Goal: Task Accomplishment & Management: Manage account settings

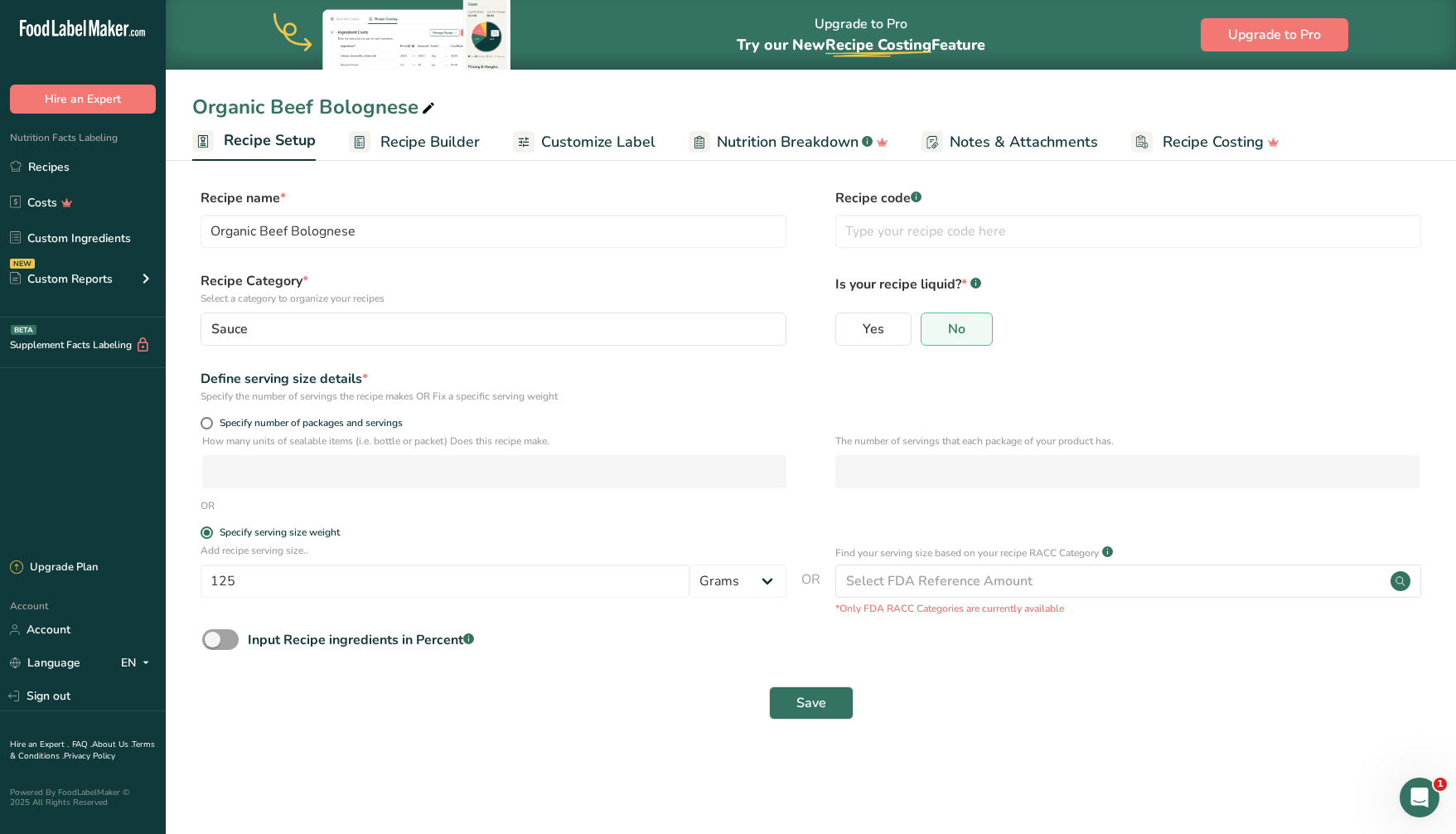
click at [1040, 579] on div "Select FDA Reference Amount" at bounding box center [1128, 581] width 585 height 33
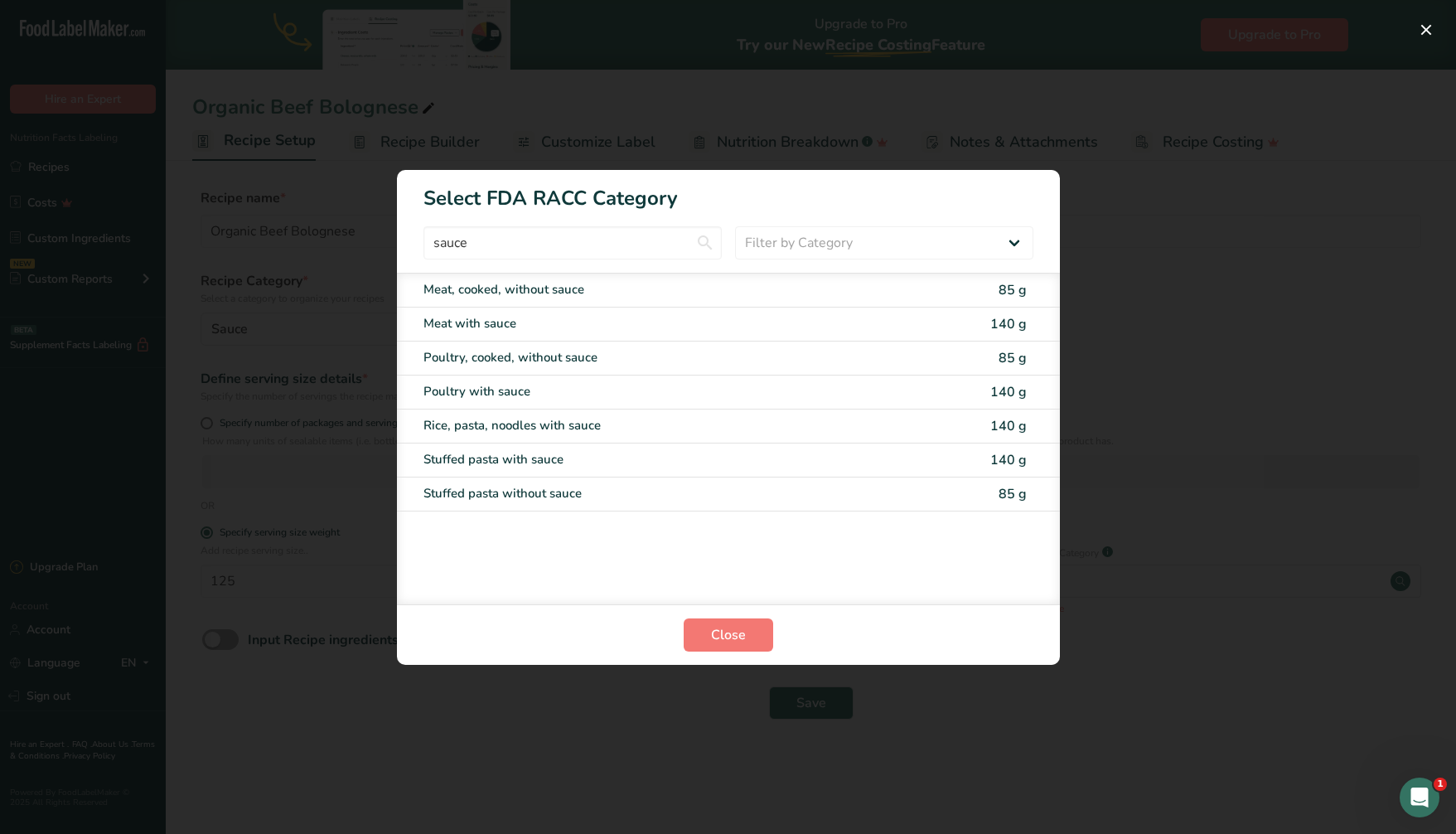
click at [680, 652] on section "Close" at bounding box center [728, 635] width 663 height 60
click at [721, 636] on span "Close" at bounding box center [728, 635] width 35 height 20
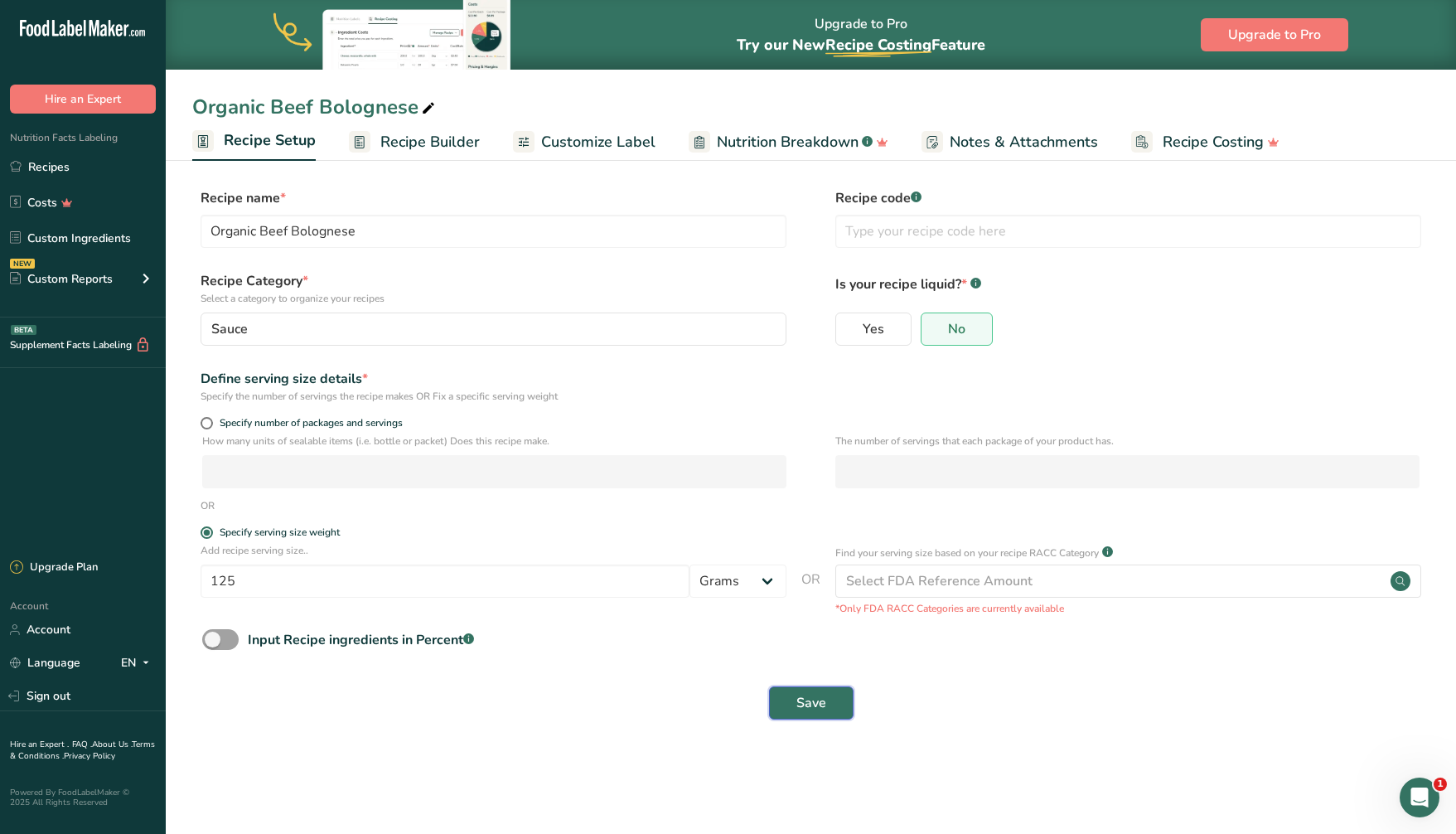
click at [813, 704] on span "Save" at bounding box center [810, 703] width 30 height 20
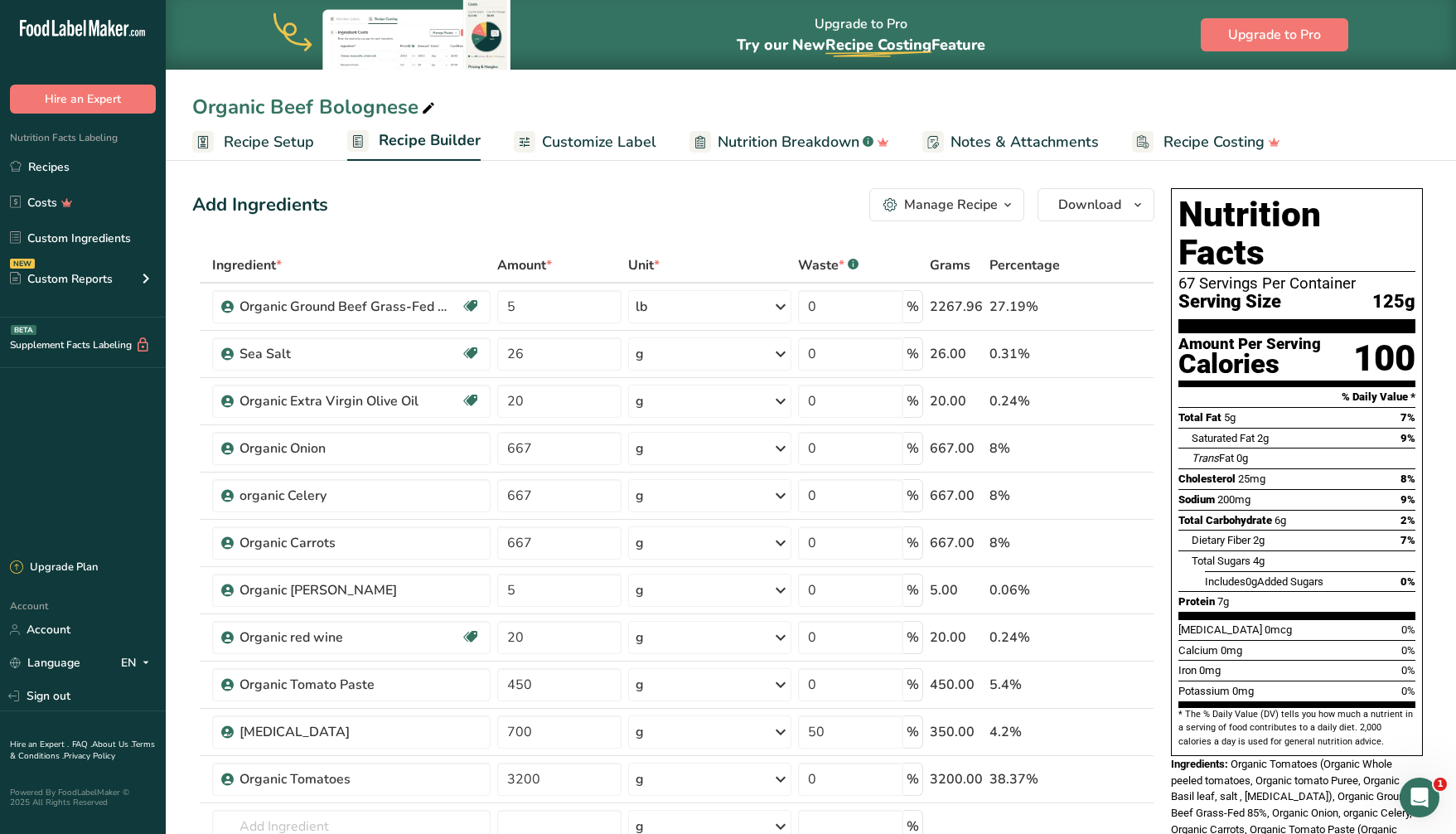
scroll to position [9, 0]
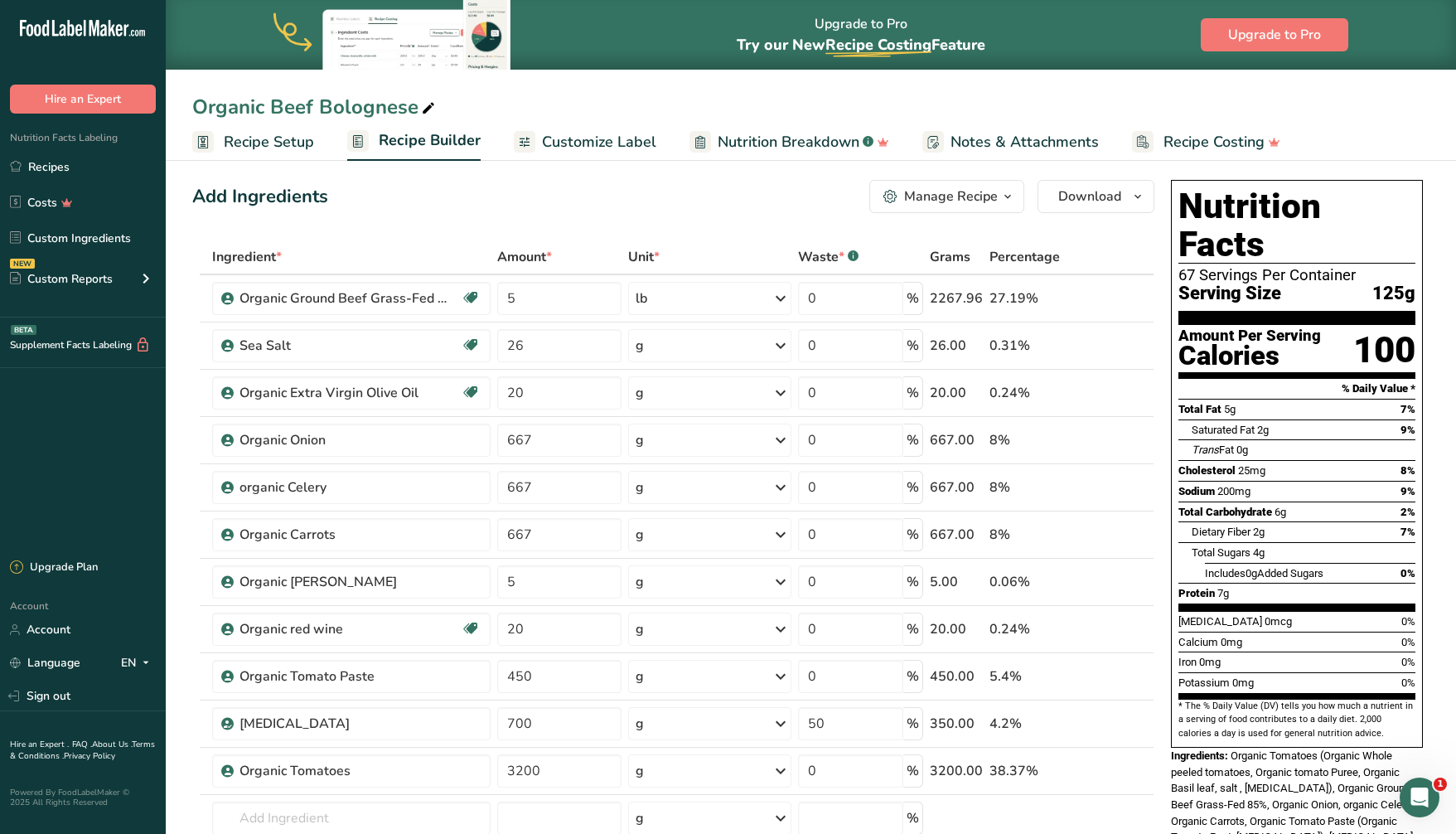
click at [293, 137] on span "Recipe Setup" at bounding box center [269, 142] width 90 height 22
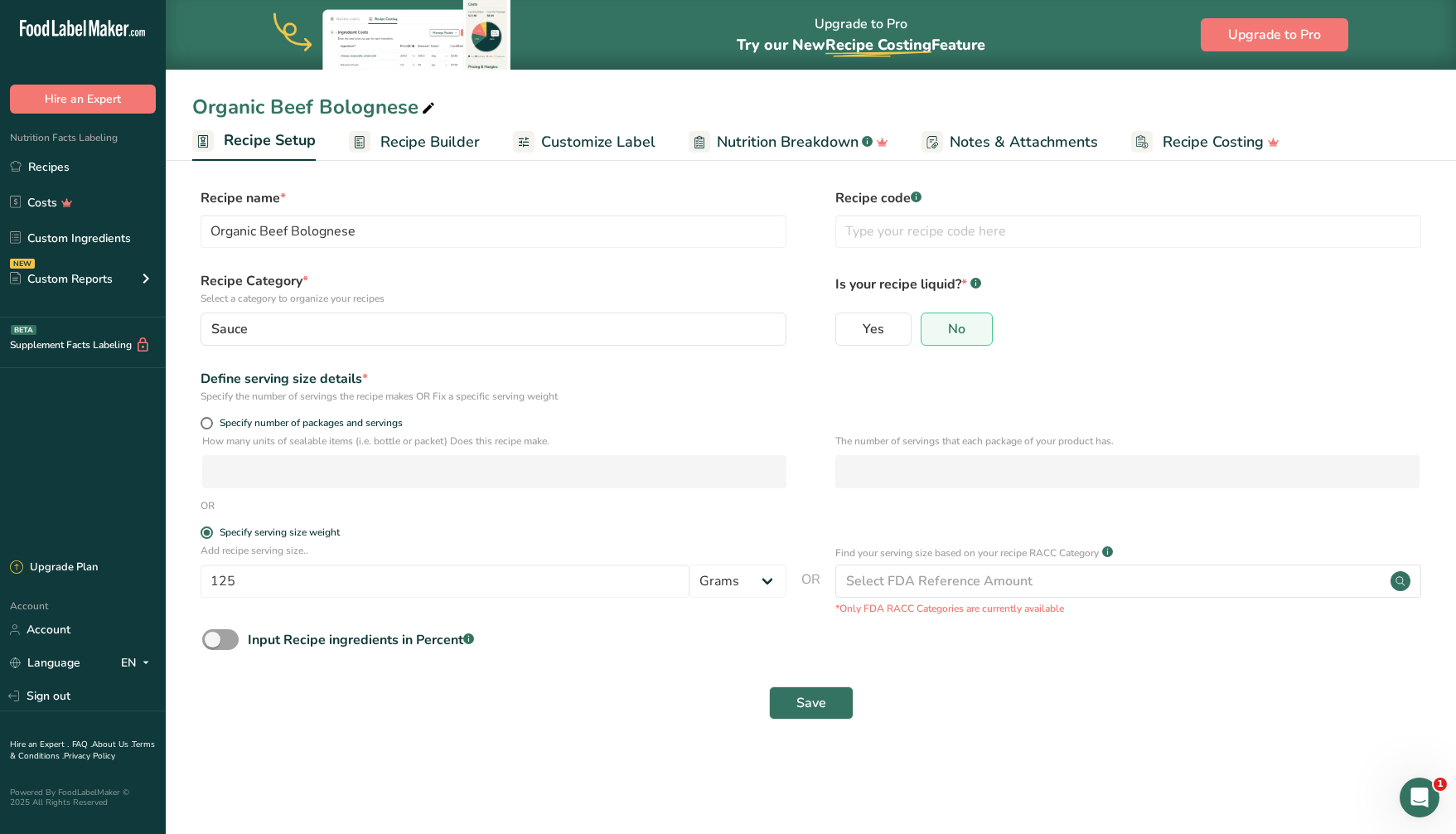
click at [400, 140] on span "Recipe Builder" at bounding box center [430, 142] width 100 height 22
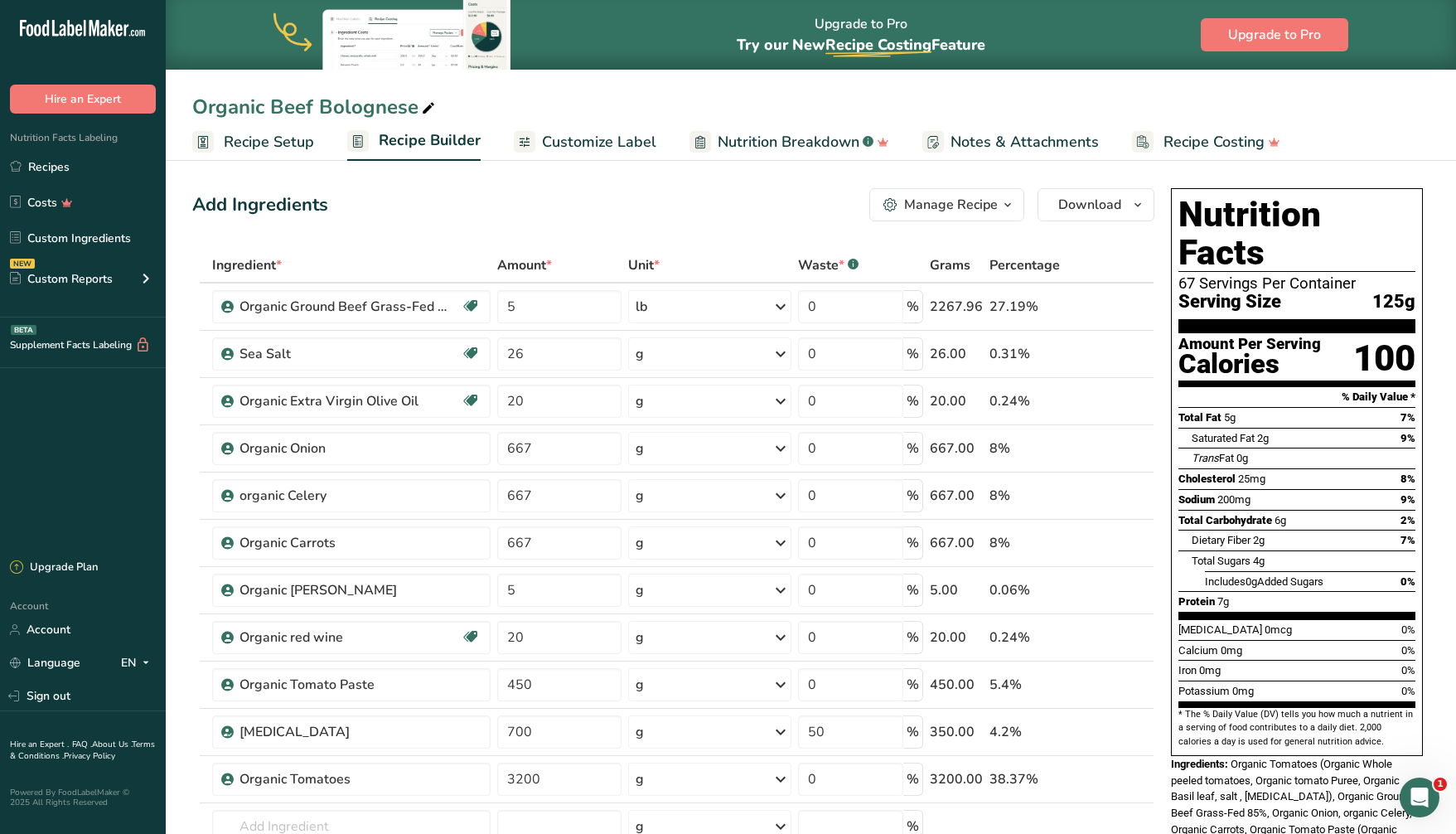
click at [1005, 206] on icon "button" at bounding box center [1007, 205] width 13 height 21
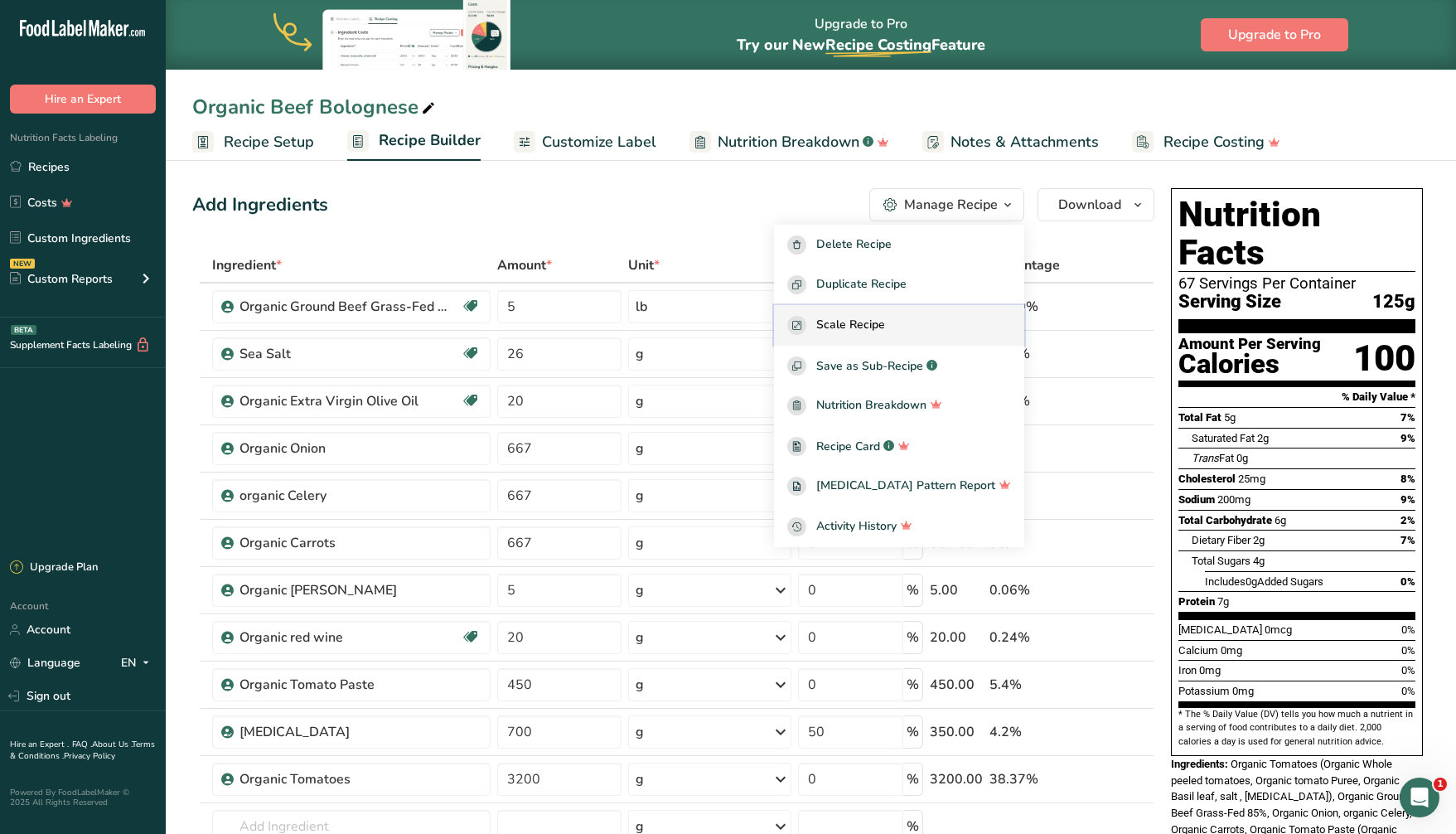
click at [885, 330] on span "Scale Recipe" at bounding box center [851, 326] width 69 height 19
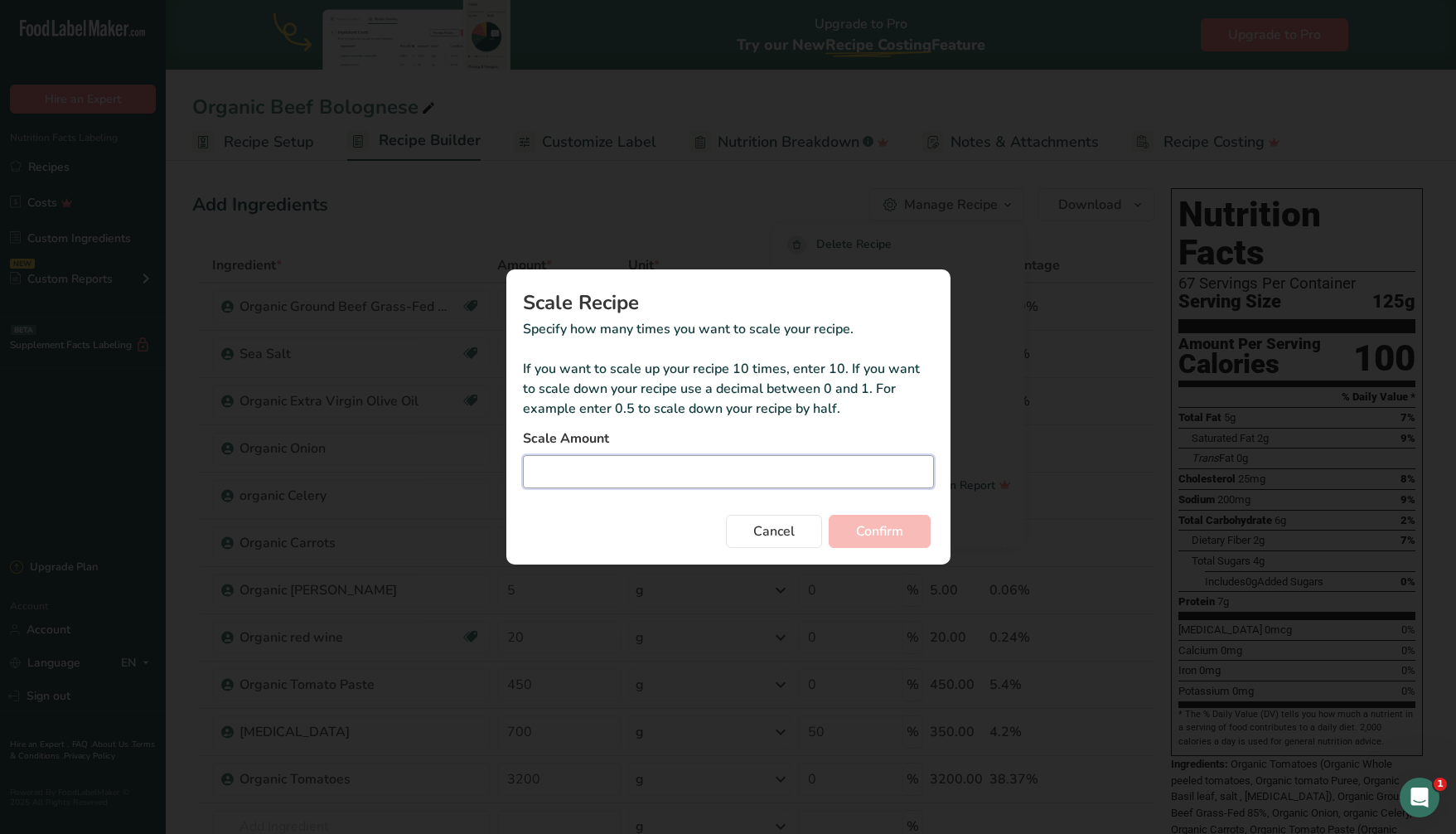
click at [613, 457] on input "Duplicate recipe modal" at bounding box center [728, 472] width 411 height 33
type input "0"
type input "4"
type input "0.048"
click at [883, 535] on span "Confirm" at bounding box center [879, 531] width 47 height 20
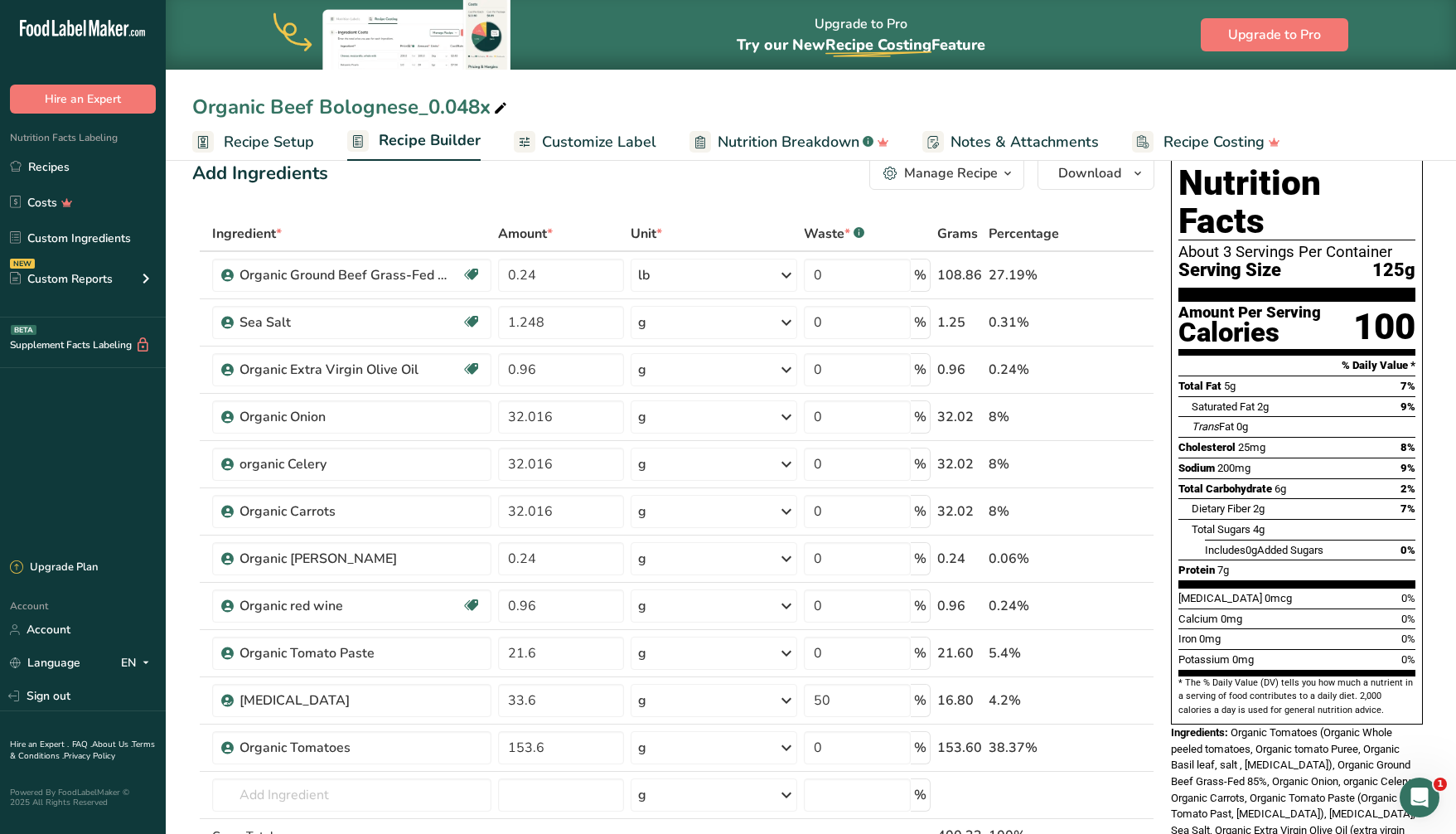
scroll to position [35, 0]
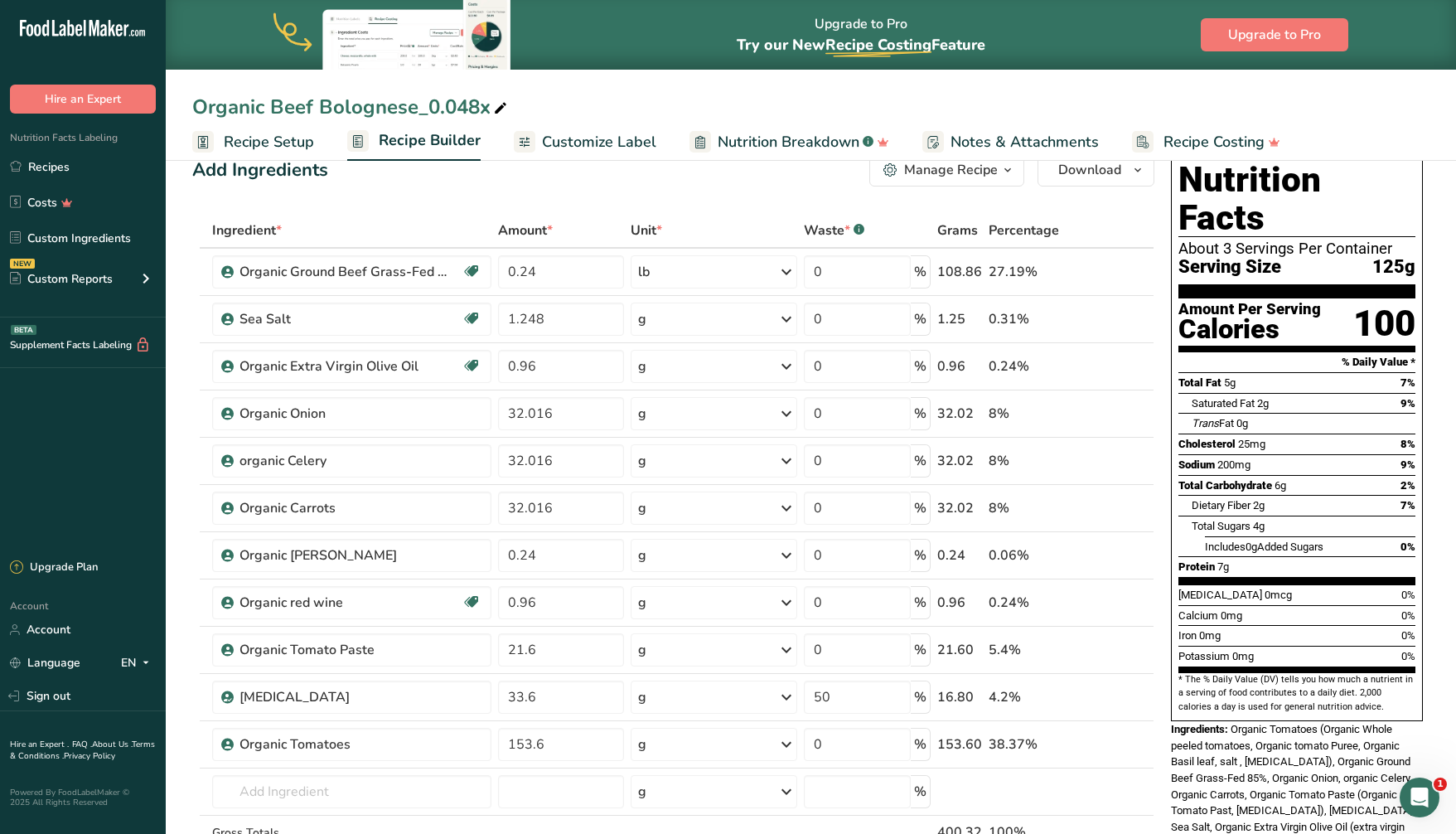
click at [504, 106] on icon at bounding box center [500, 108] width 15 height 23
click at [1083, 100] on input "Organic Beef Bolognese Sauce" at bounding box center [810, 107] width 1237 height 30
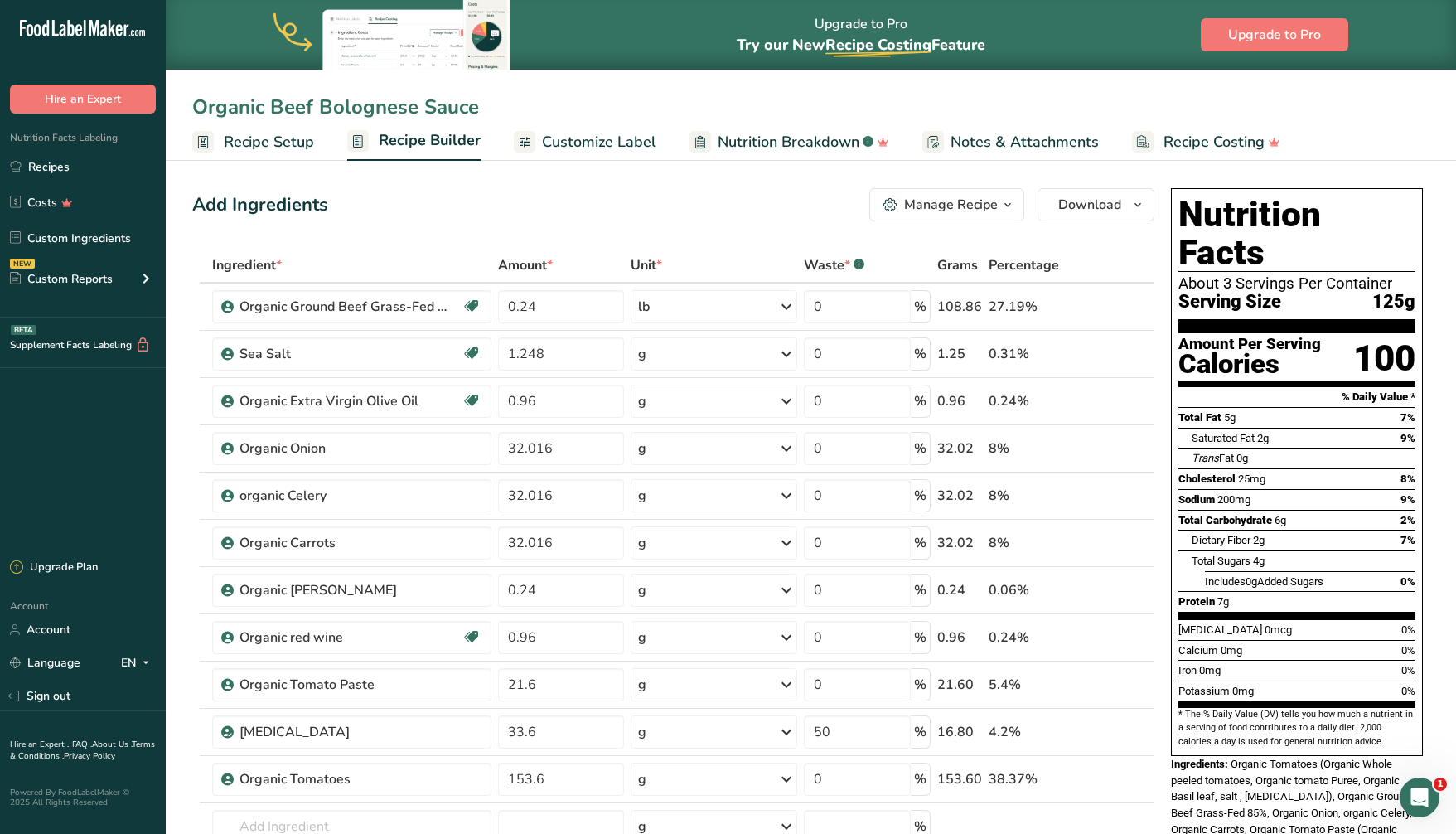
type input "Organic Beef Bolognese Sauce"
click at [1328, 275] on section "Nutrition Facts About 3 Servings Per Container Serving Size 125g" at bounding box center [1296, 265] width 237 height 137
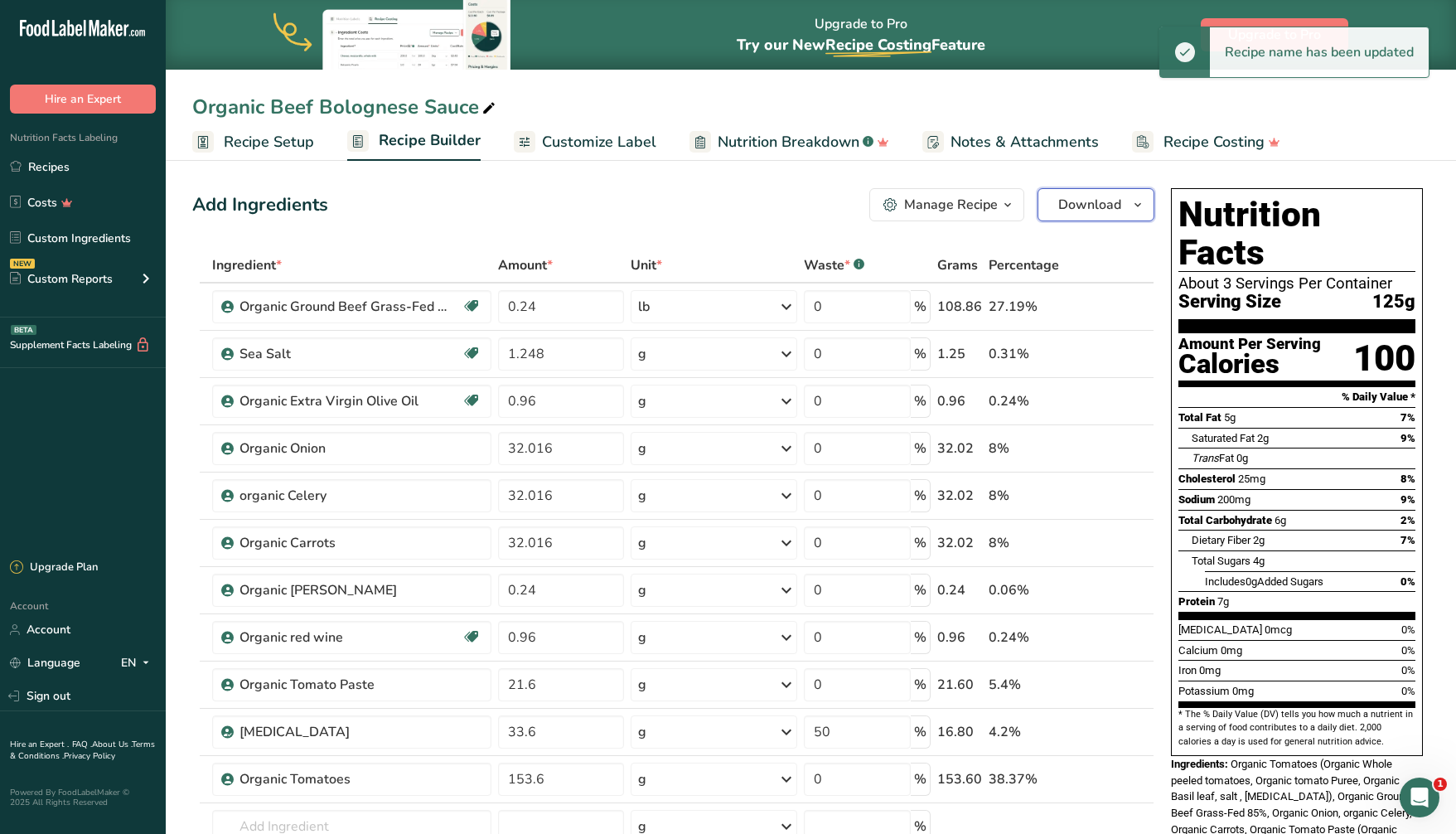
click at [1099, 202] on span "Download" at bounding box center [1089, 204] width 63 height 20
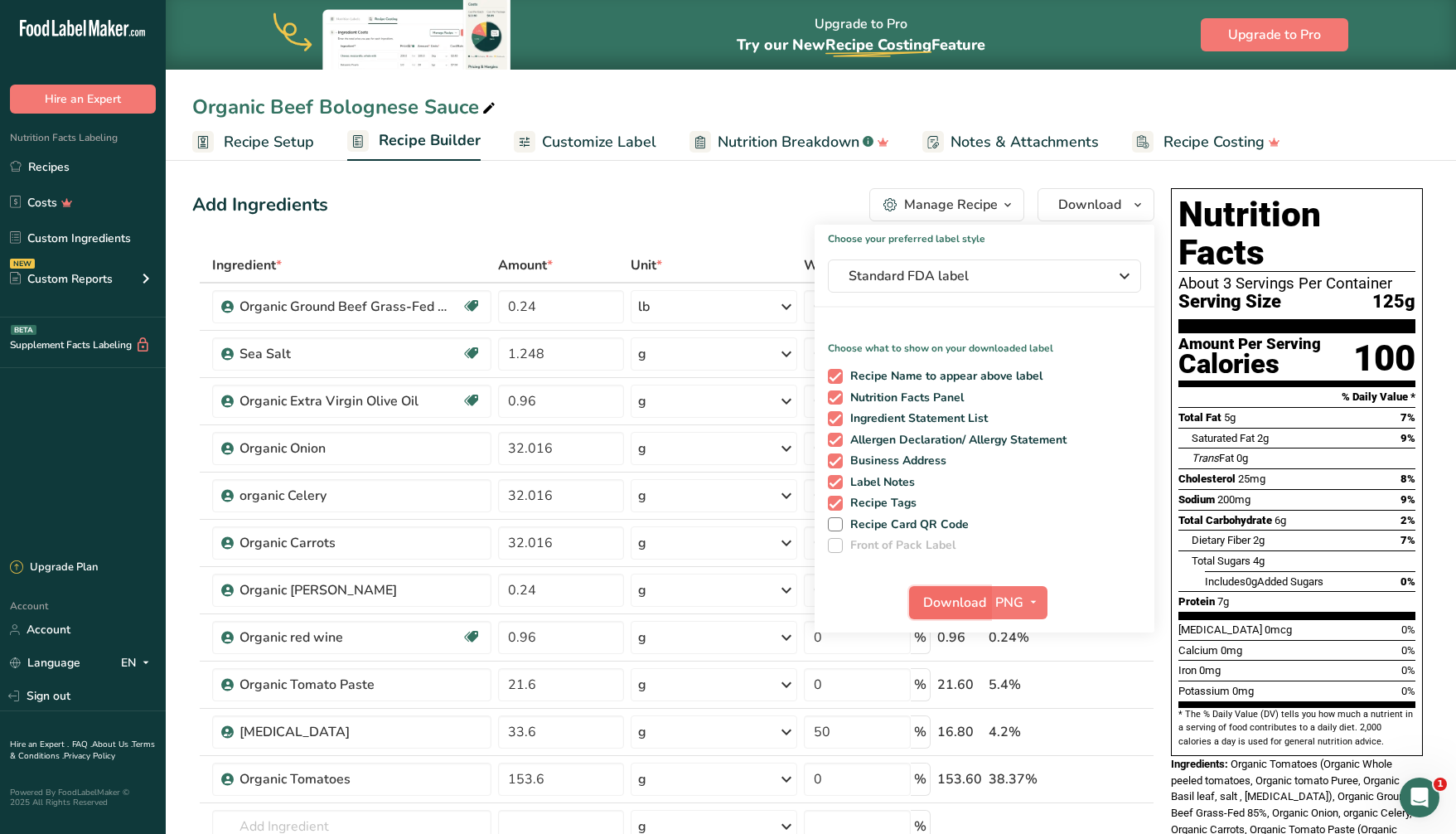
click at [947, 596] on span "Download" at bounding box center [954, 602] width 63 height 20
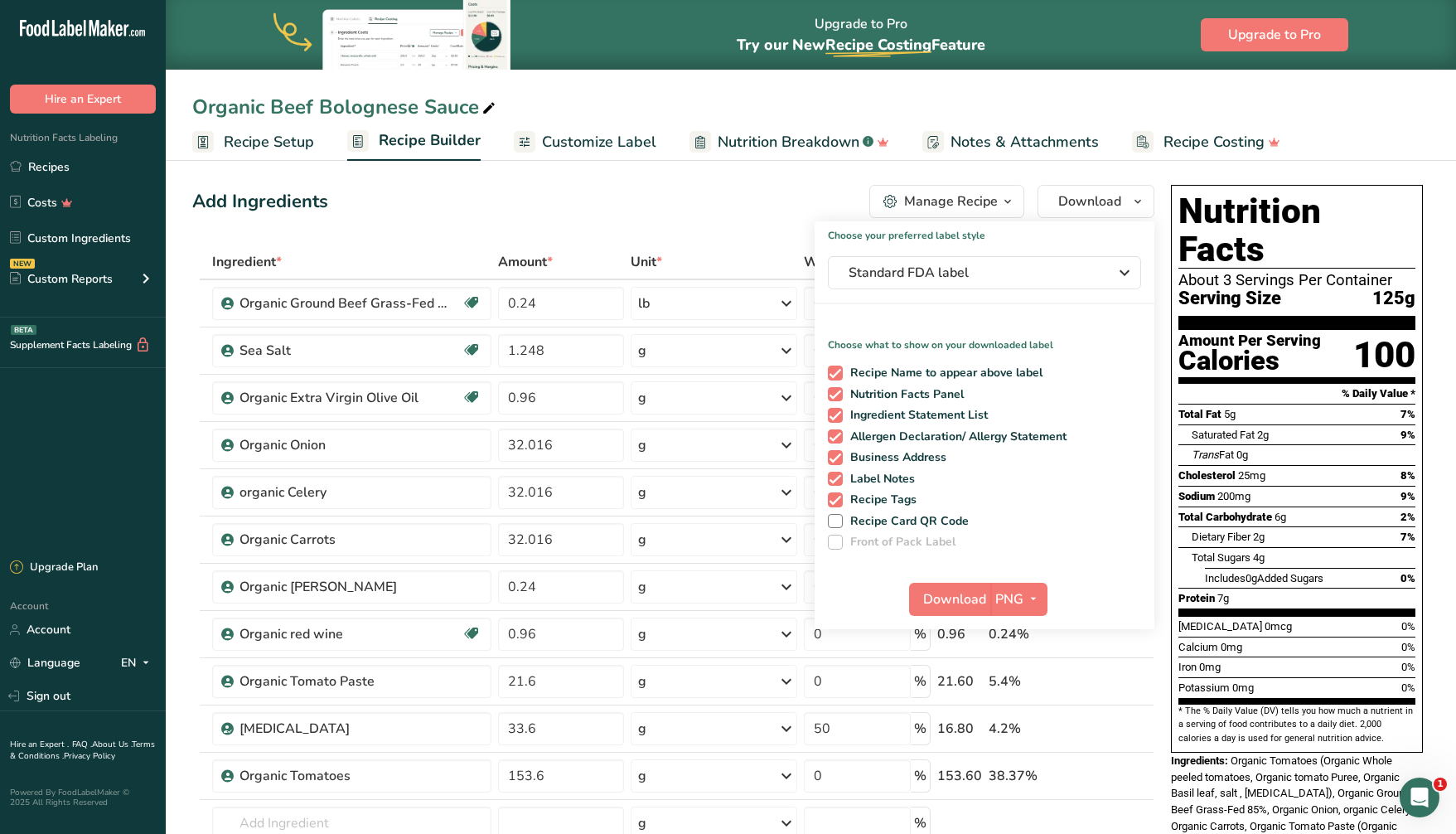
click at [952, 161] on section "Add Ingredients Manage Recipe Delete Recipe Duplicate Recipe Scale Recipe Save …" at bounding box center [810, 836] width 1290 height 1367
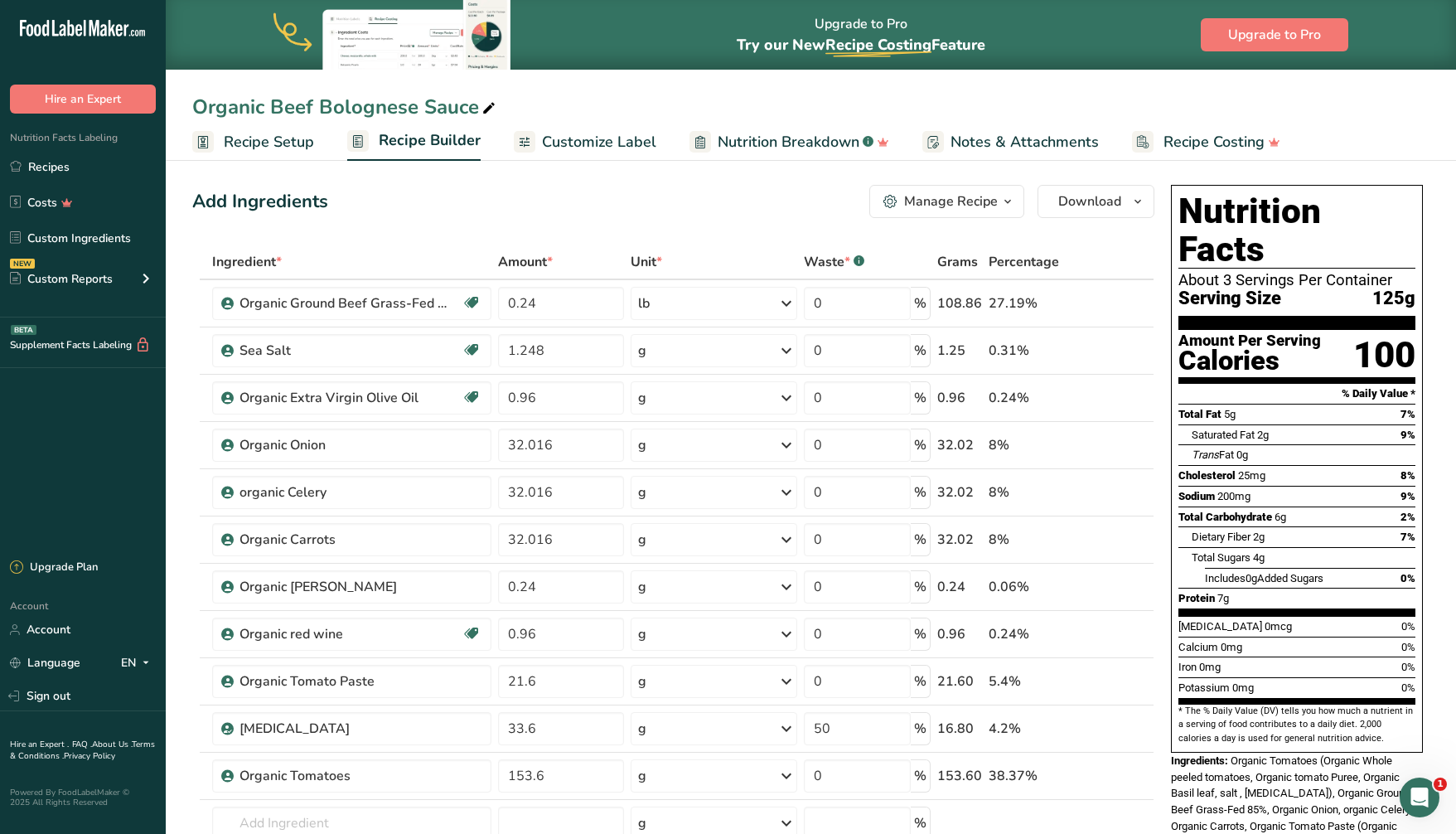
scroll to position [6, 0]
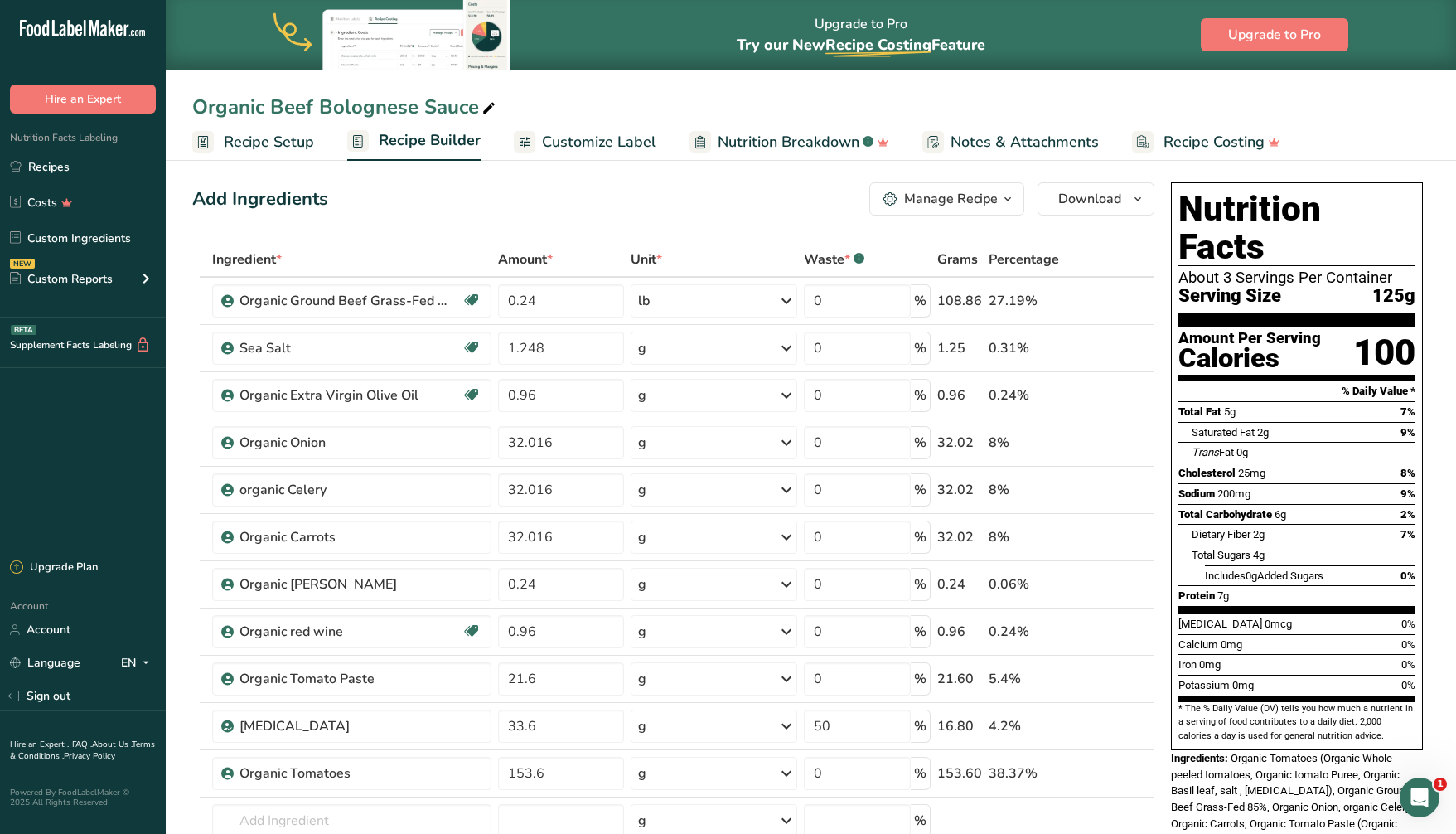
click at [790, 140] on span "Nutrition Breakdown" at bounding box center [788, 142] width 142 height 22
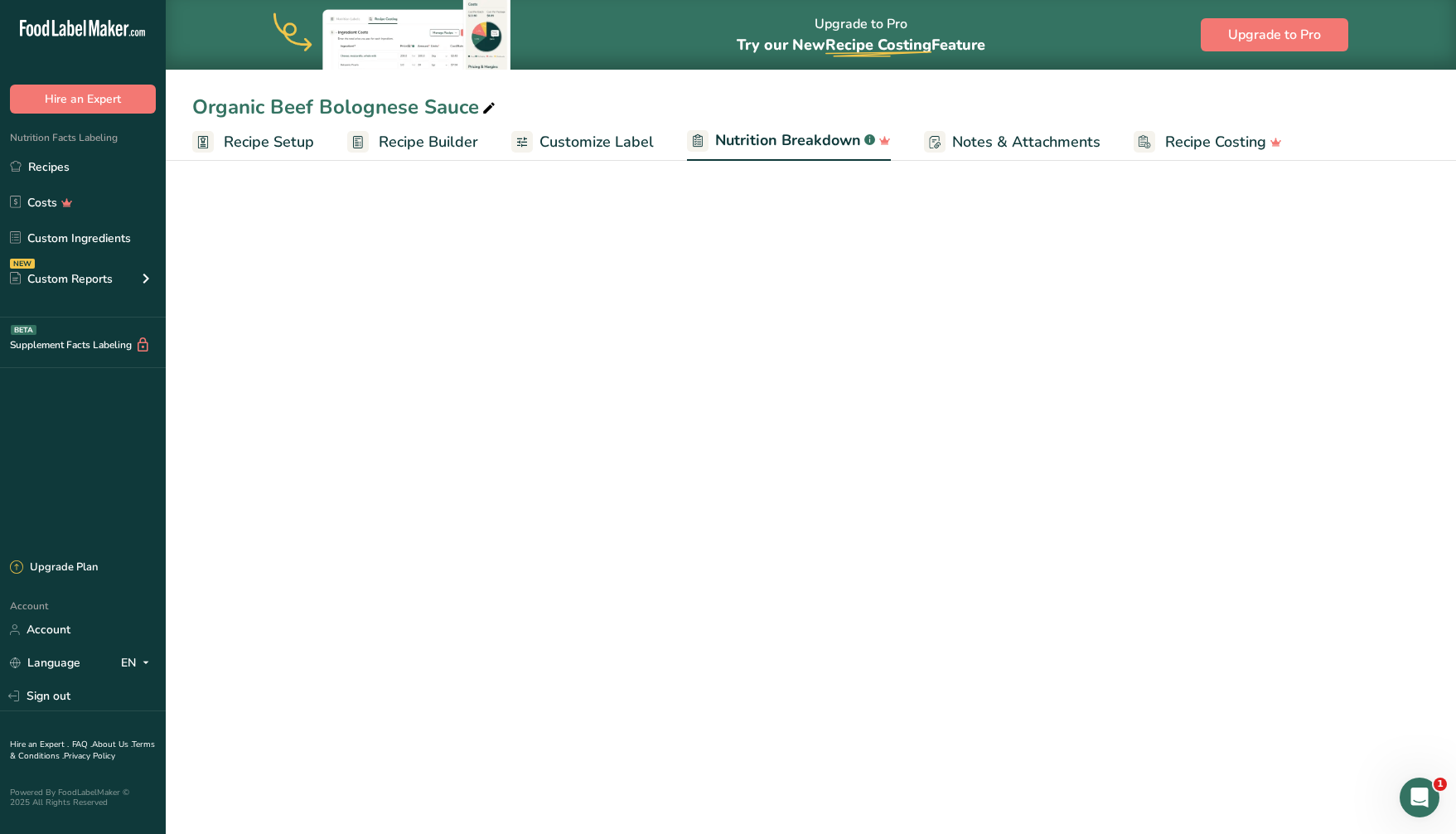
click at [986, 142] on span "Notes & Attachments" at bounding box center [1026, 142] width 149 height 22
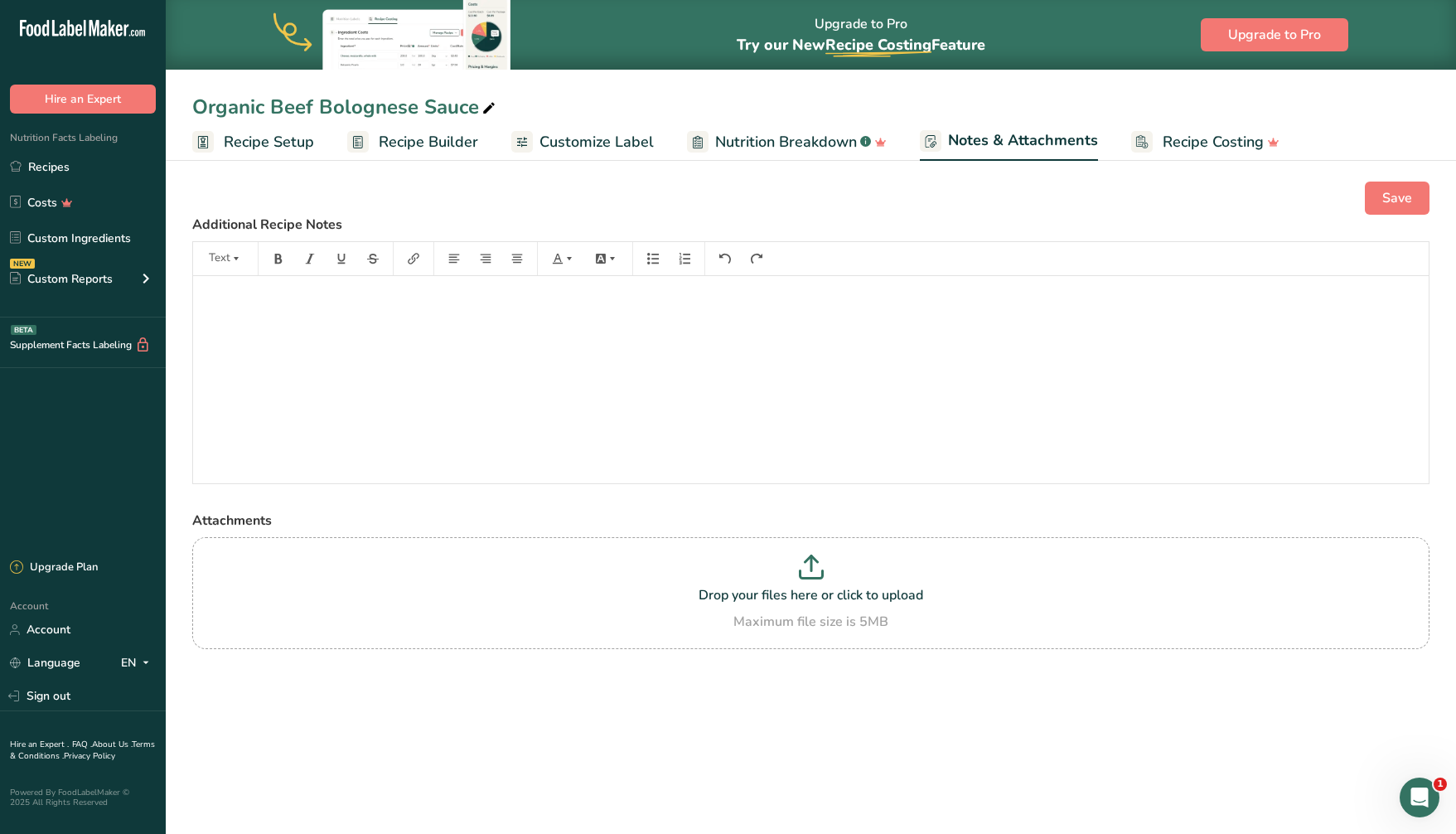
click at [1184, 139] on span "Recipe Costing" at bounding box center [1213, 142] width 101 height 22
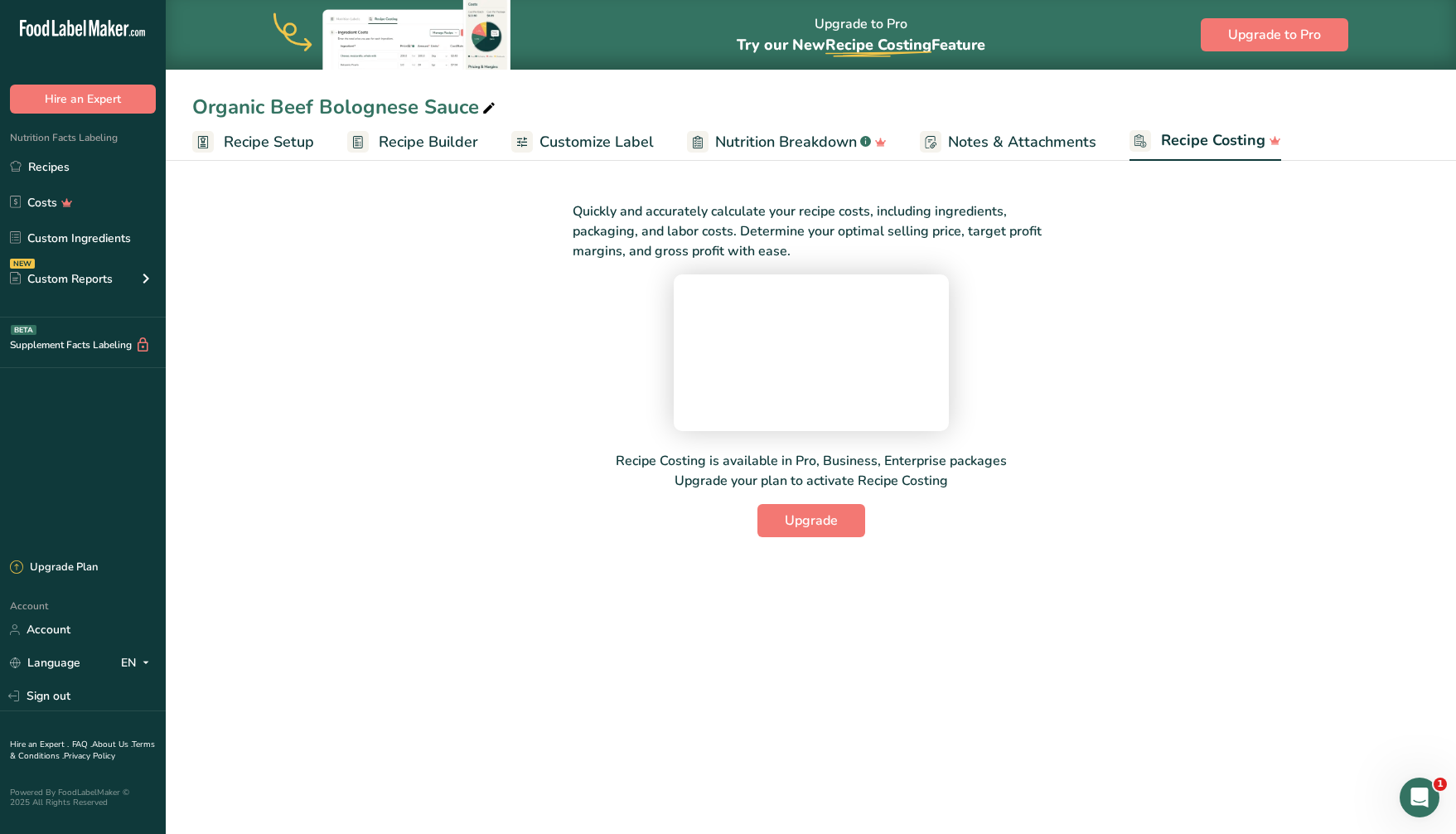
click at [610, 136] on span "Customize Label" at bounding box center [596, 142] width 114 height 22
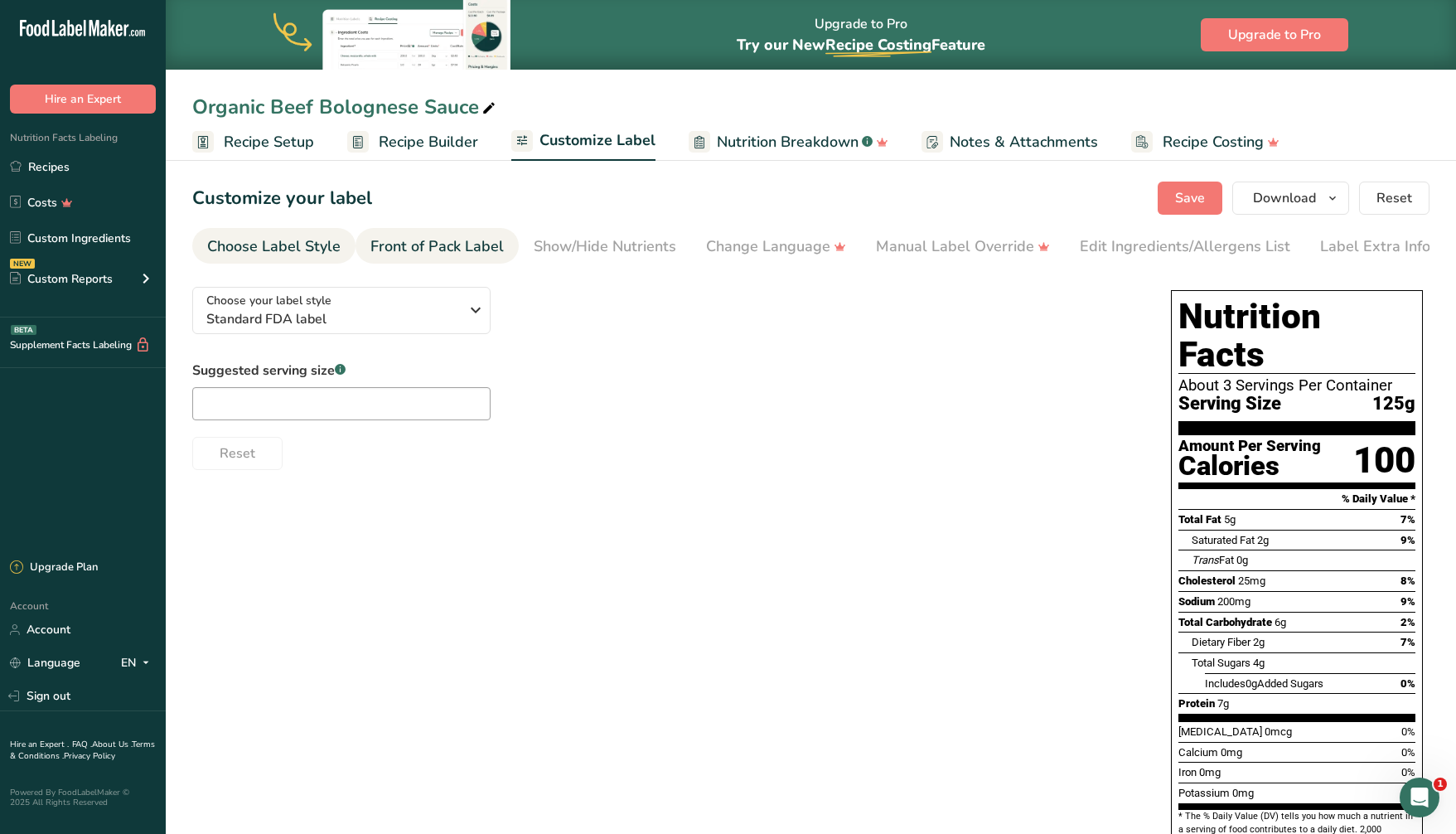
click at [394, 248] on div "Front of Pack Label" at bounding box center [436, 247] width 133 height 22
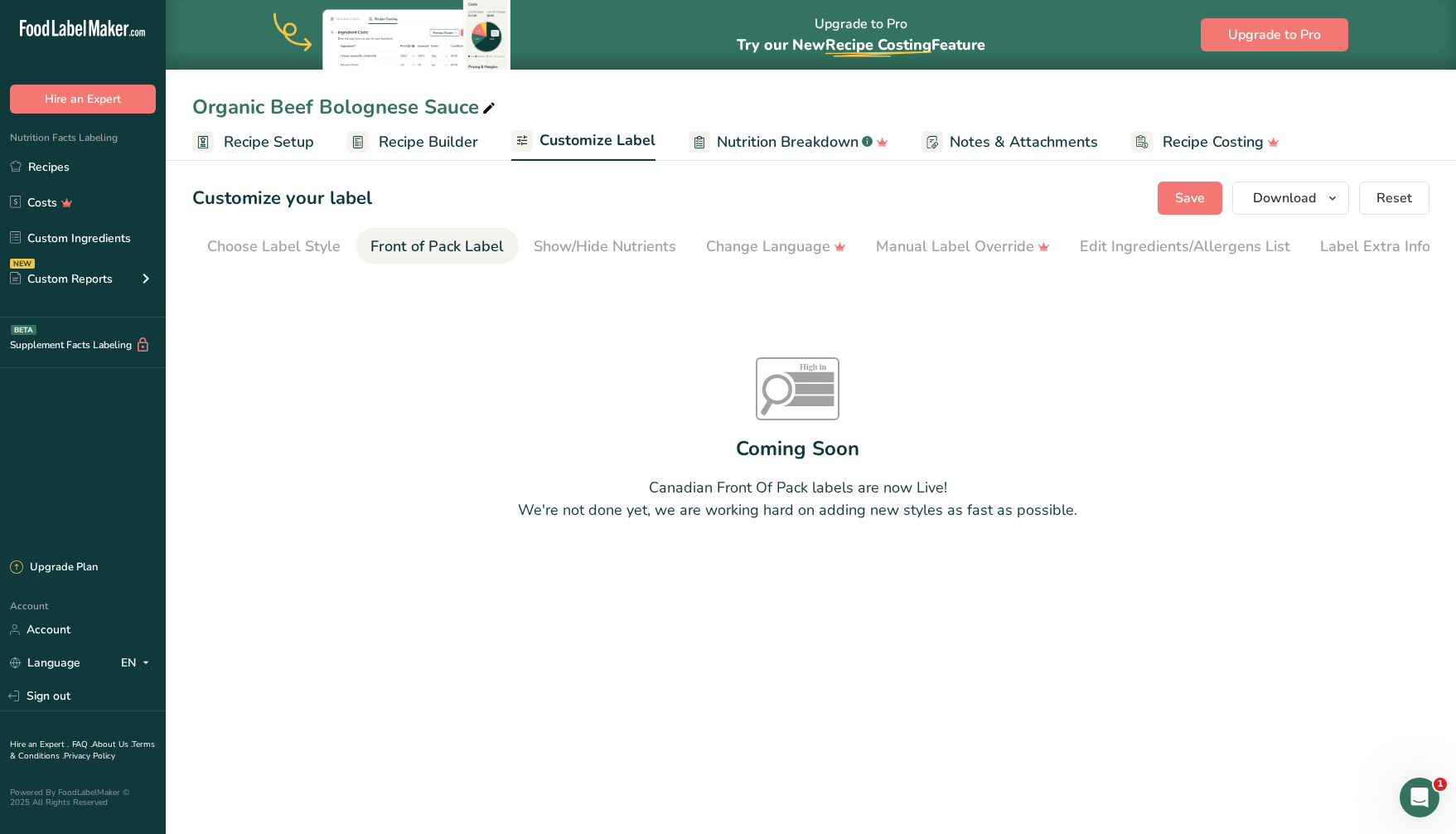
scroll to position [0, 6]
click at [590, 240] on div "Show/Hide Nutrients" at bounding box center [599, 247] width 143 height 22
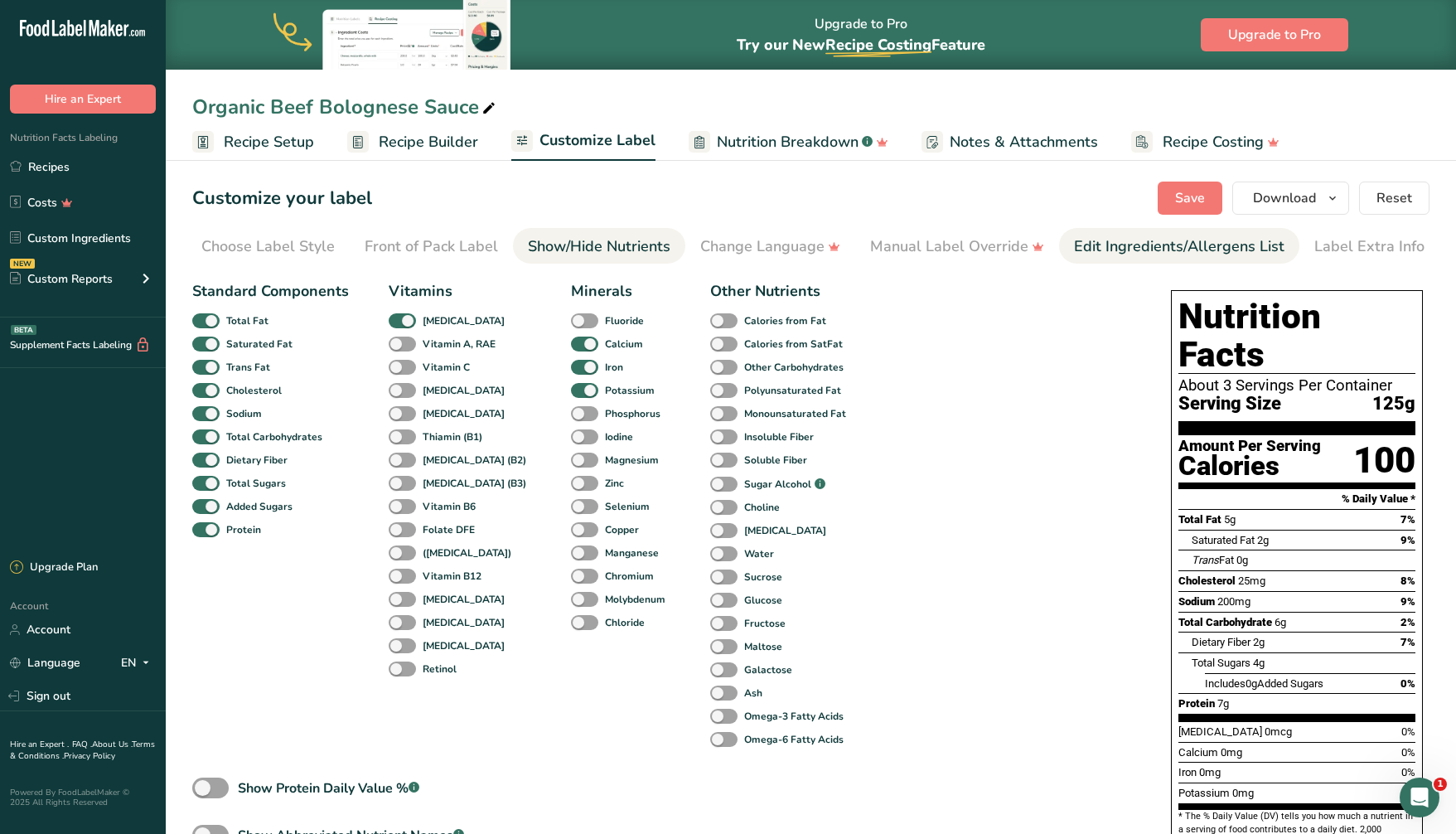
scroll to position [0, 0]
click at [1199, 248] on div "Edit Ingredients/Allergens List" at bounding box center [1179, 247] width 210 height 22
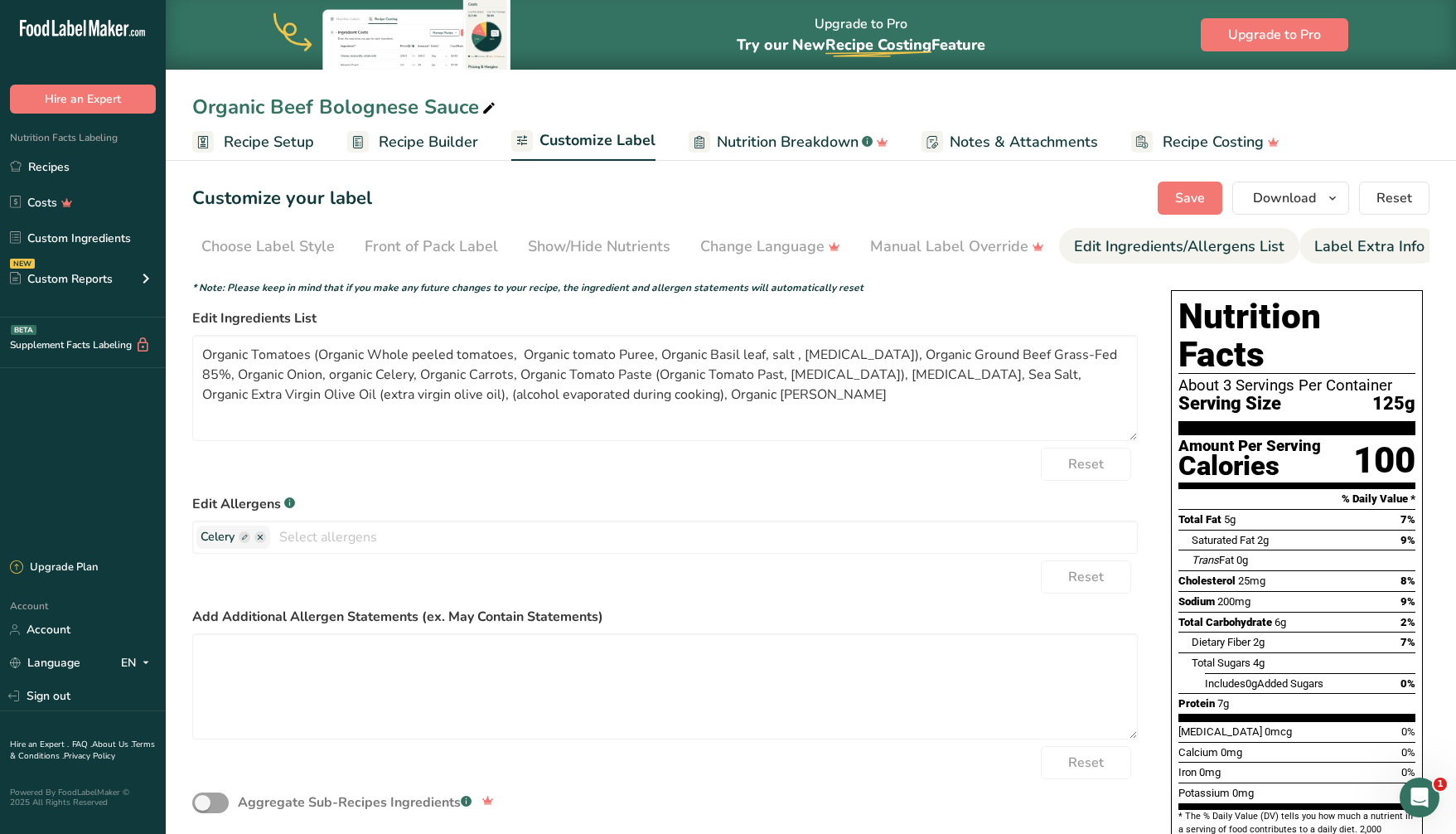
drag, startPoint x: 1361, startPoint y: 244, endPoint x: 1315, endPoint y: 254, distance: 47.1
click at [1361, 244] on div "Label Extra Info" at bounding box center [1369, 247] width 110 height 22
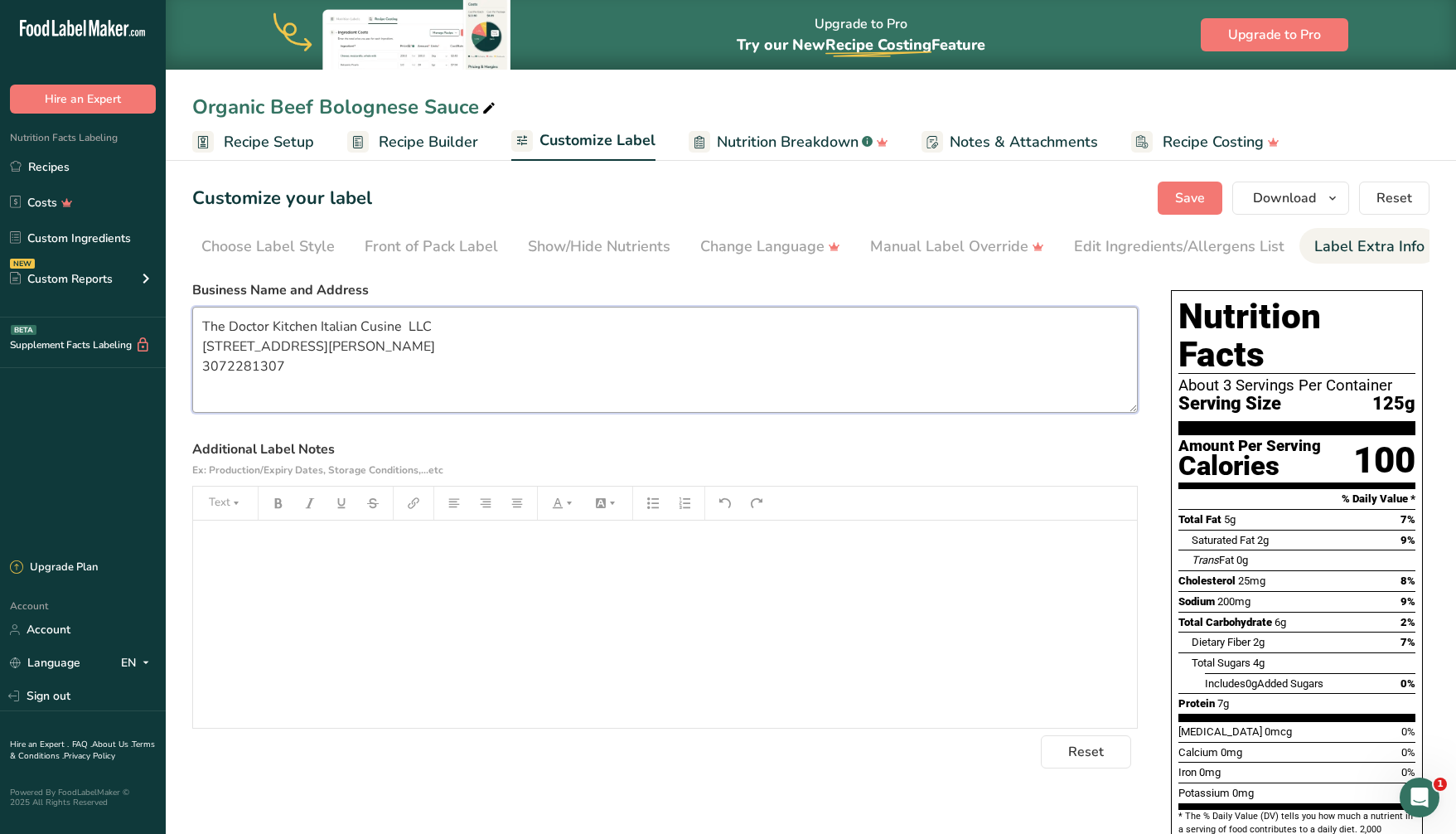
drag, startPoint x: 323, startPoint y: 391, endPoint x: 157, endPoint y: 309, distance: 185.1
click at [157, 309] on div ".a-20{fill:#fff;} Hire an Expert Nutrition Facts Labeling Recipes Costs Custom …" at bounding box center [728, 562] width 1456 height 1123
click at [1192, 192] on span "Save" at bounding box center [1190, 198] width 30 height 20
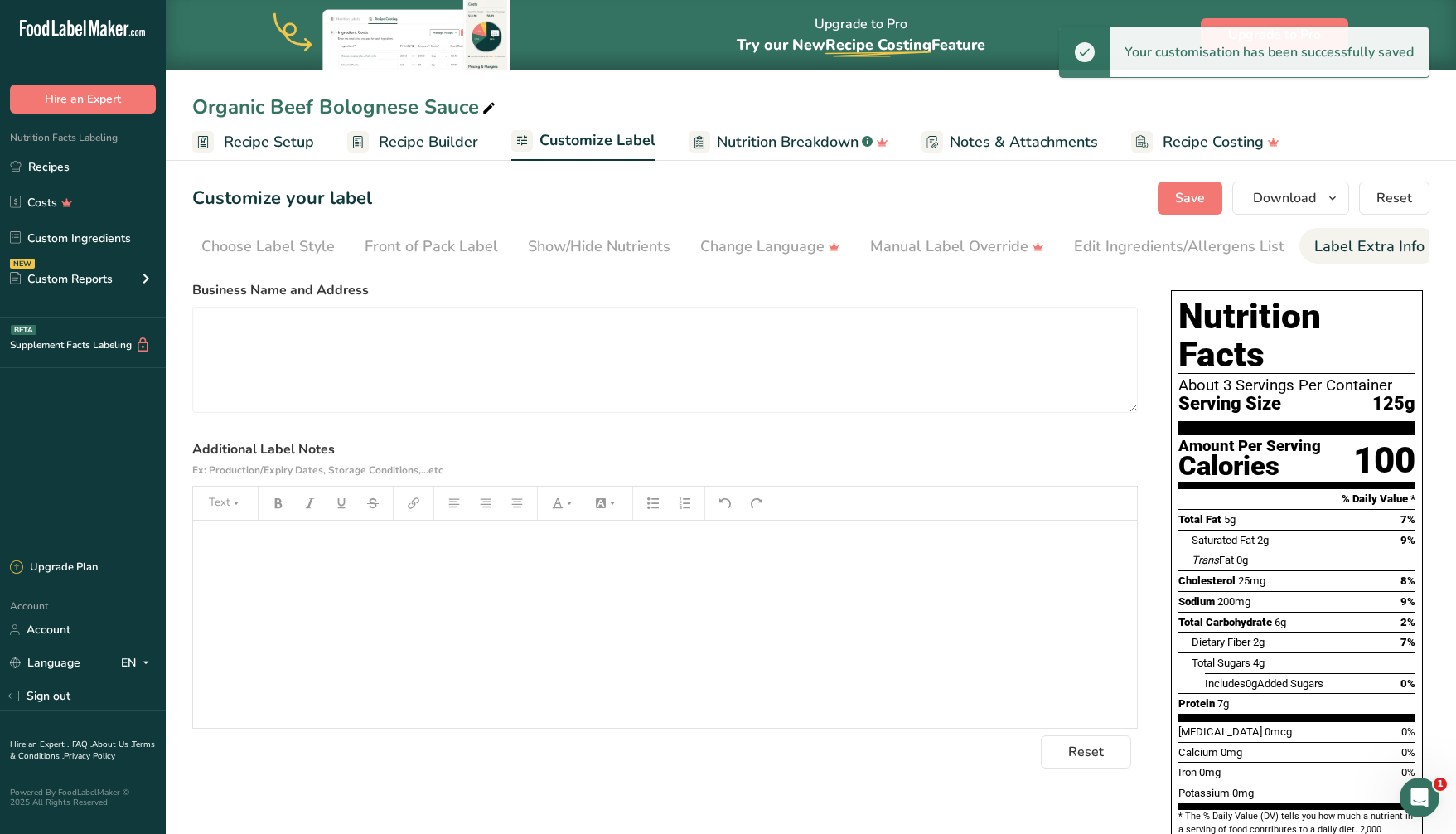
click at [246, 138] on span "Recipe Setup" at bounding box center [269, 142] width 90 height 22
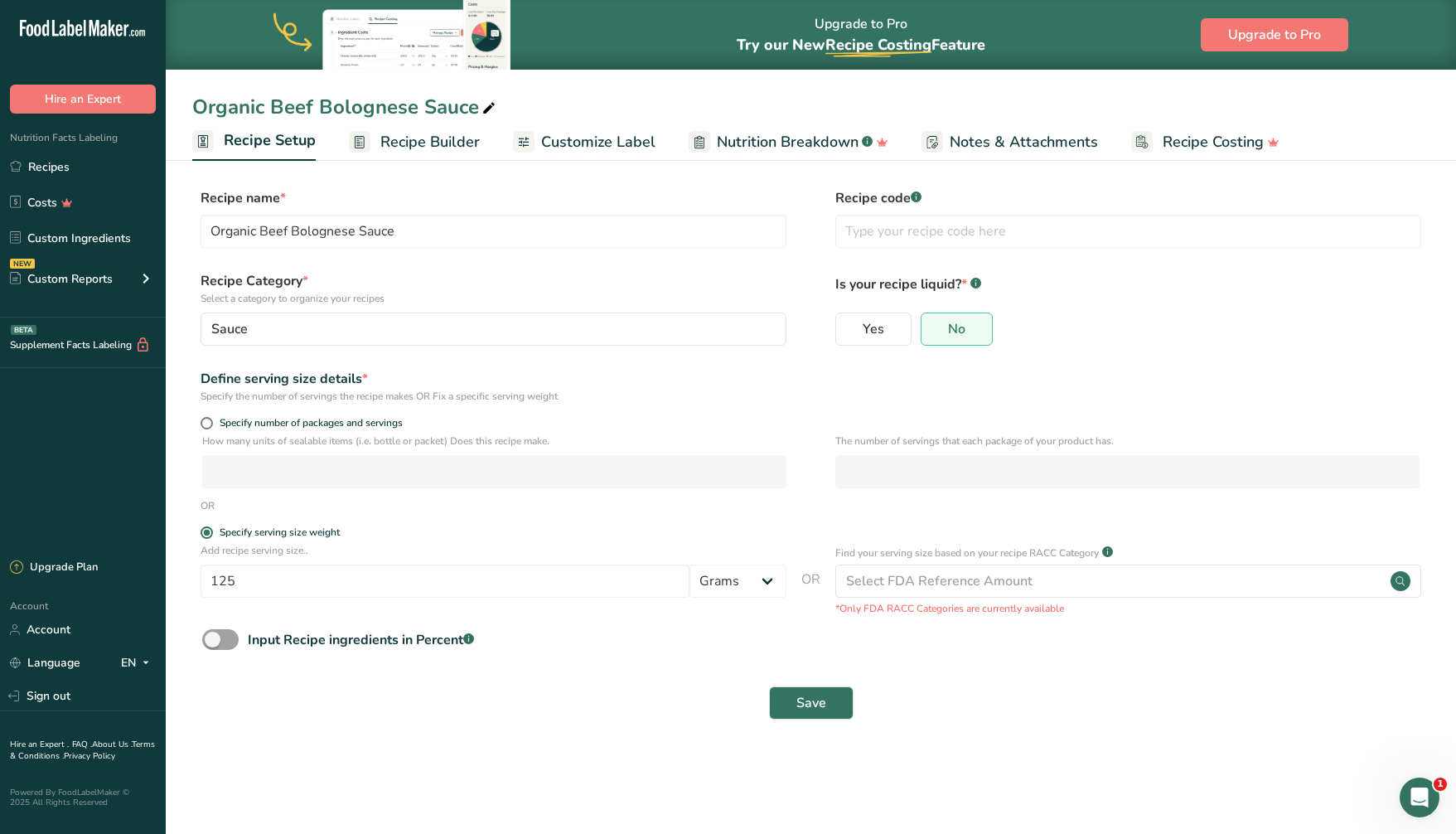
click at [439, 131] on span "Recipe Builder" at bounding box center [430, 142] width 100 height 22
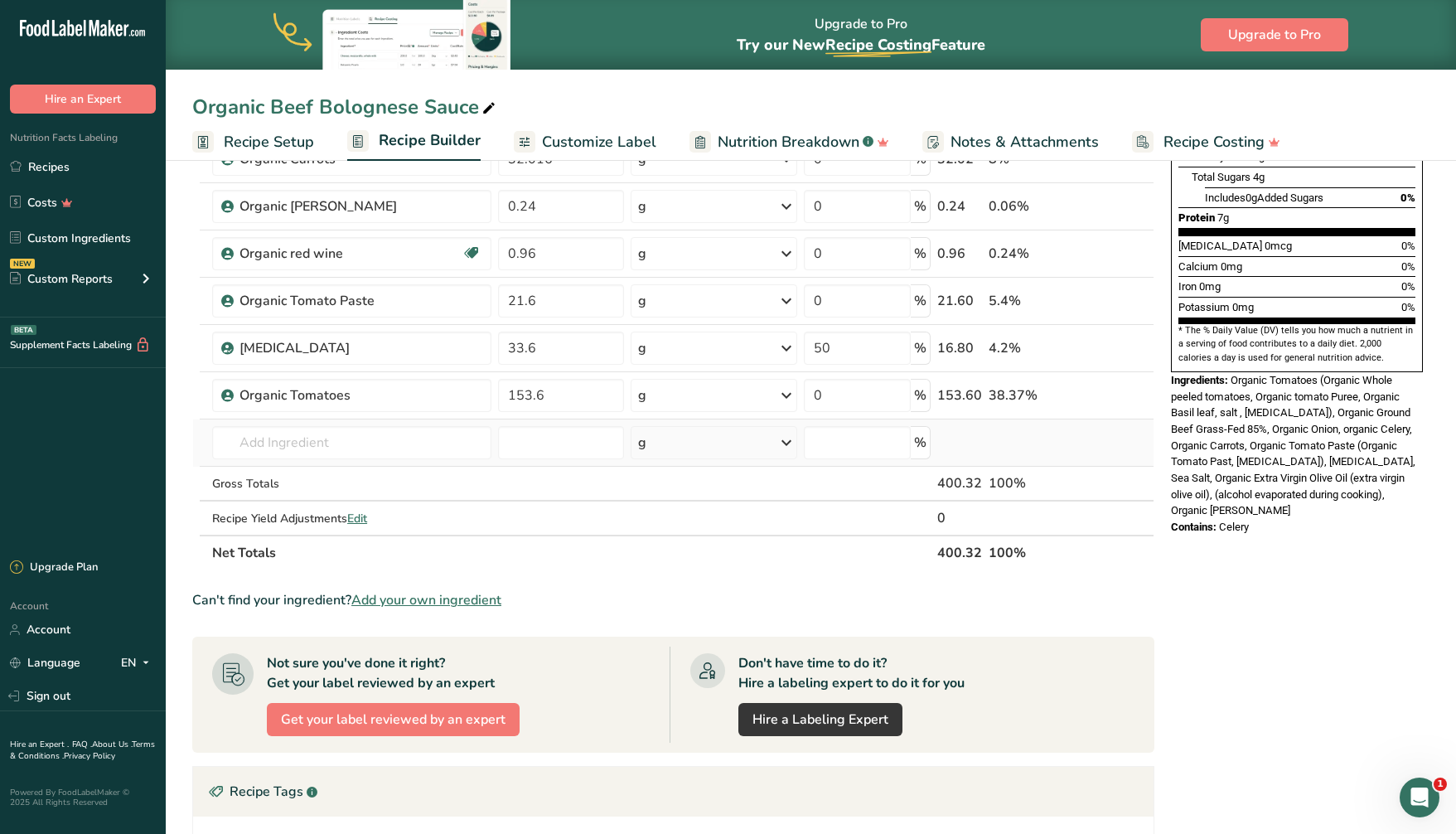
scroll to position [378, 0]
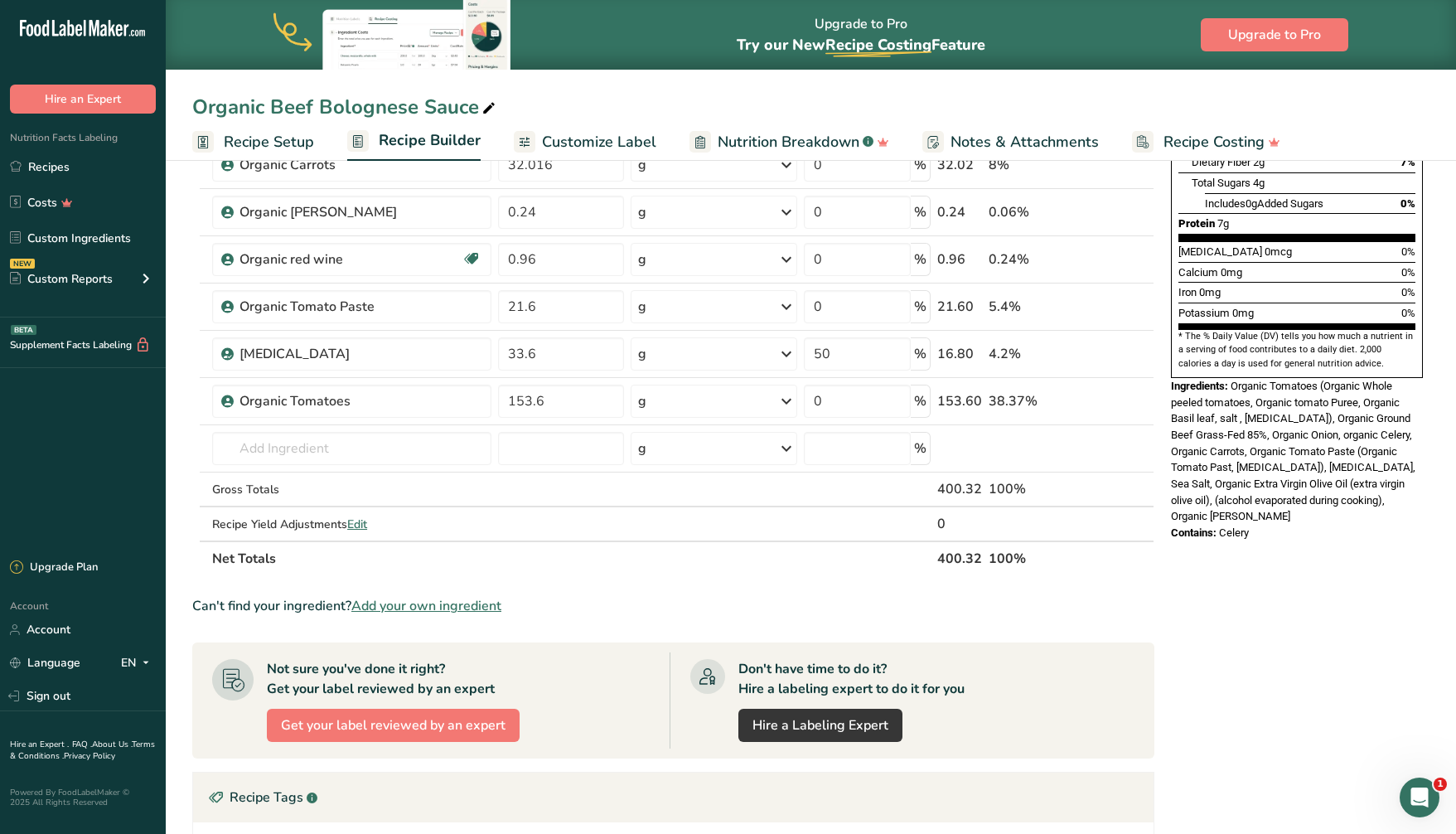
drag, startPoint x: 1174, startPoint y: 353, endPoint x: 1262, endPoint y: 492, distance: 164.5
click at [1262, 492] on div "Nutrition Facts About 3 Servings Per Container Serving Size 125g Amount Per Ser…" at bounding box center [1296, 175] width 265 height 745
click at [1292, 525] on div "Contains: Celery" at bounding box center [1296, 533] width 252 height 16
drag, startPoint x: 1280, startPoint y: 496, endPoint x: 1169, endPoint y: 350, distance: 183.4
click at [1169, 350] on div "Nutrition Facts About 3 Servings Per Container Serving Size 125g Amount Per Ser…" at bounding box center [1296, 175] width 265 height 745
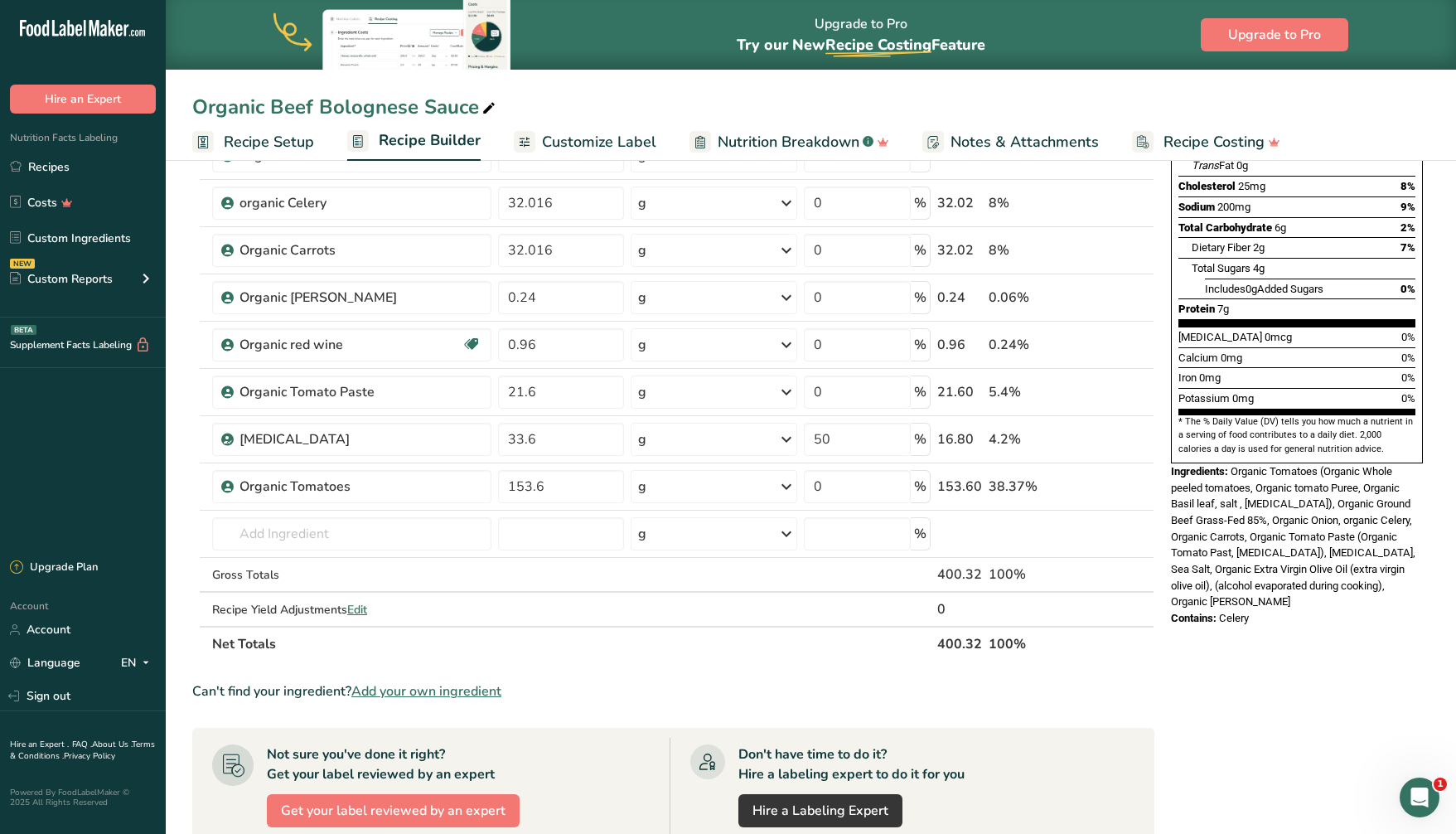
scroll to position [307, 0]
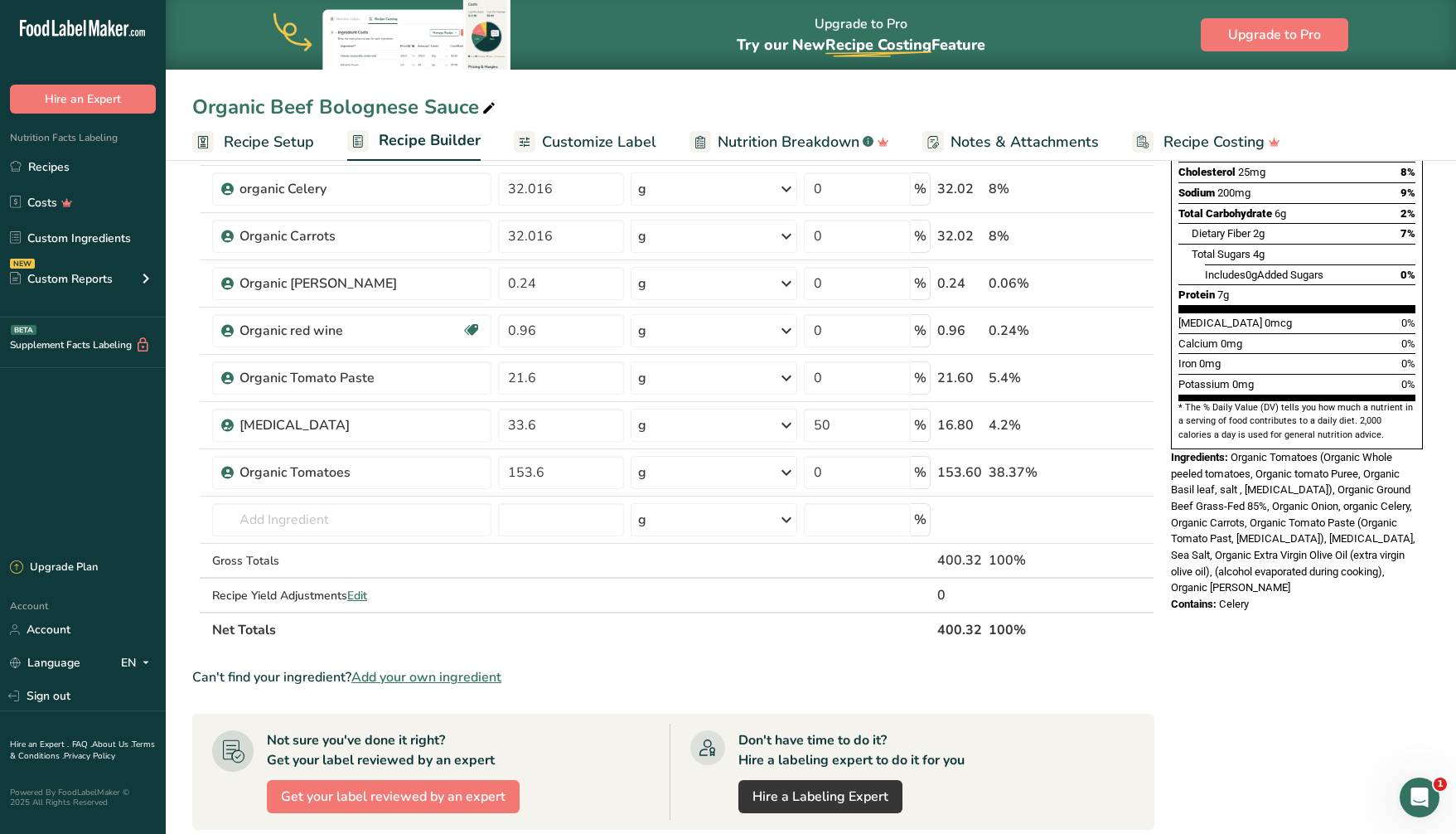
copy div "Ingredients: Organic Tomatoes (Organic Whole peeled tomatoes, Organic tomato Pu…"
click at [1247, 639] on div "Nutrition Facts About 3 Servings Per Container Serving Size 125g Amount Per Ser…" at bounding box center [1296, 532] width 265 height 1315
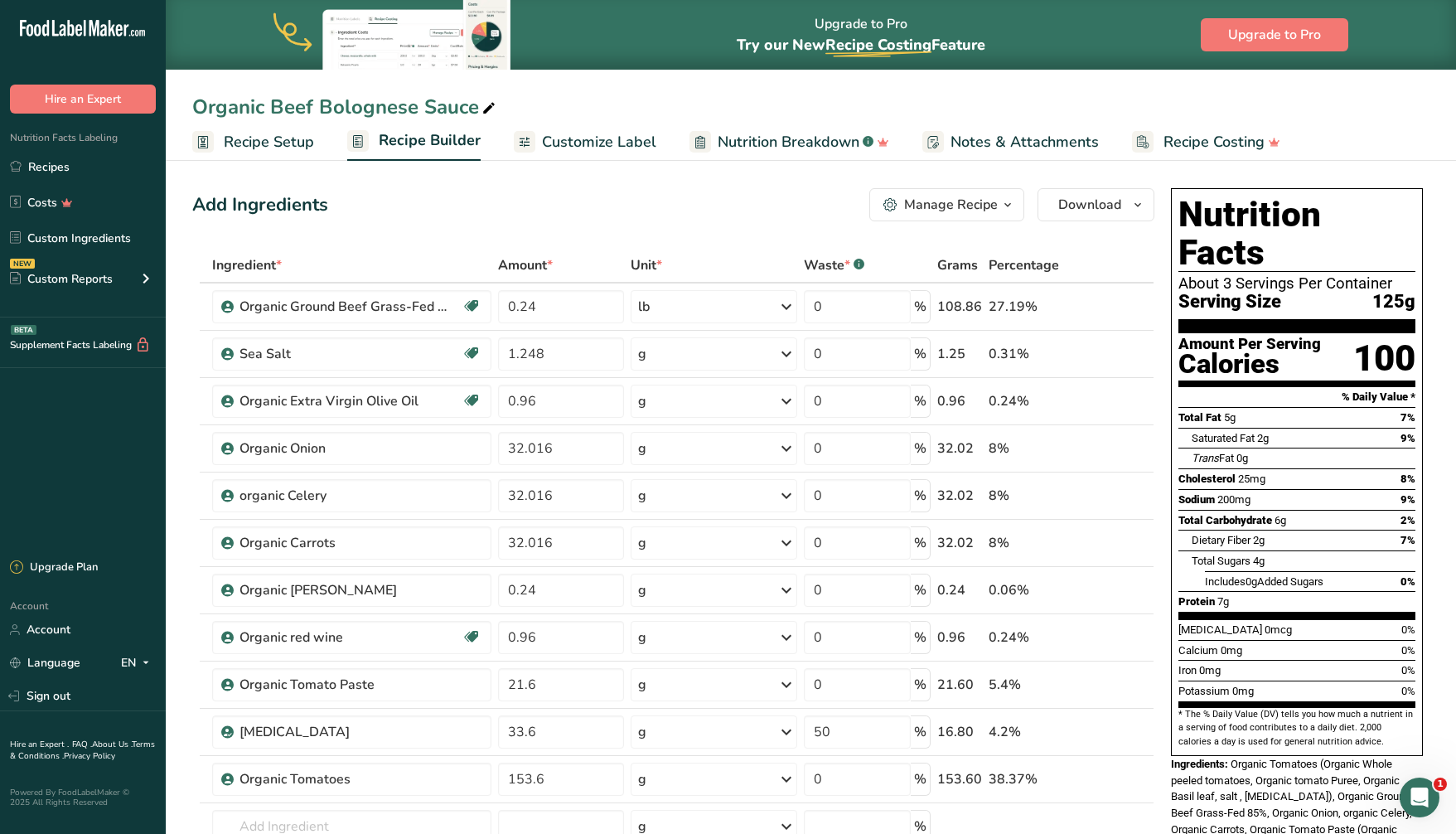
scroll to position [14, 0]
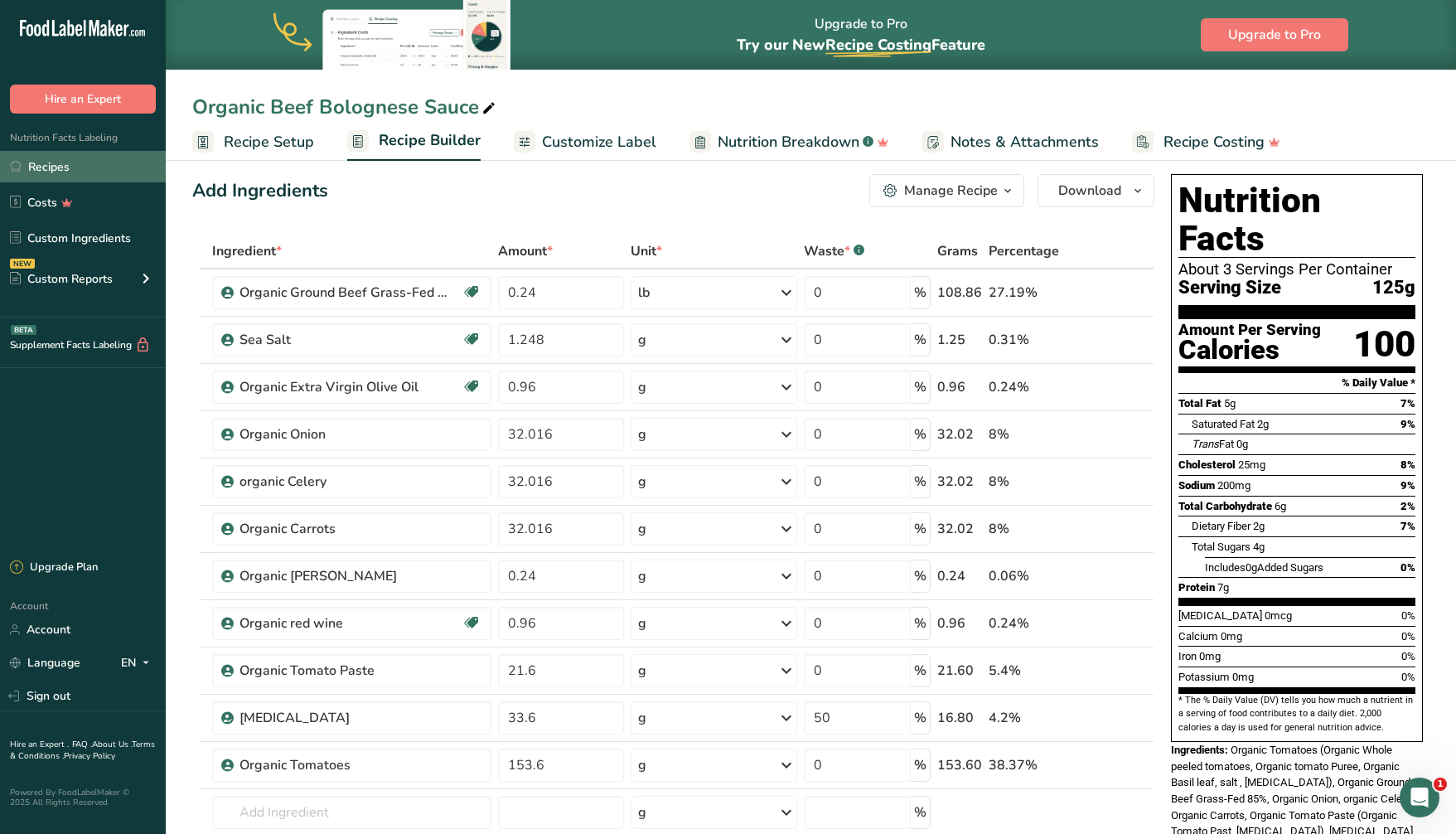
click at [62, 161] on link "Recipes" at bounding box center [82, 167] width 166 height 32
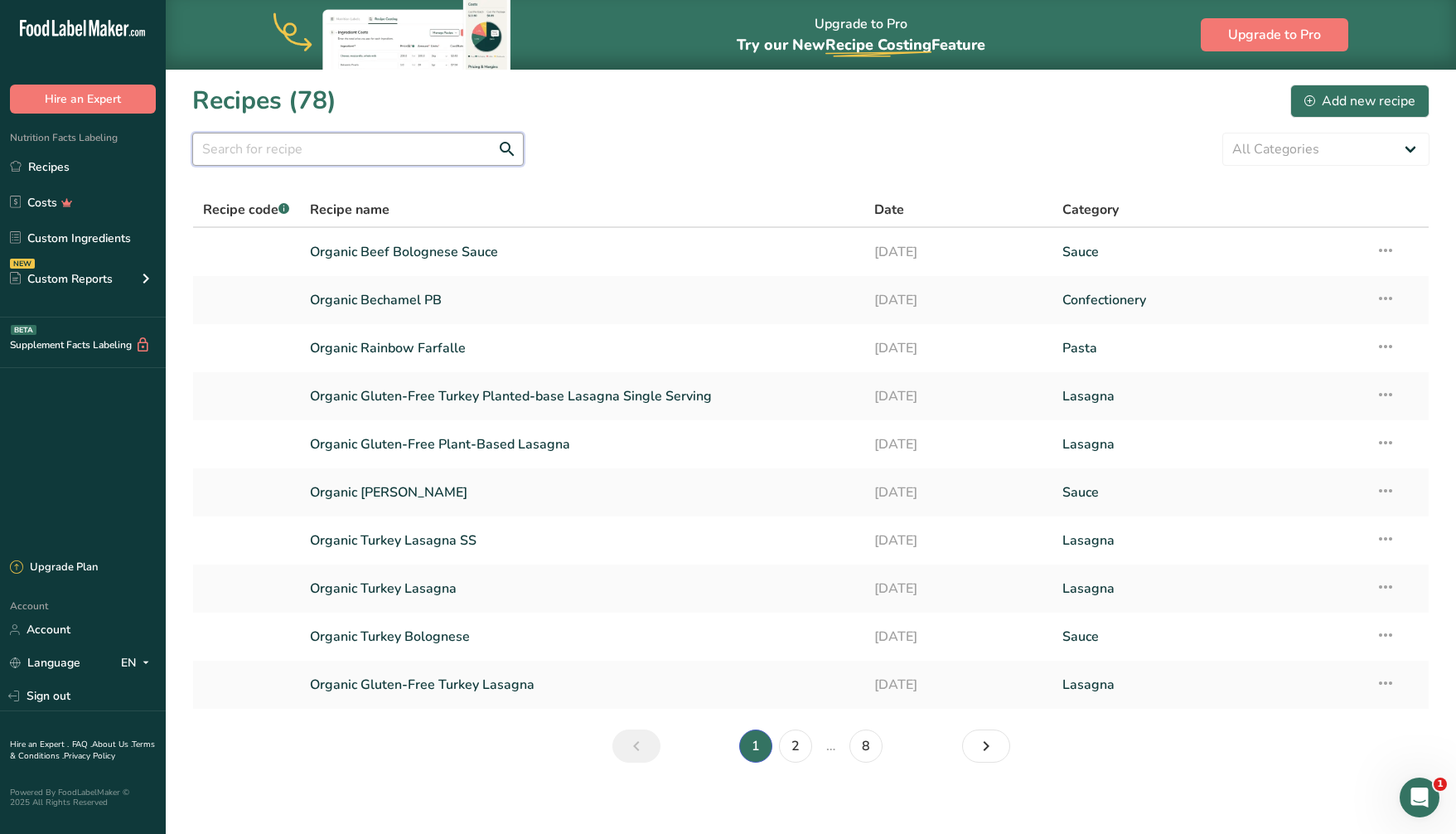
click at [276, 152] on input "text" at bounding box center [358, 149] width 331 height 33
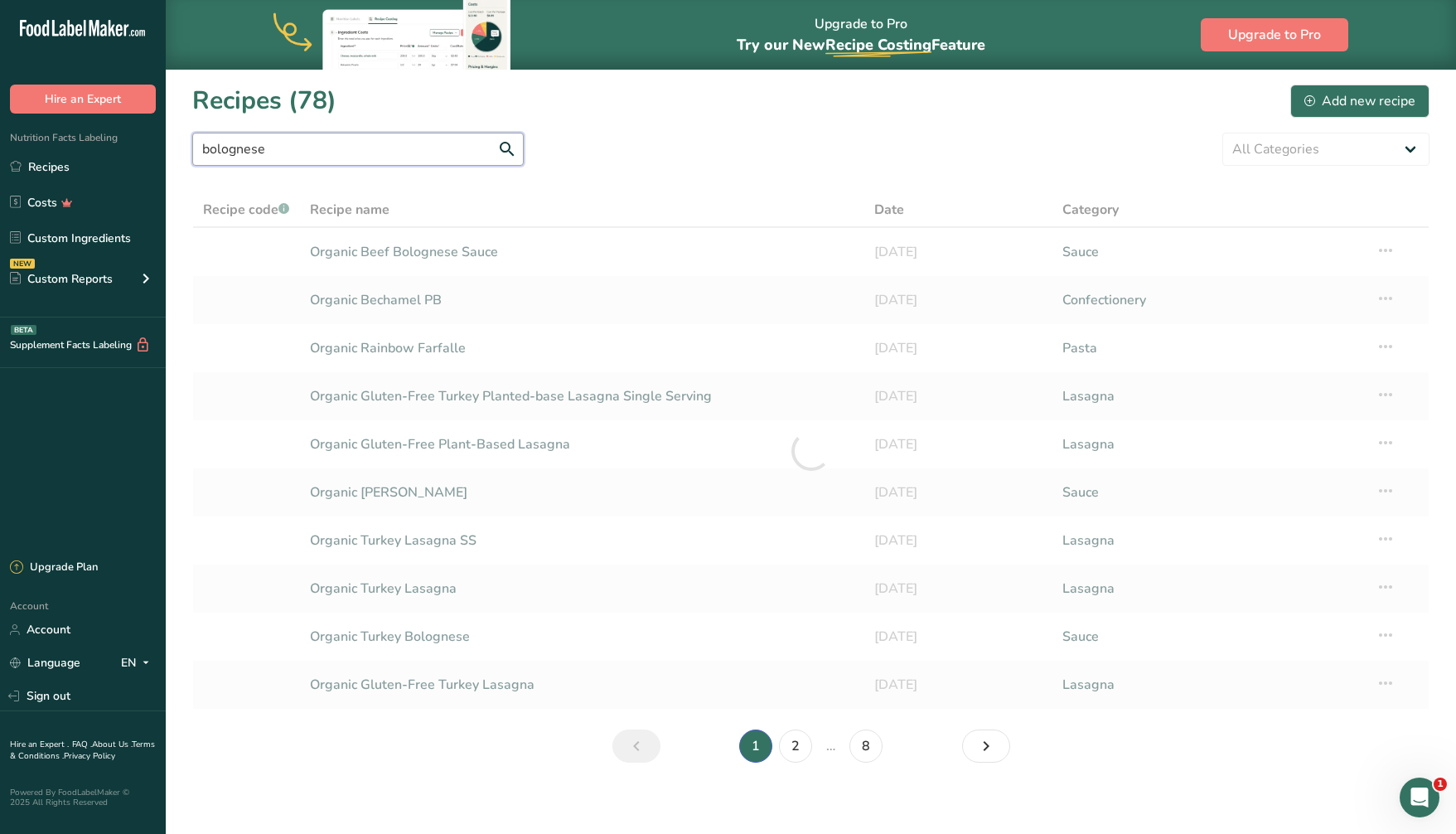
type input "bolognese"
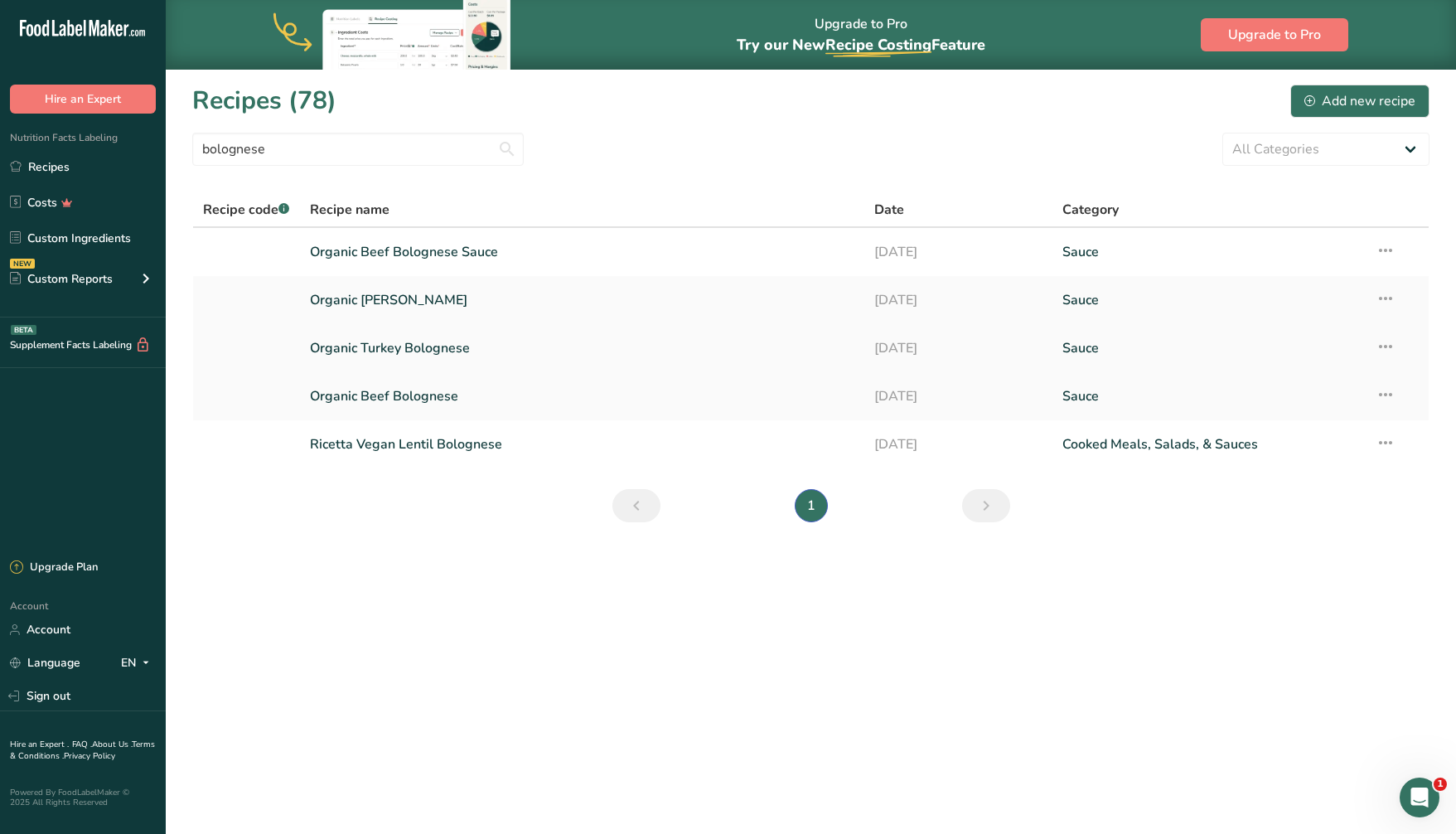
click at [373, 346] on link "Organic Turkey Bolognese" at bounding box center [582, 348] width 544 height 35
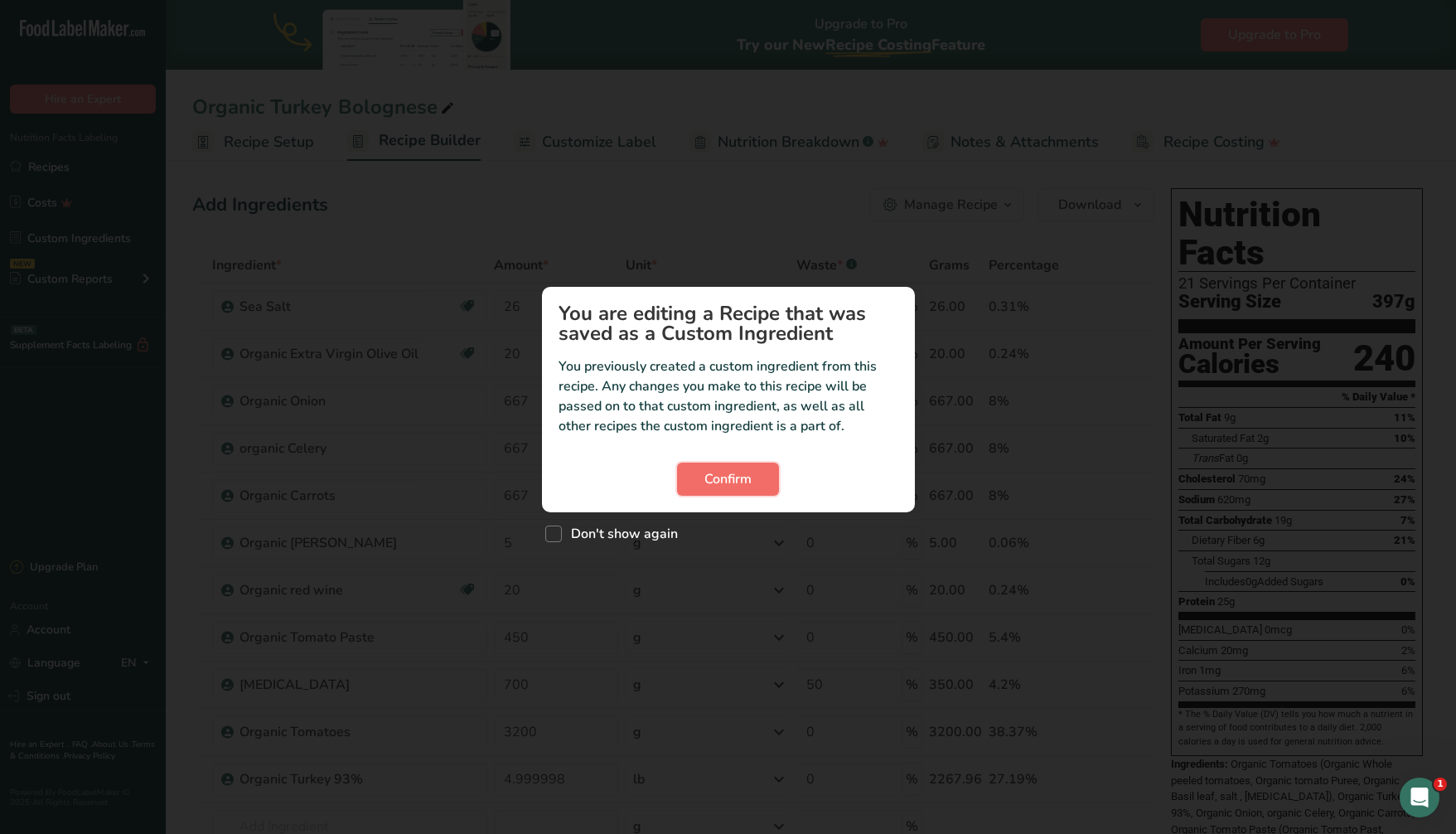
click at [742, 487] on span "Confirm" at bounding box center [727, 478] width 47 height 20
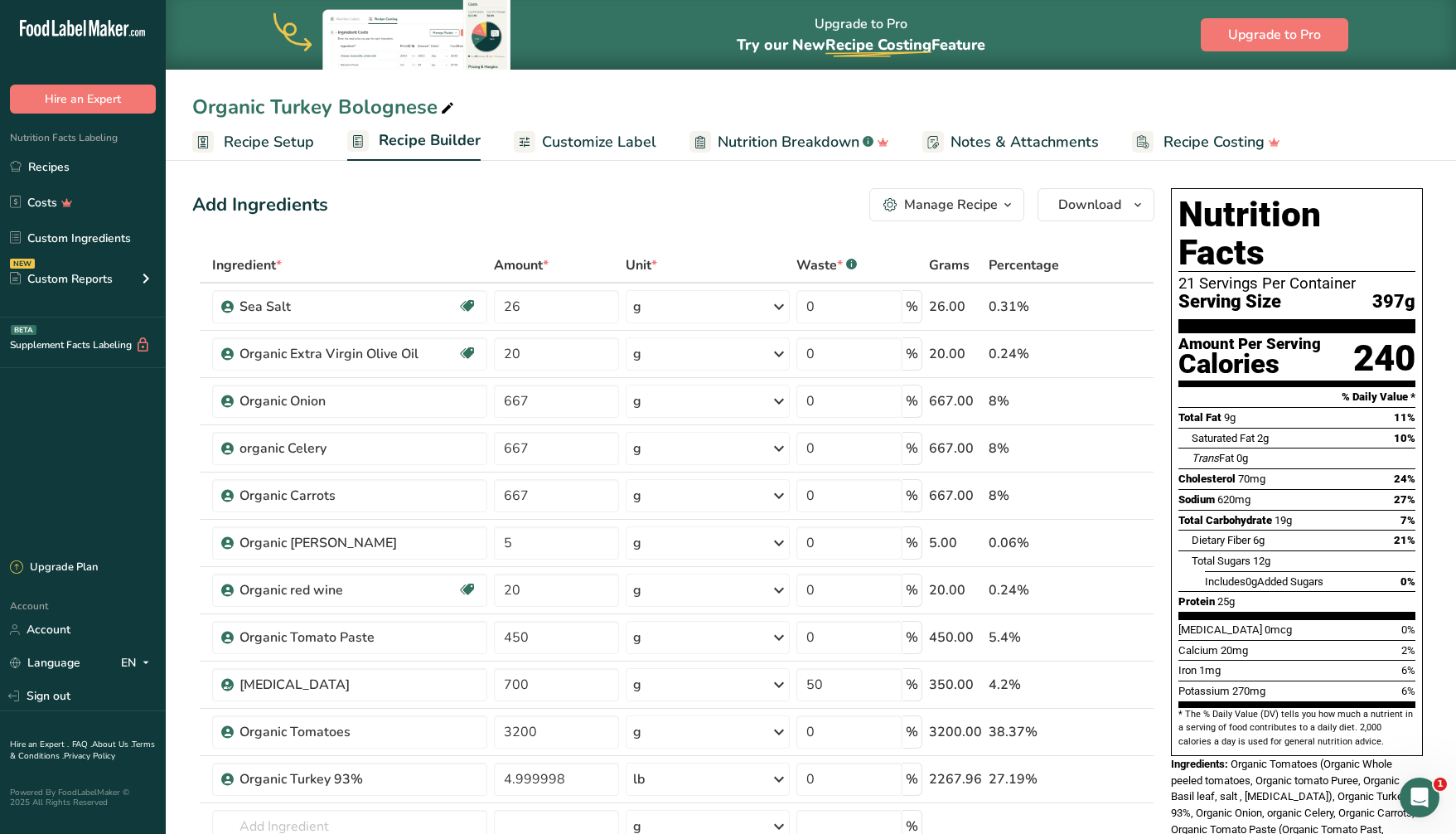
click at [1010, 200] on icon "button" at bounding box center [1007, 205] width 13 height 21
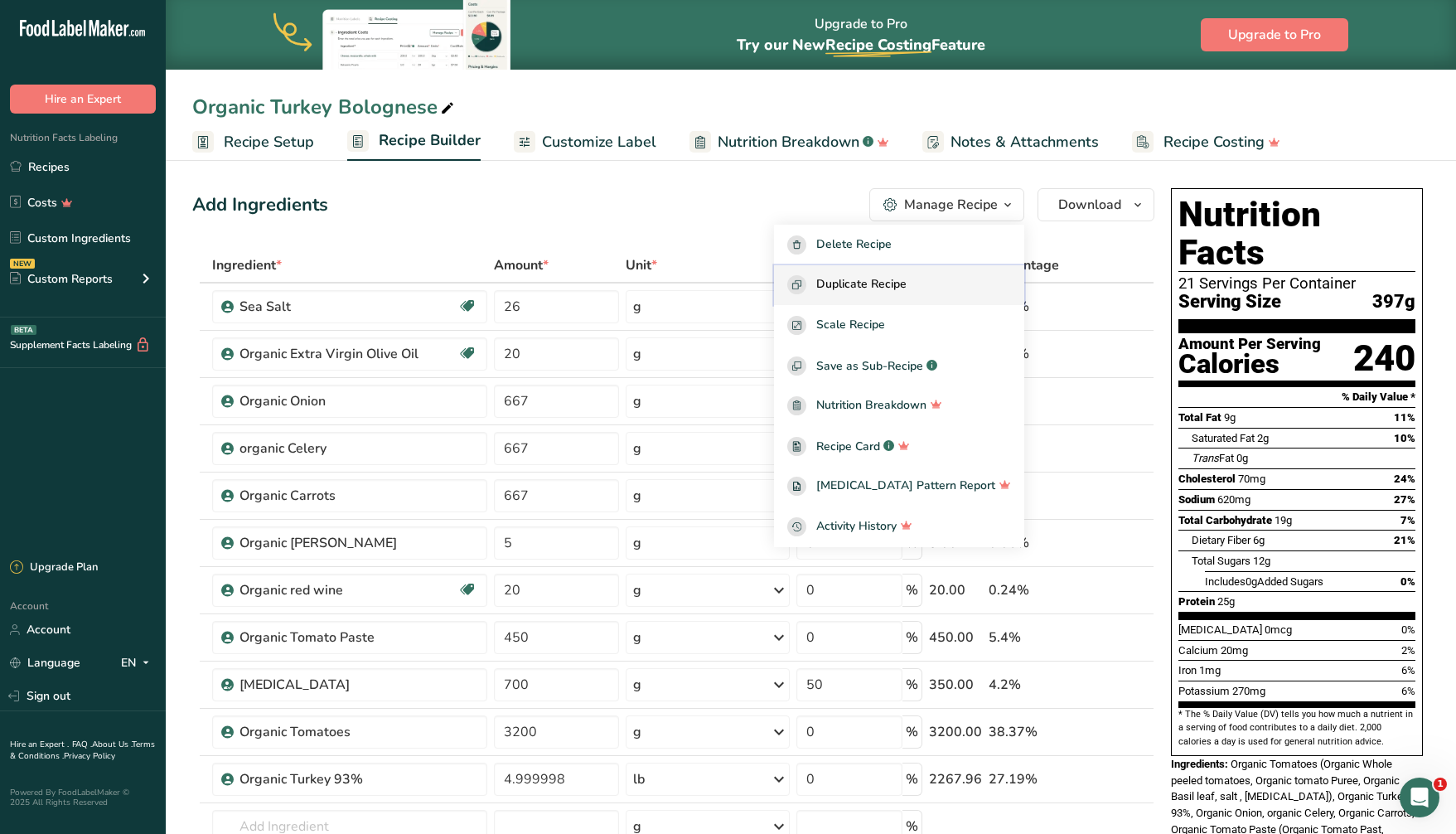
click at [907, 288] on span "Duplicate Recipe" at bounding box center [861, 284] width 90 height 19
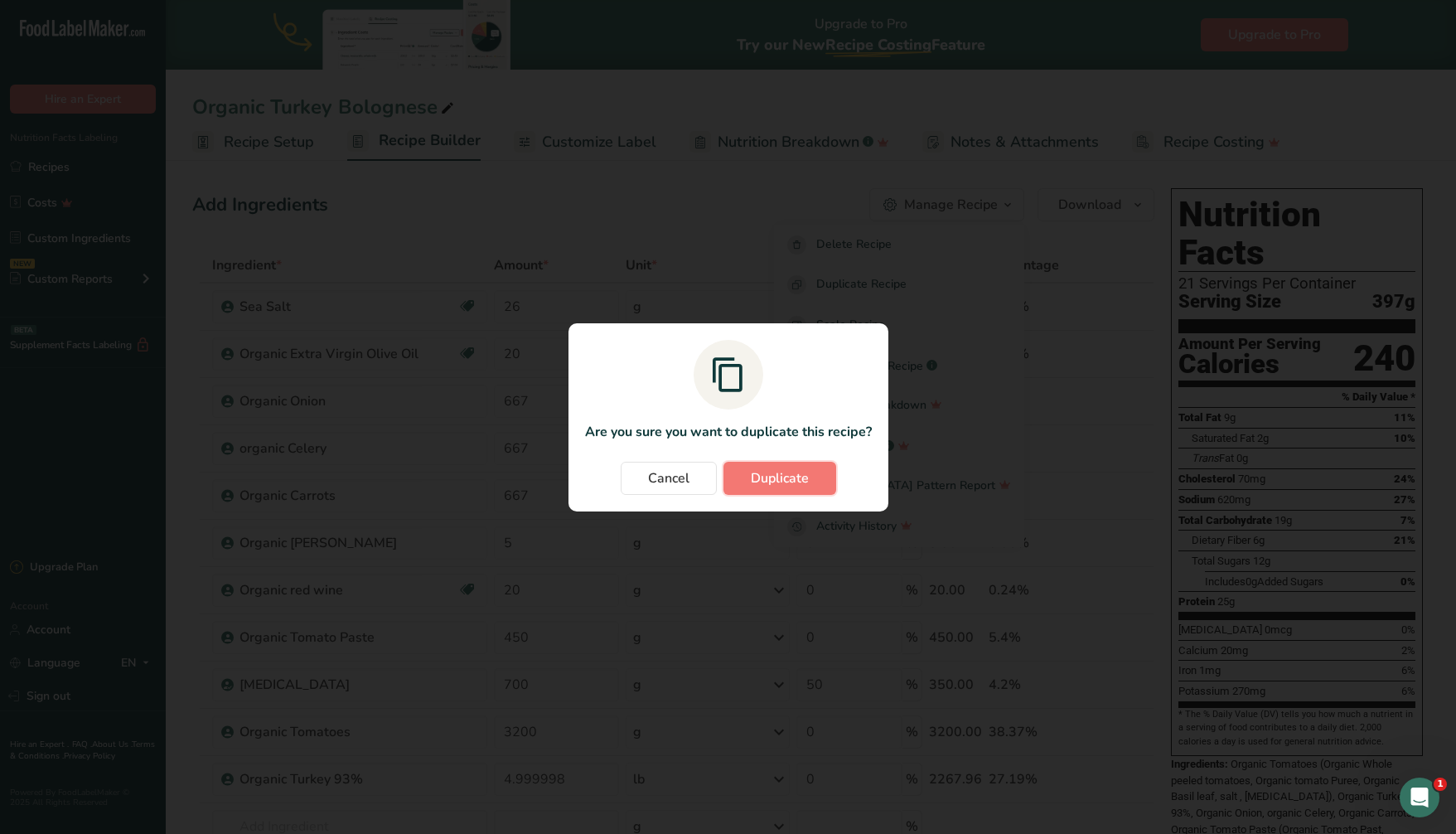
click at [784, 481] on span "Duplicate" at bounding box center [780, 478] width 58 height 20
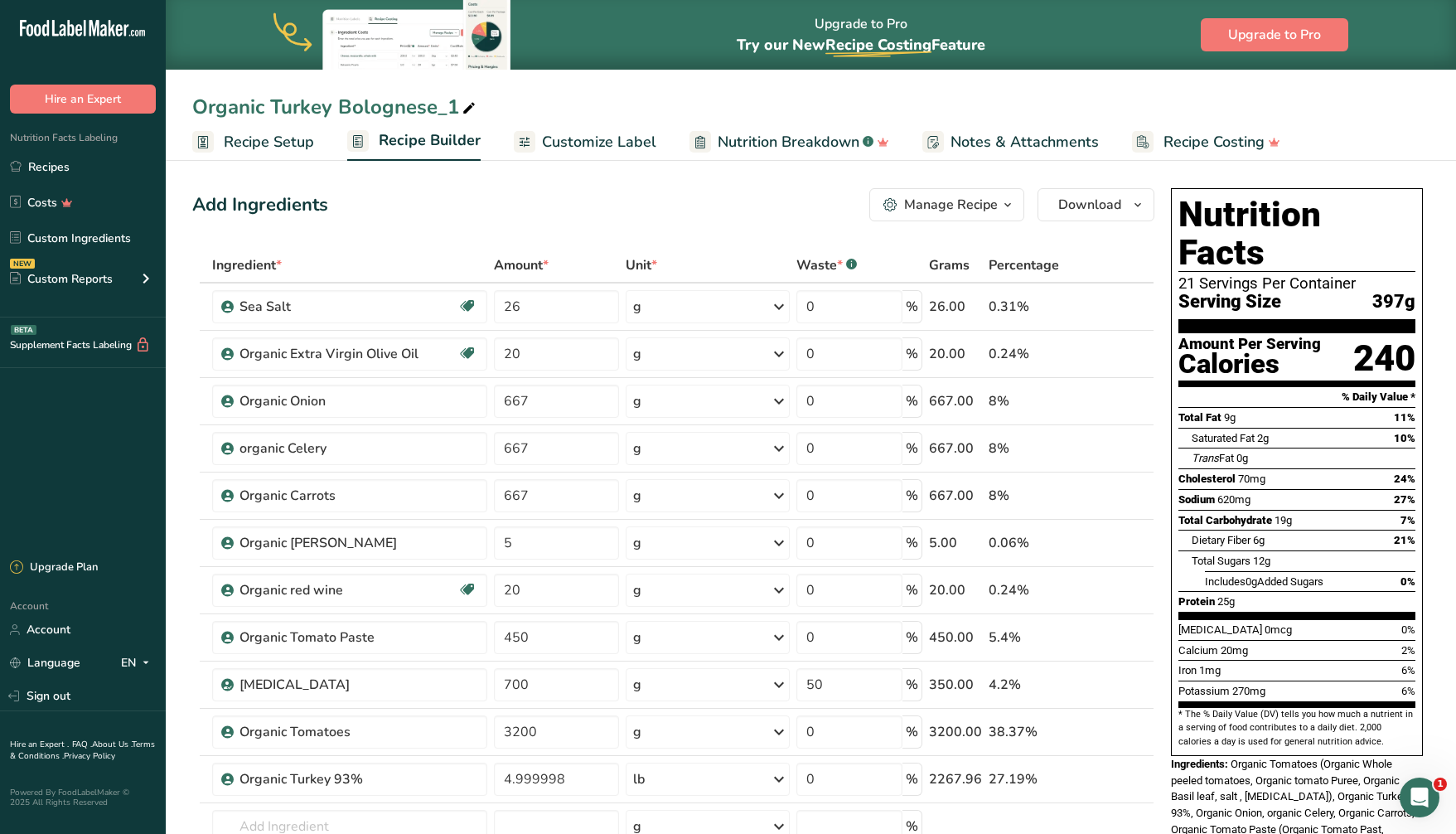
click at [450, 107] on div "Organic Turkey Bolognese_1" at bounding box center [336, 107] width 287 height 30
drag, startPoint x: 466, startPoint y: 105, endPoint x: 338, endPoint y: 107, distance: 128.0
click at [338, 107] on input "Organic Turkey Bolognese_1" at bounding box center [810, 107] width 1237 height 30
type input "Organic Turkey Sauce"
click at [664, 171] on section "Add Ingredients Manage Recipe Delete Recipe Duplicate Recipe Scale Recipe Save …" at bounding box center [810, 838] width 1290 height 1367
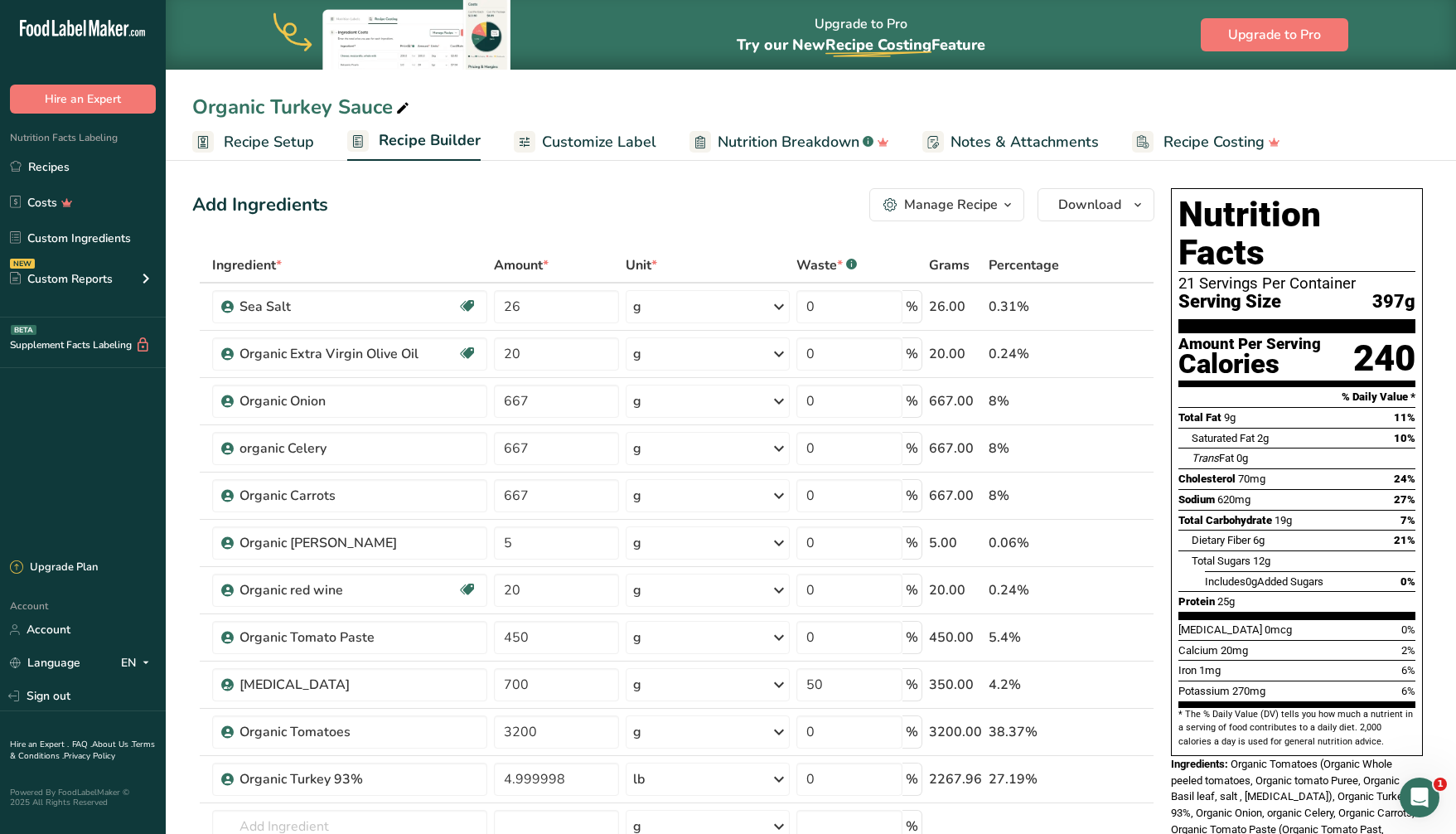
click at [276, 139] on span "Recipe Setup" at bounding box center [269, 142] width 90 height 22
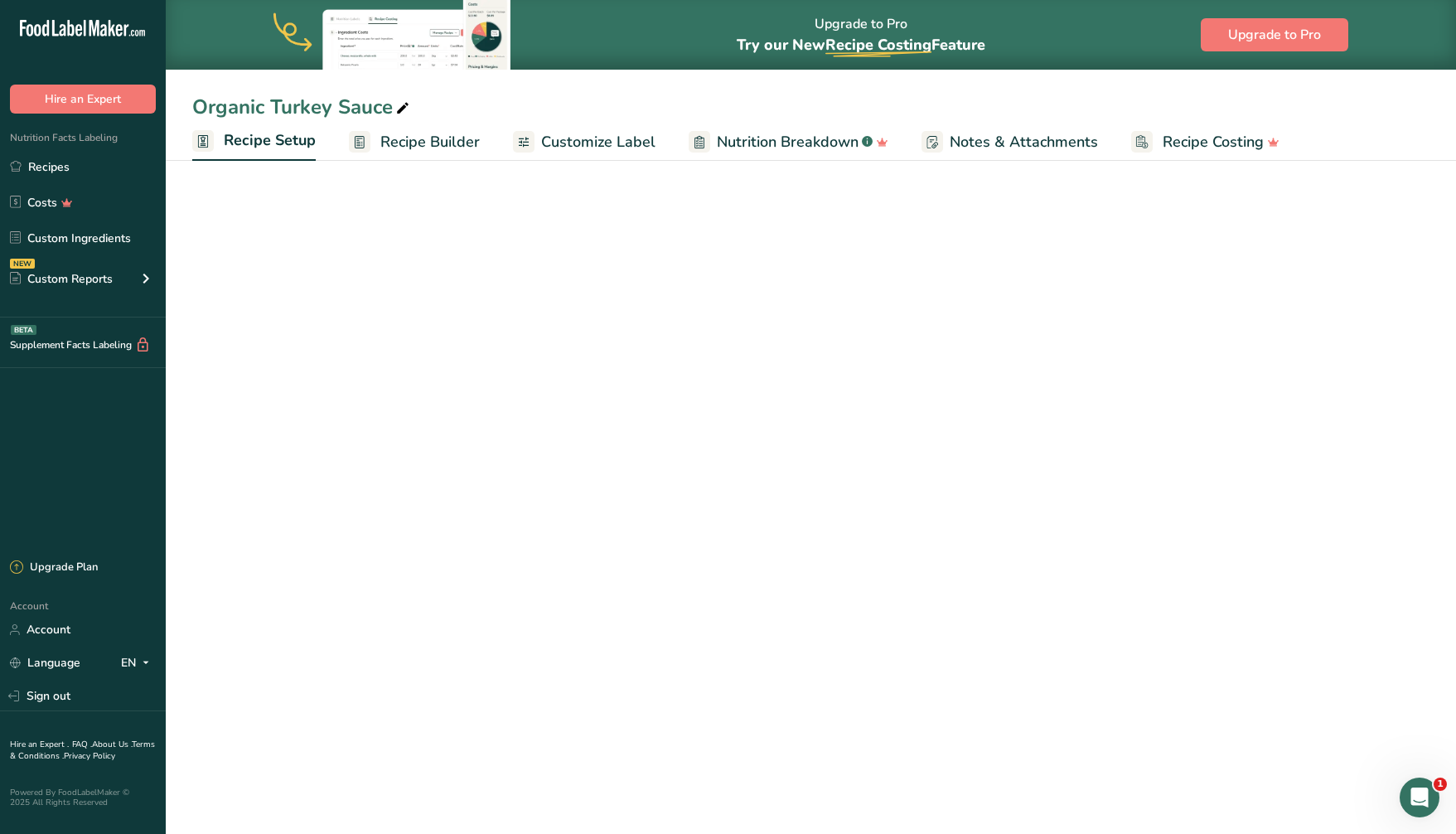
select select "5"
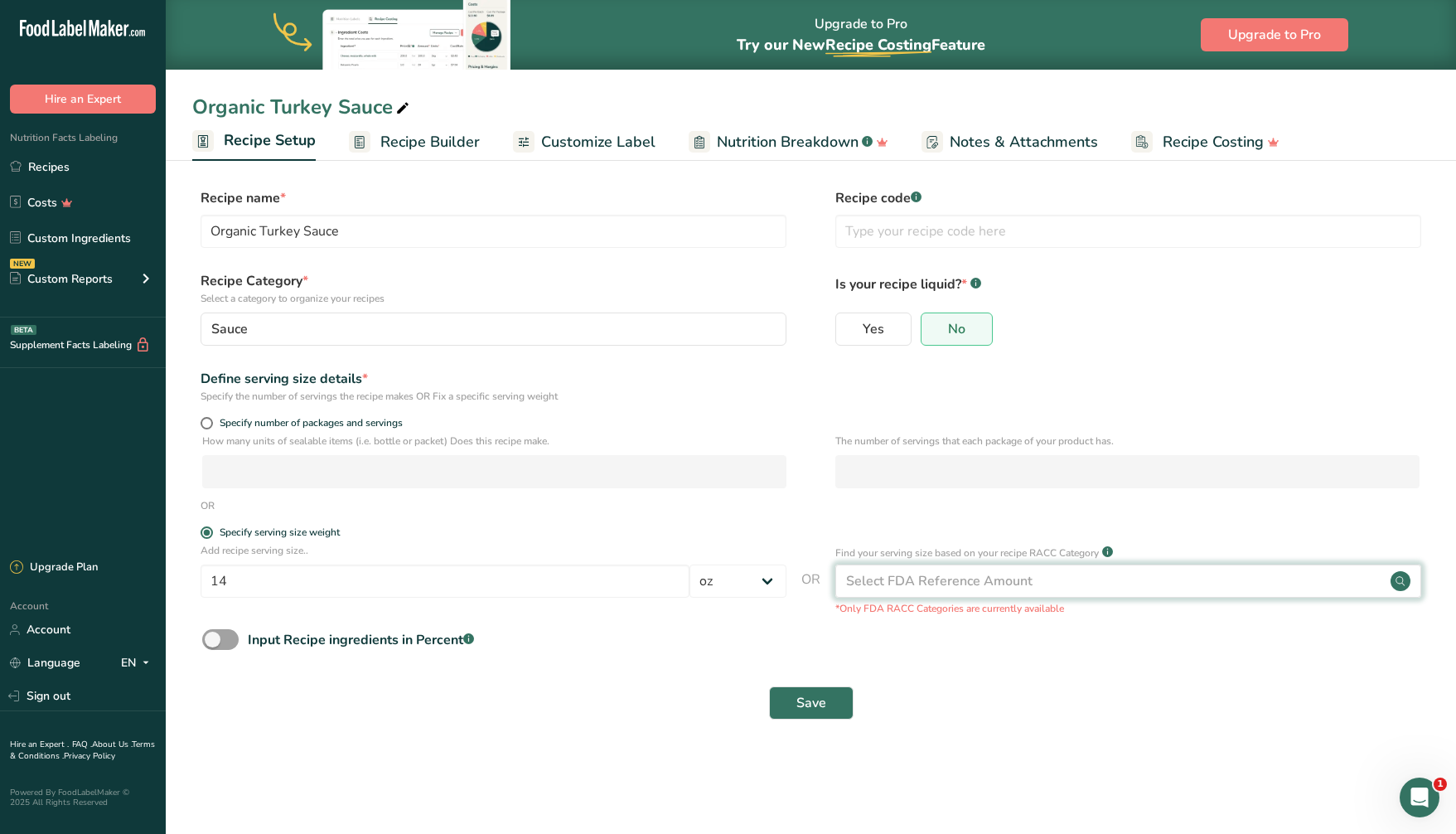
click at [962, 580] on div "Select FDA Reference Amount" at bounding box center [938, 581] width 186 height 20
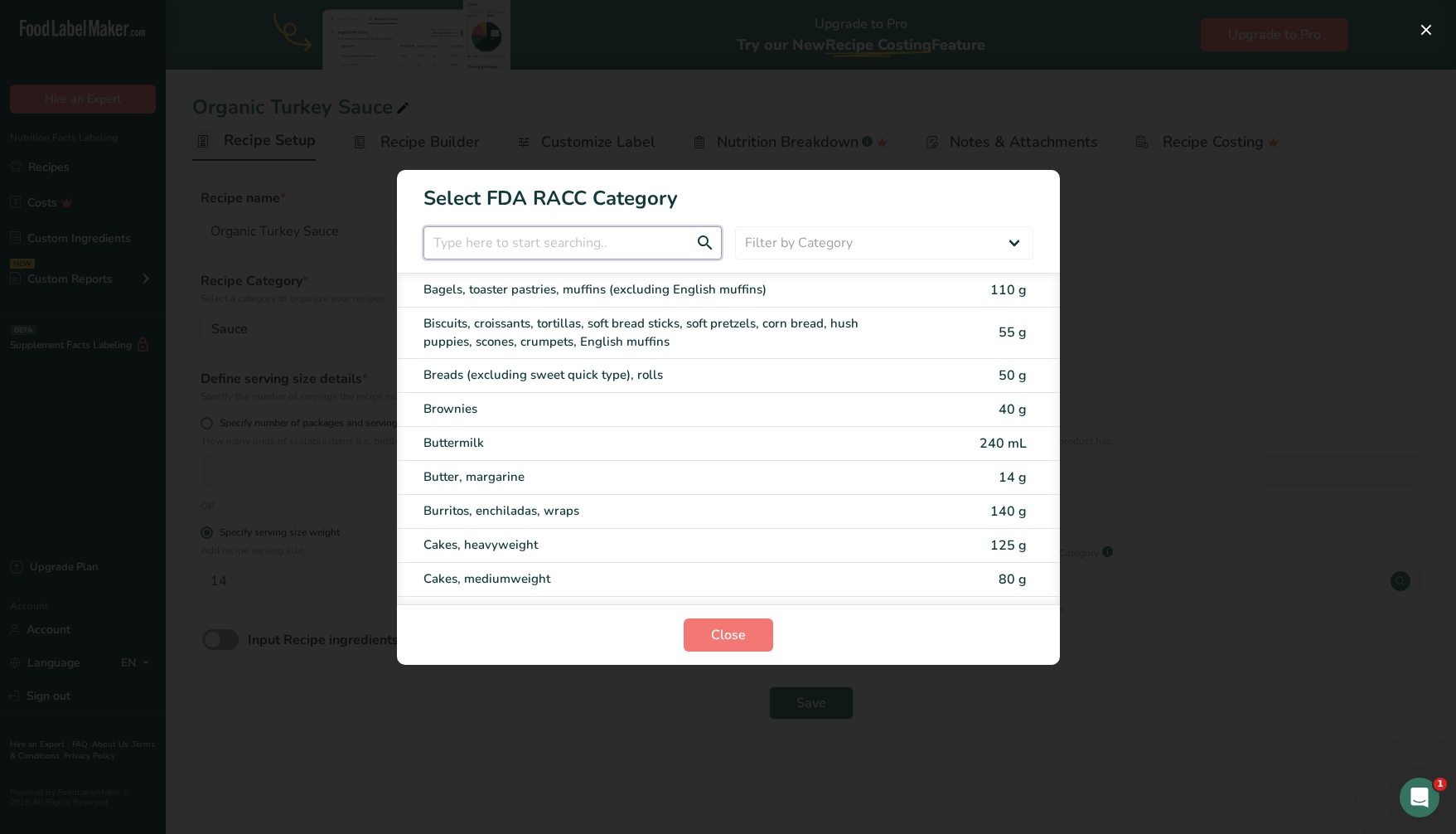
click at [564, 237] on input "RACC Category Selection Modal" at bounding box center [572, 242] width 298 height 33
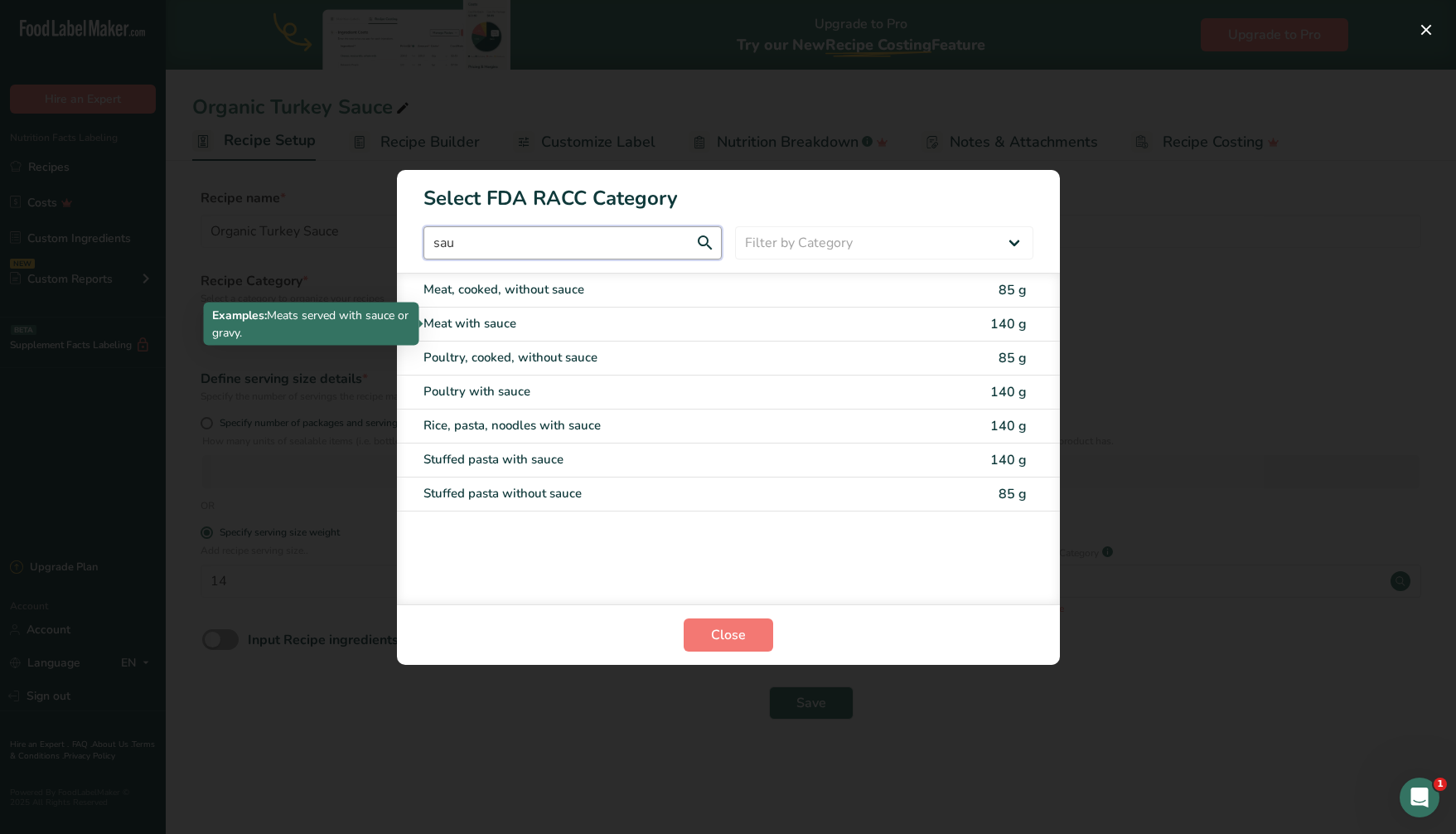
type input "sau"
click at [639, 324] on div "Meat with sauce" at bounding box center [658, 324] width 470 height 19
type input "140"
select select "0"
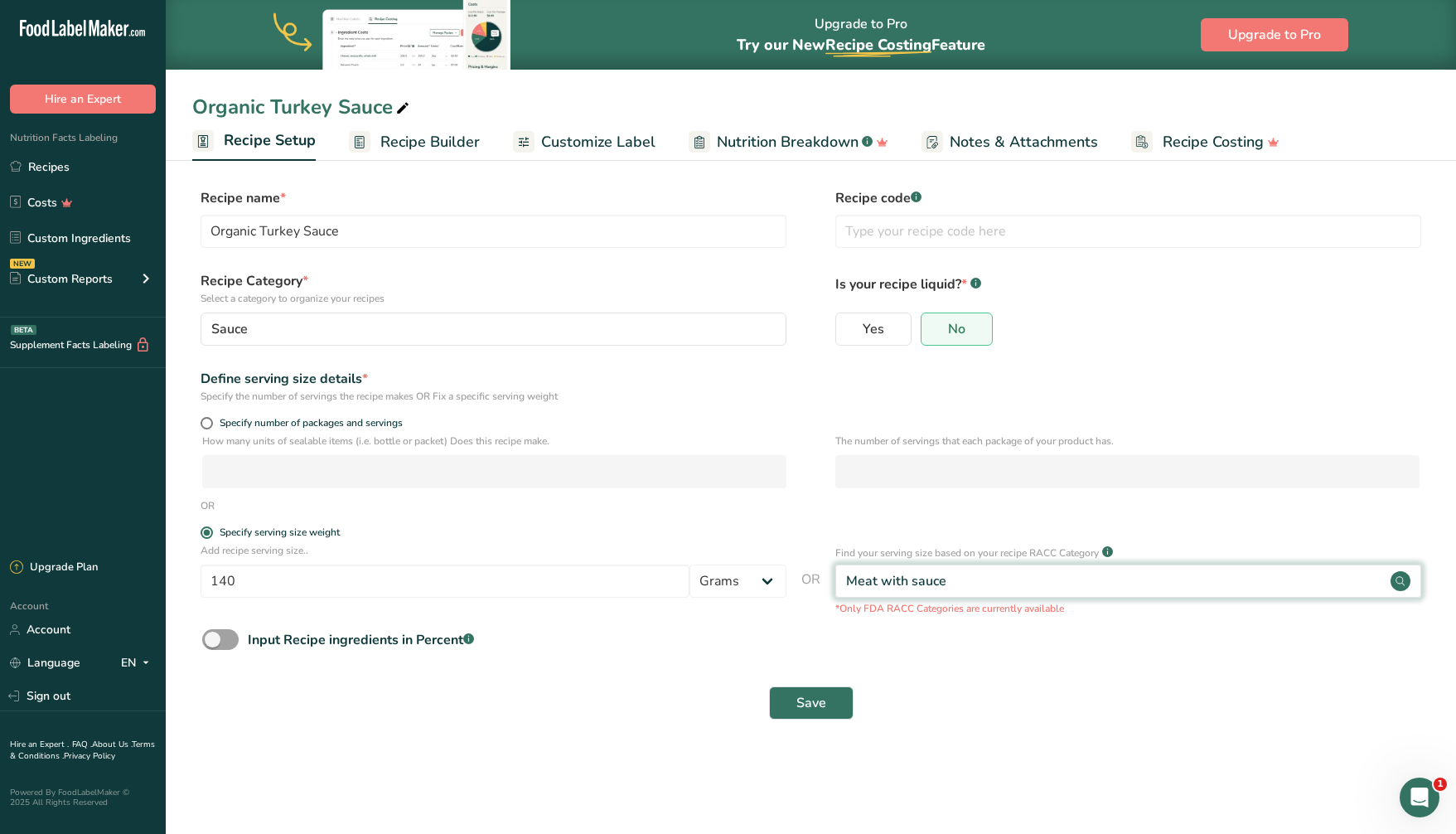
click at [991, 585] on div "Meat with sauce" at bounding box center [1128, 581] width 585 height 33
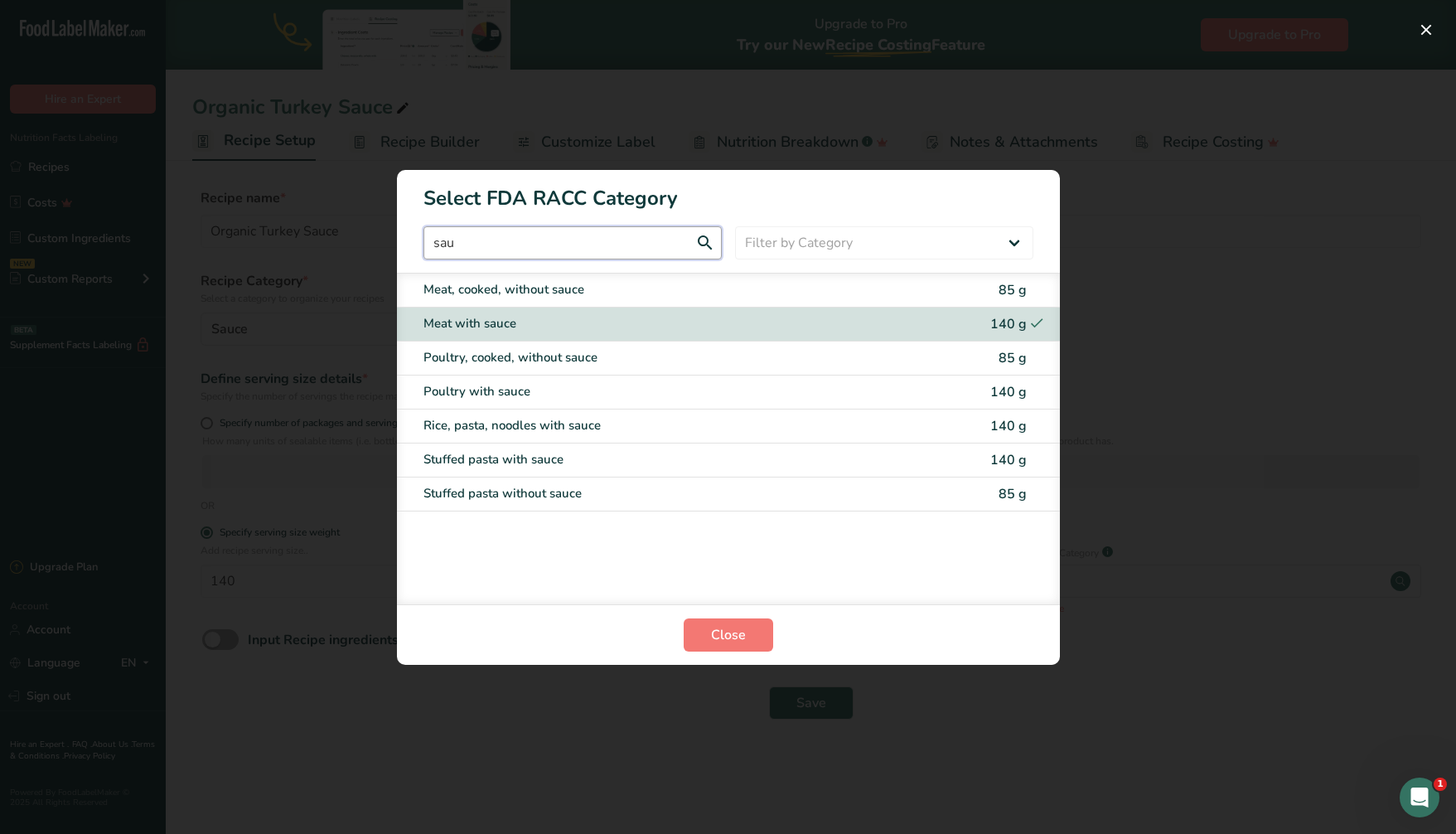
click at [657, 241] on input "sau" at bounding box center [572, 242] width 298 height 33
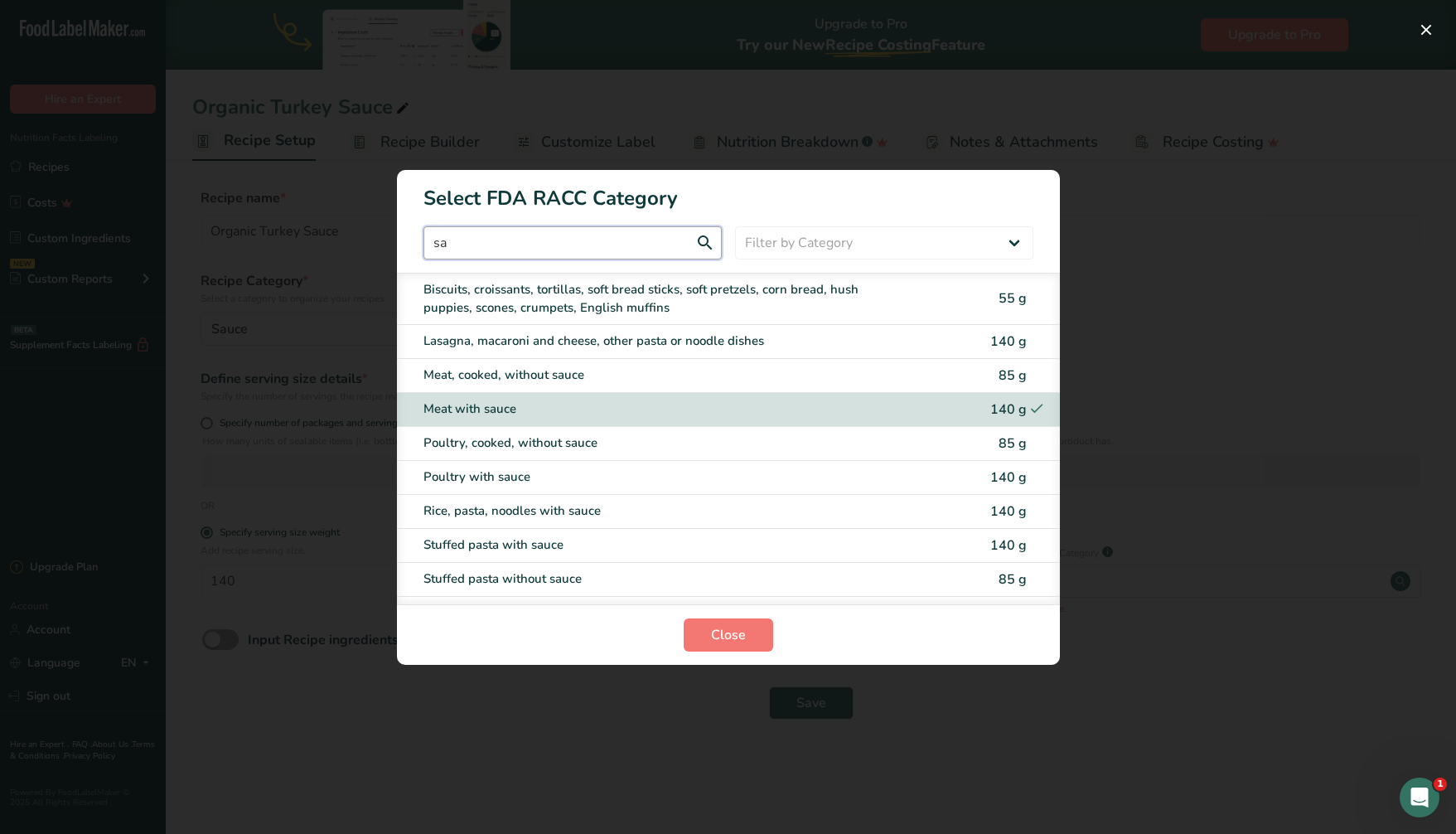
type input "s"
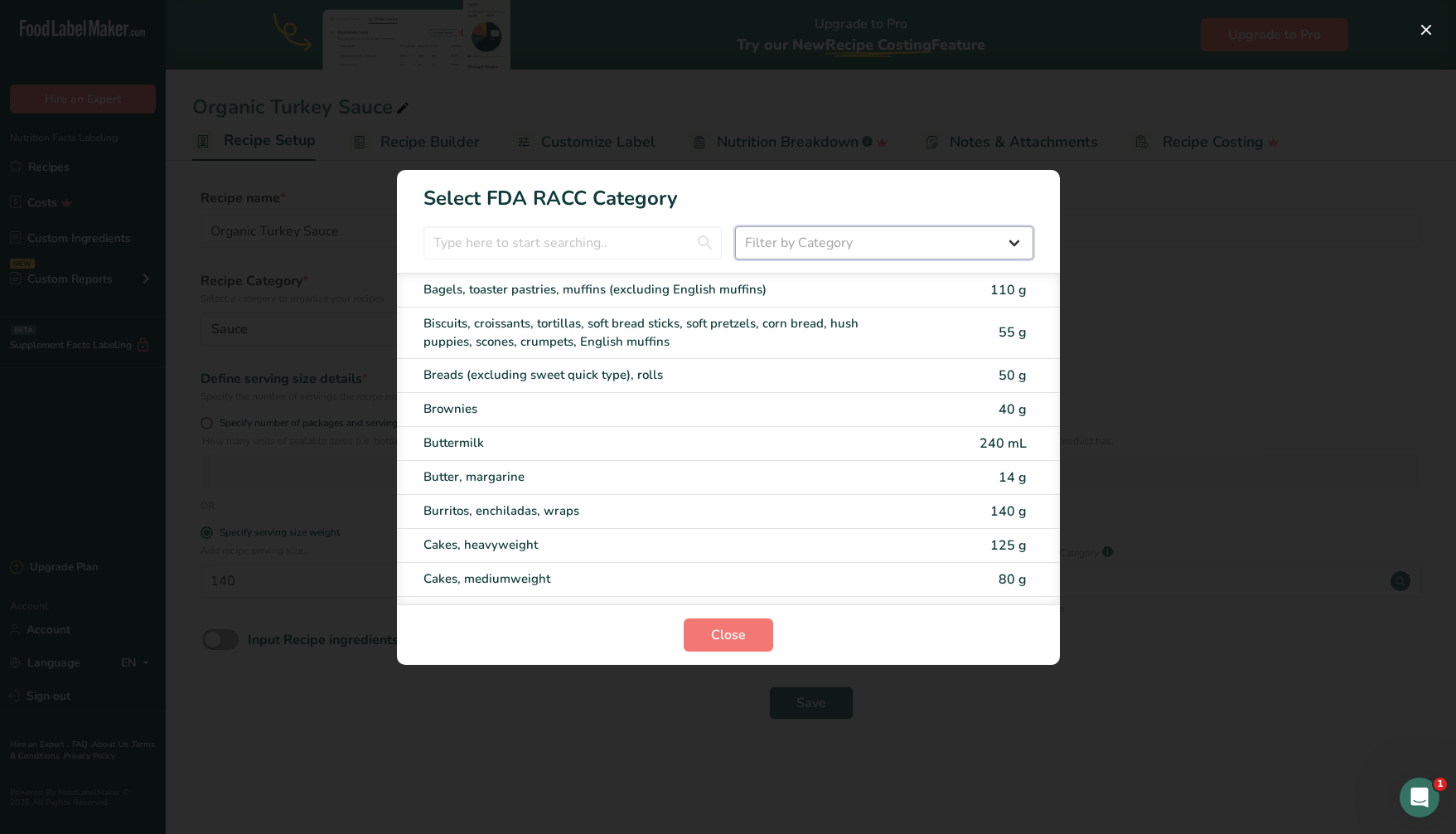
click at [828, 236] on select "Filter by Category All Bakery products [GEOGRAPHIC_DATA] Cereals and other grai…" at bounding box center [883, 242] width 298 height 33
click at [552, 245] on input "RACC Category Selection Modal" at bounding box center [572, 242] width 298 height 33
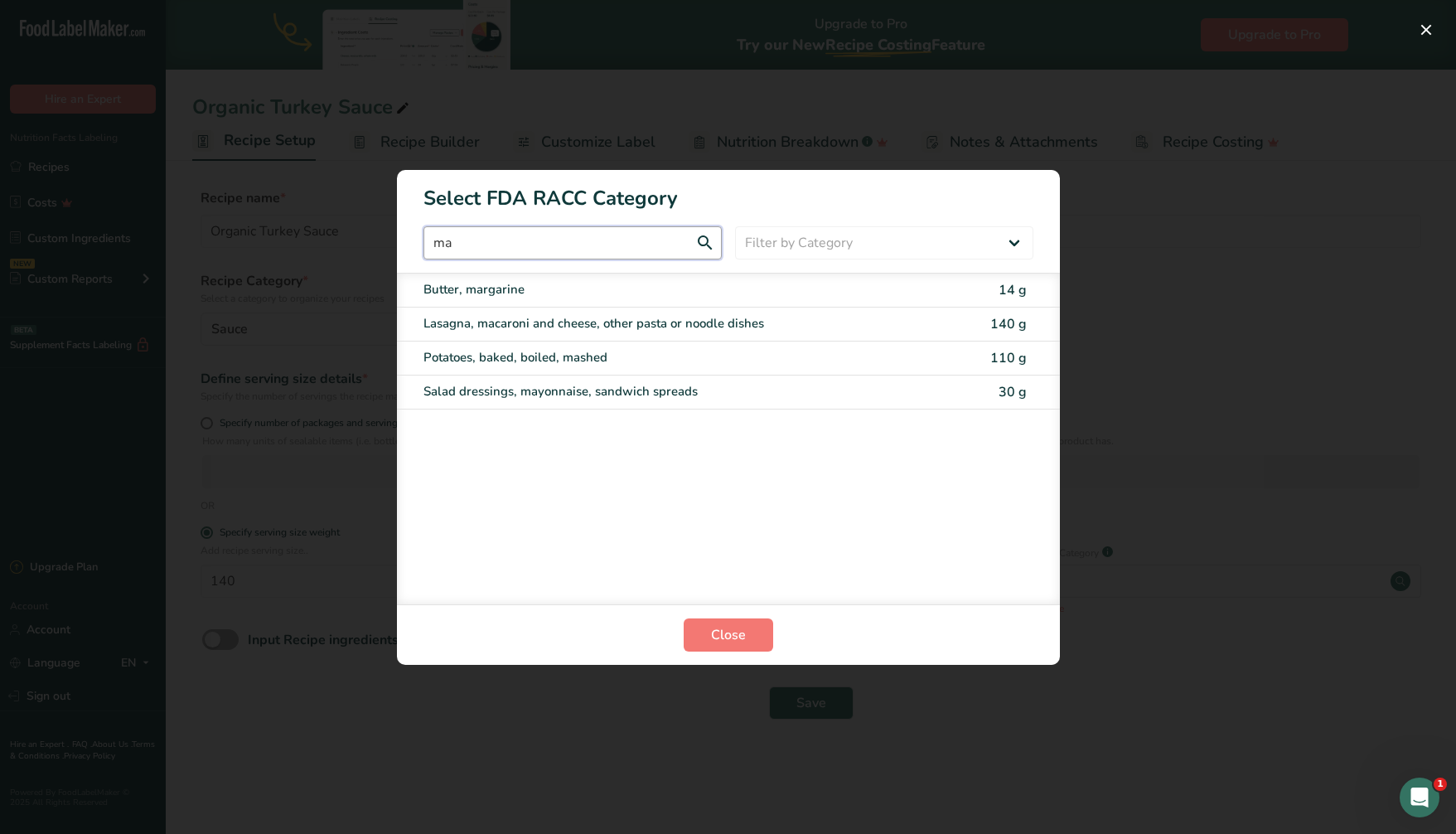
type input "m"
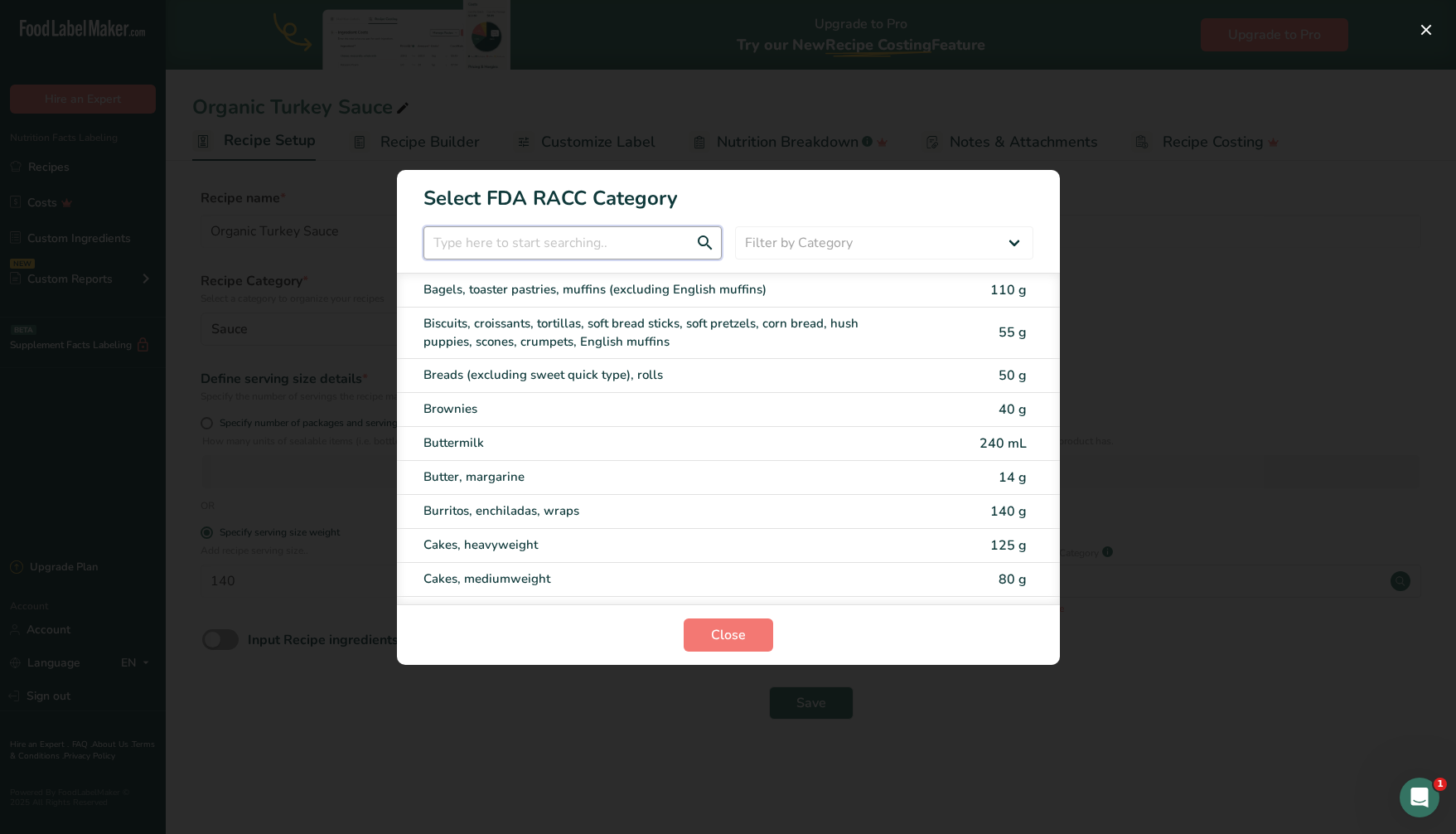
type input "s"
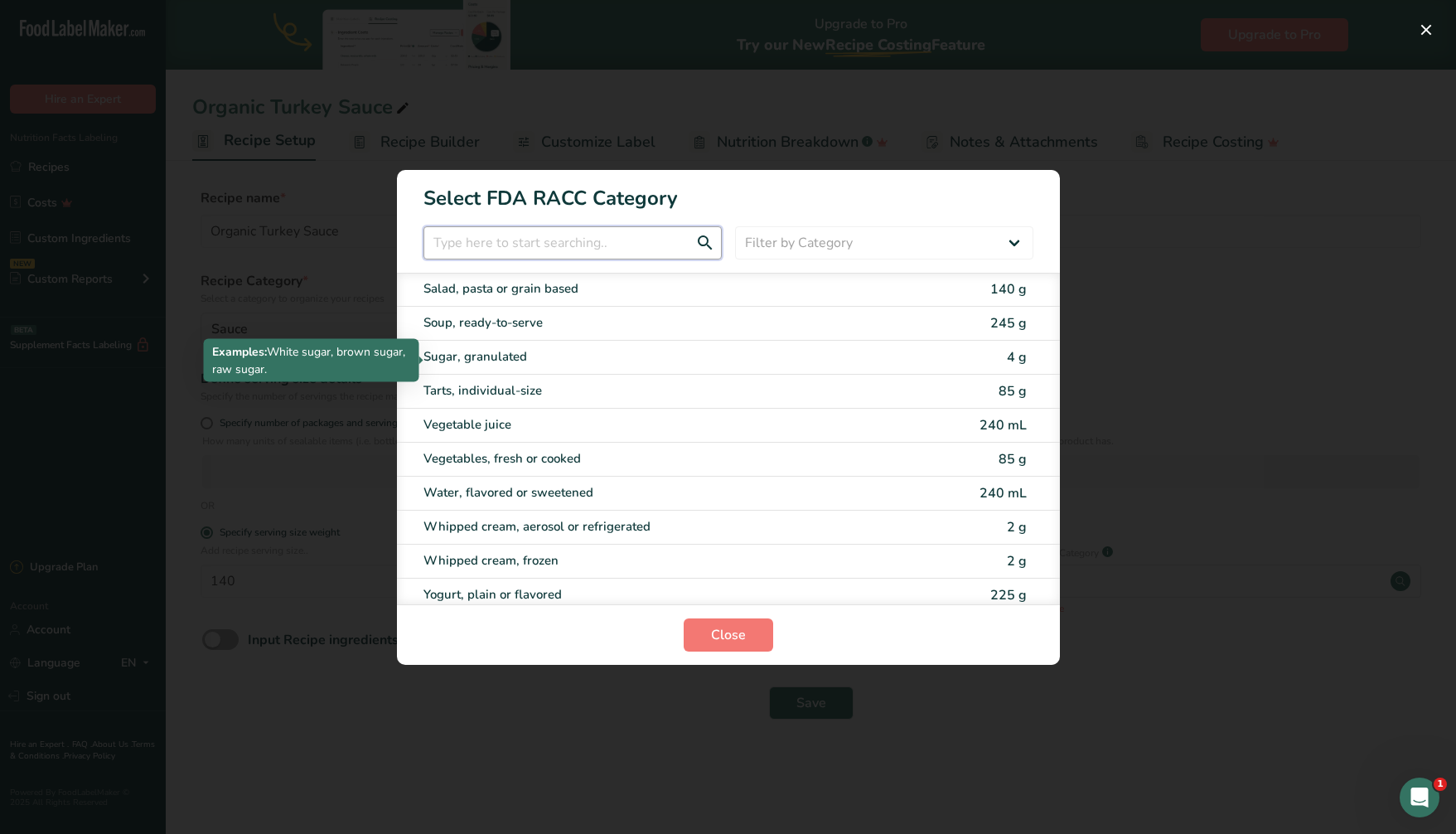
scroll to position [3256, 0]
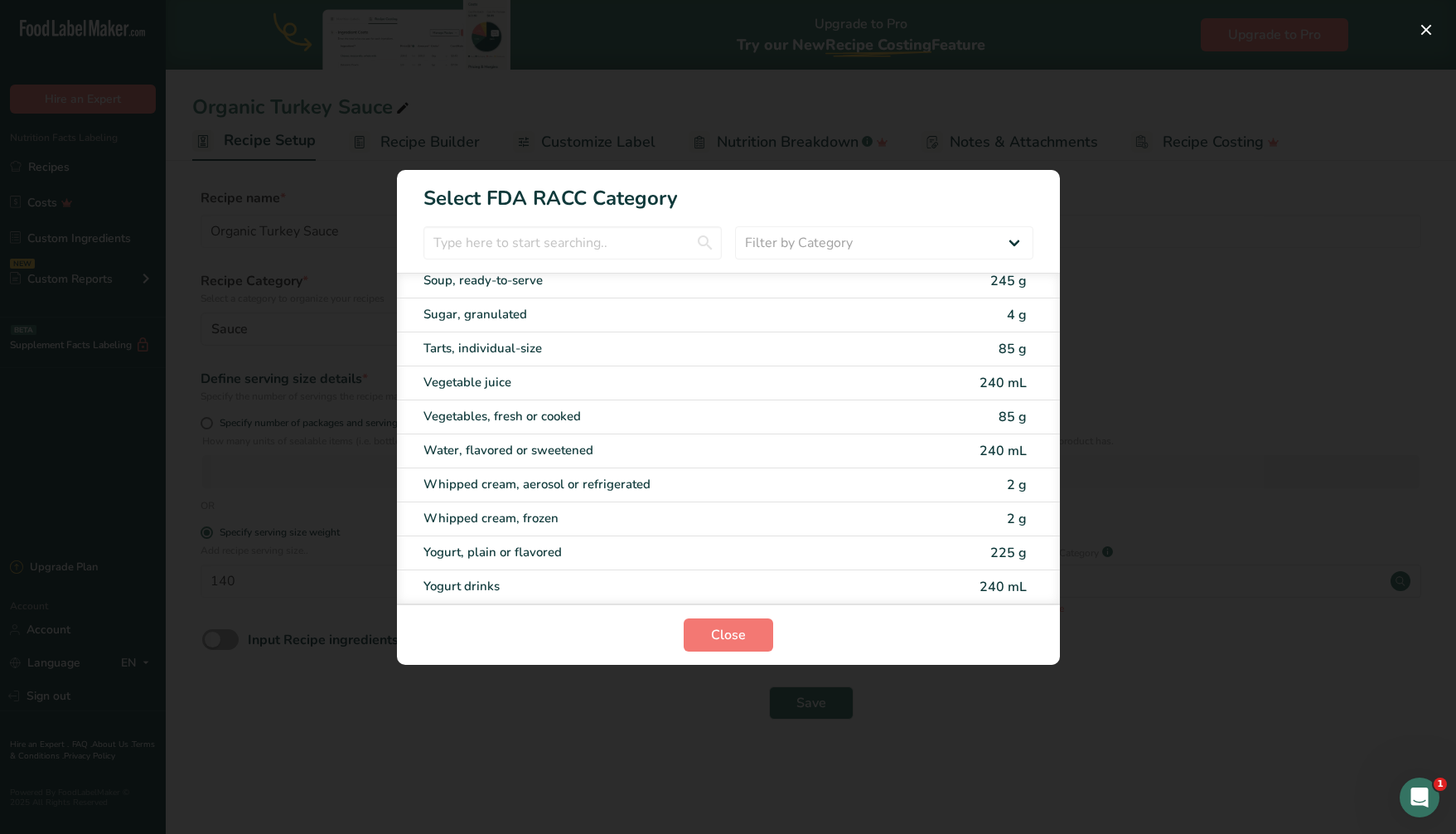
drag, startPoint x: 1250, startPoint y: 222, endPoint x: 980, endPoint y: 388, distance: 316.9
click at [1250, 222] on div "RACC Category Selection Modal" at bounding box center [728, 417] width 1456 height 834
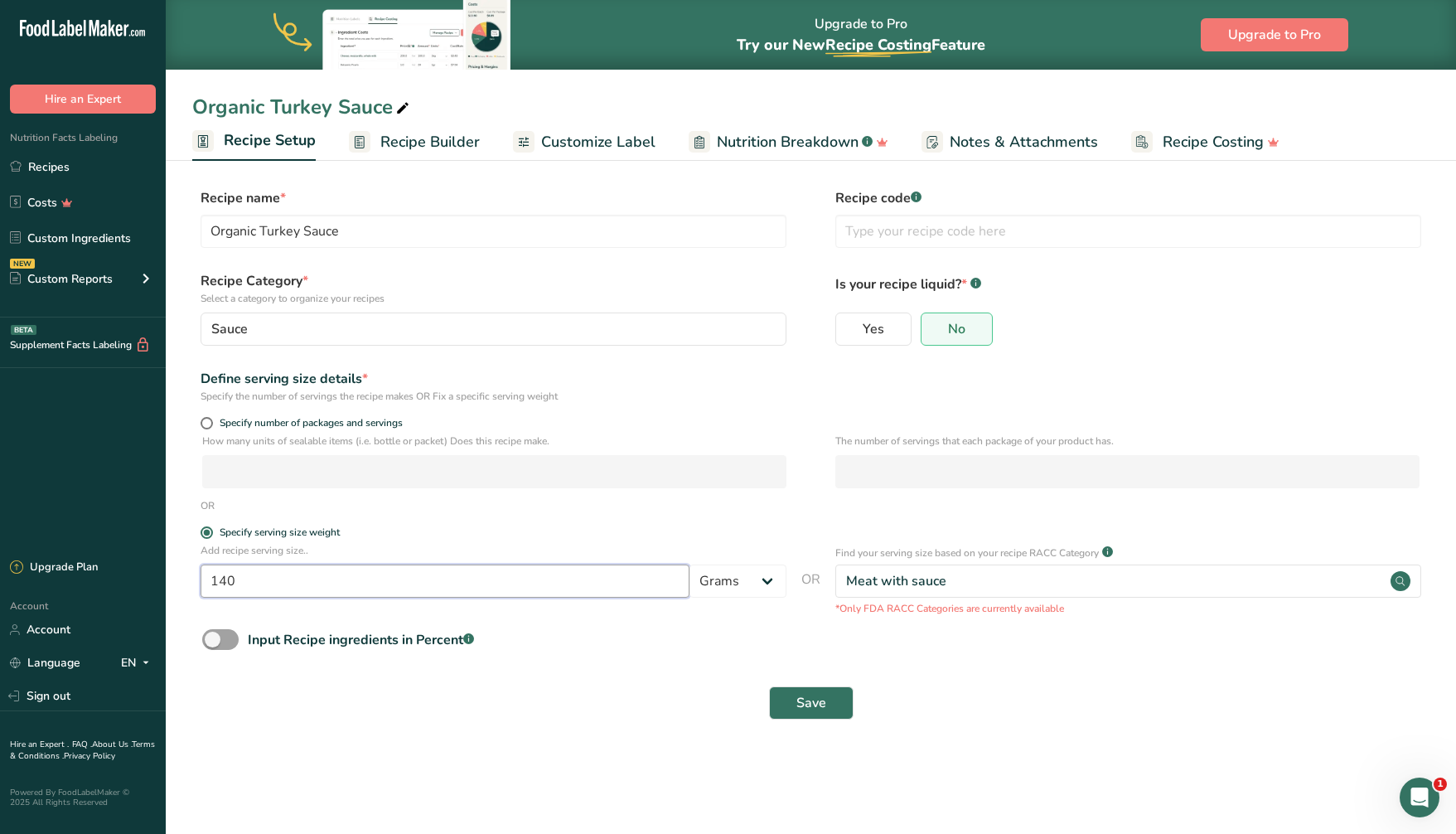
click at [327, 583] on input "140" at bounding box center [445, 581] width 488 height 33
type input "125"
click at [820, 698] on span "Save" at bounding box center [810, 703] width 30 height 20
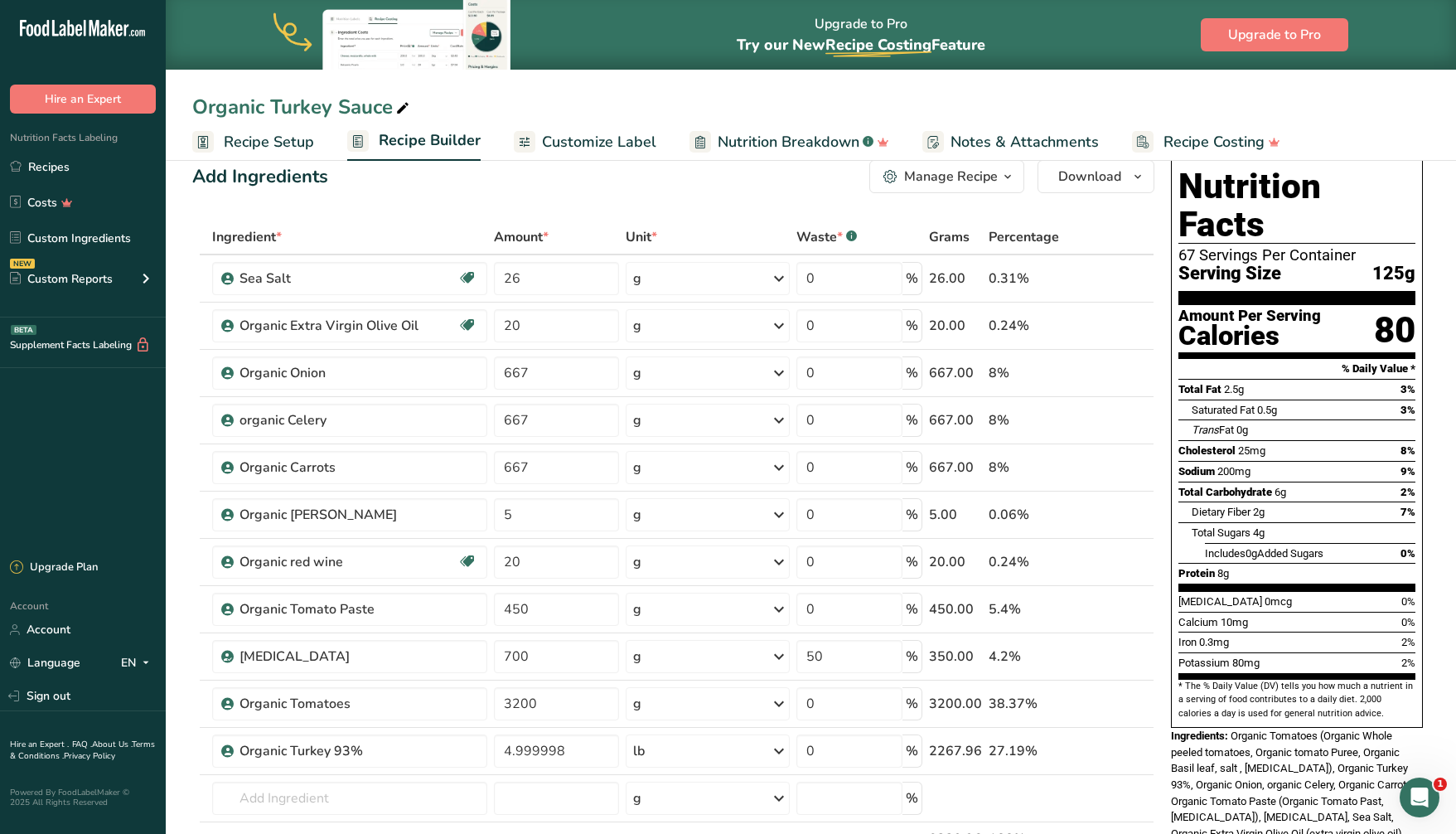
scroll to position [34, 0]
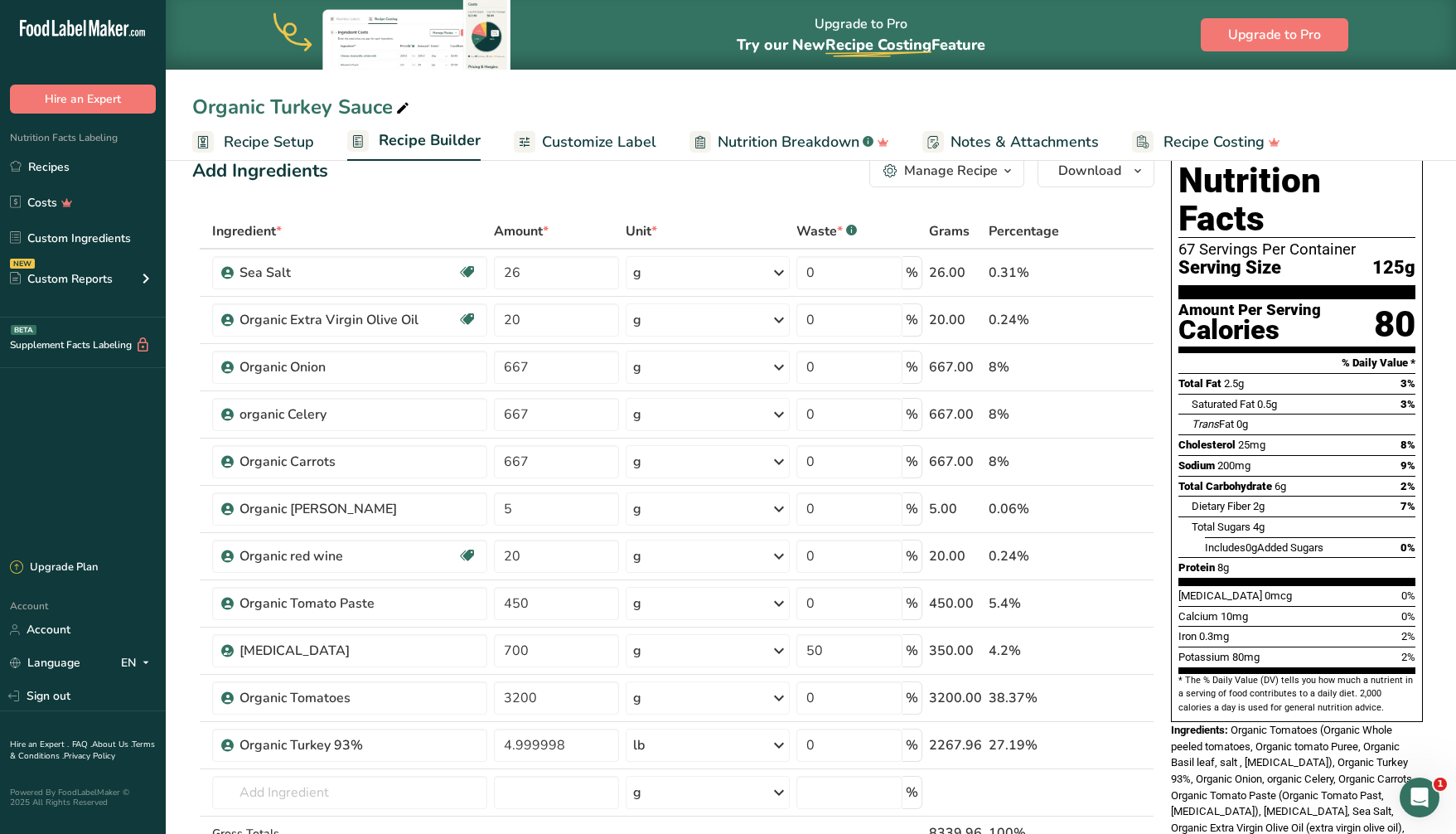
click at [1003, 173] on icon "button" at bounding box center [1007, 171] width 13 height 21
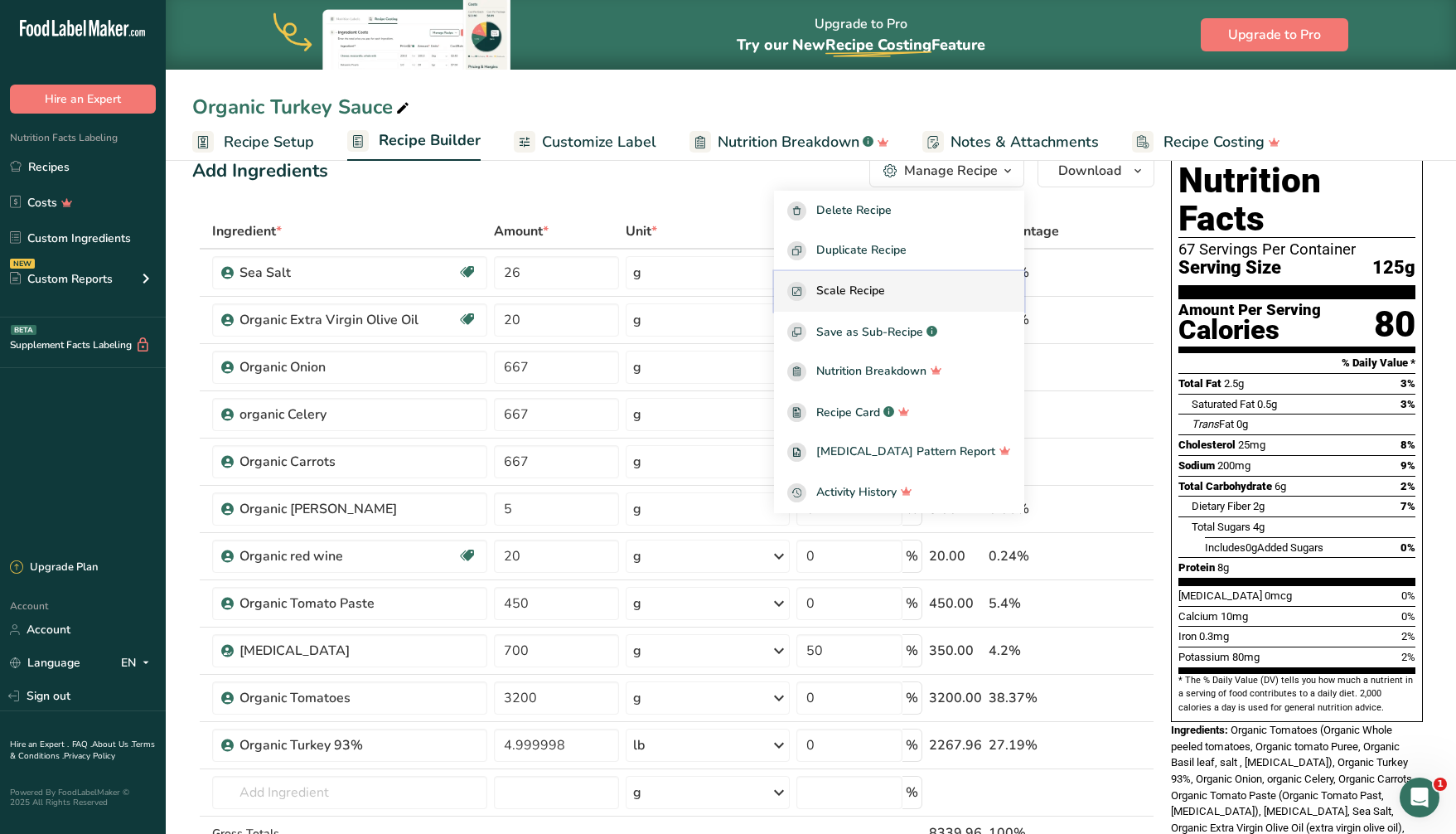
click at [915, 284] on div "Scale Recipe" at bounding box center [899, 291] width 224 height 19
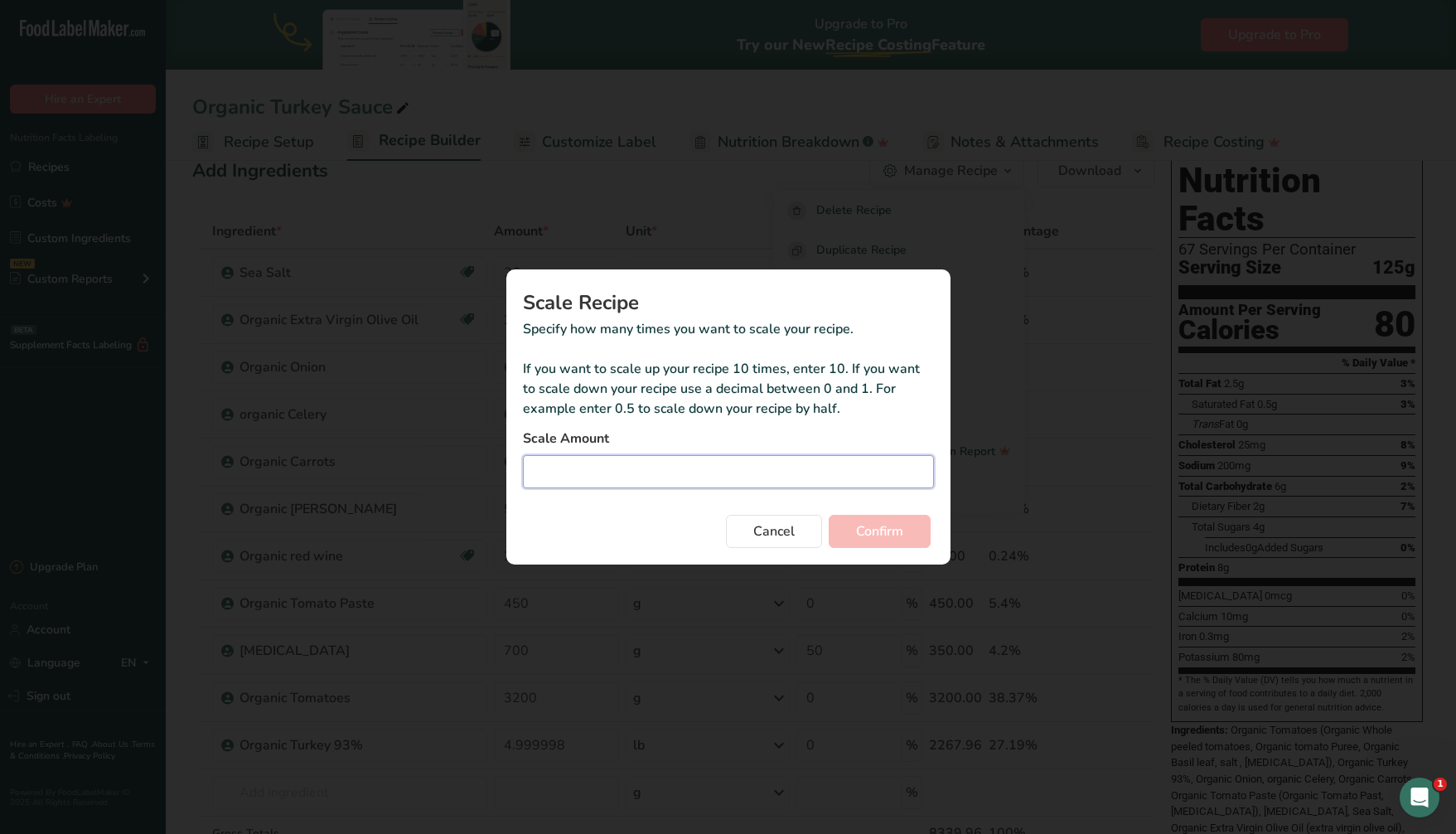
click at [670, 475] on input "Duplicate recipe modal" at bounding box center [728, 472] width 411 height 33
type input "0.046"
click at [895, 533] on span "Confirm" at bounding box center [879, 531] width 47 height 20
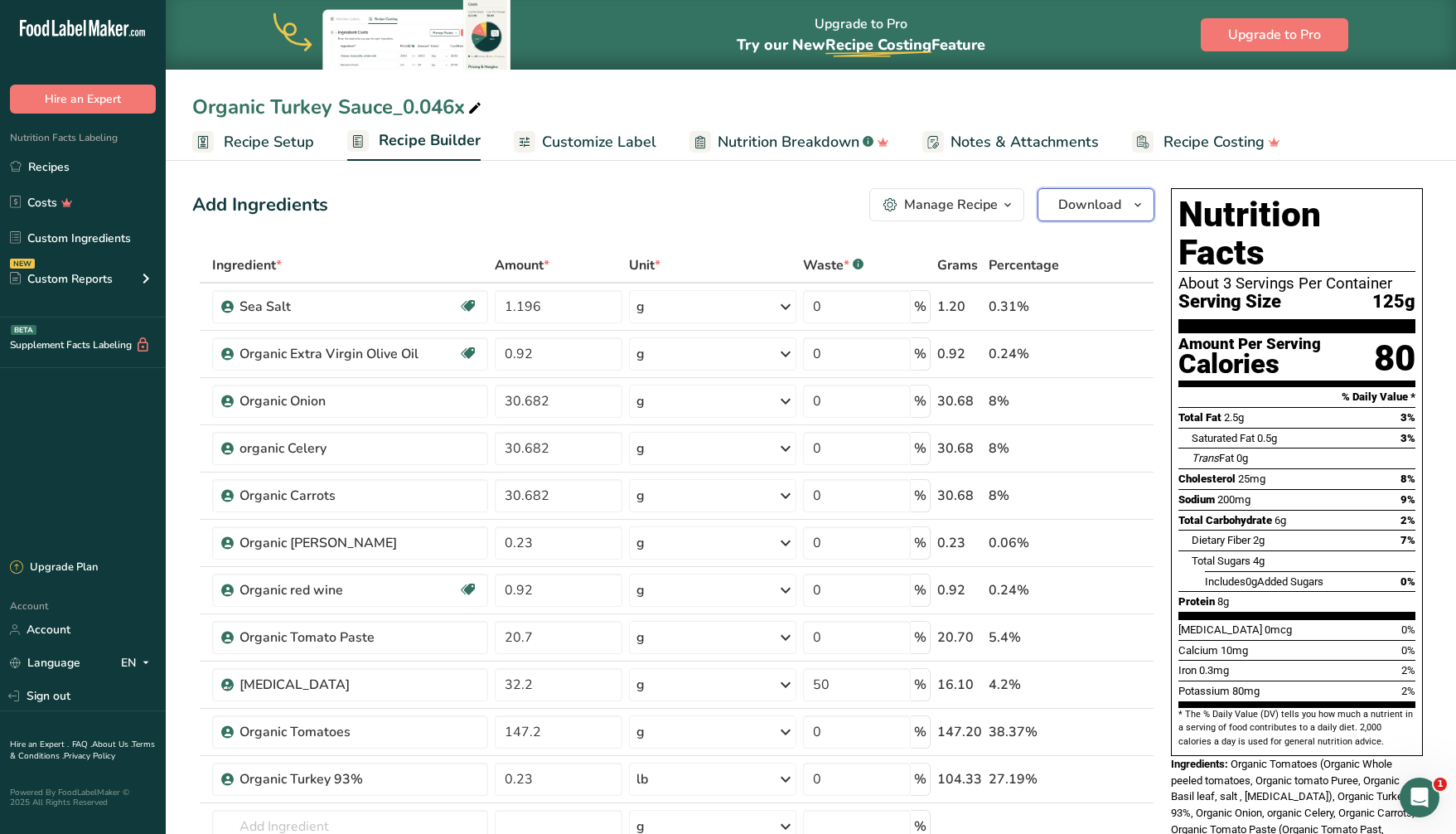
click at [1093, 202] on span "Download" at bounding box center [1089, 204] width 63 height 20
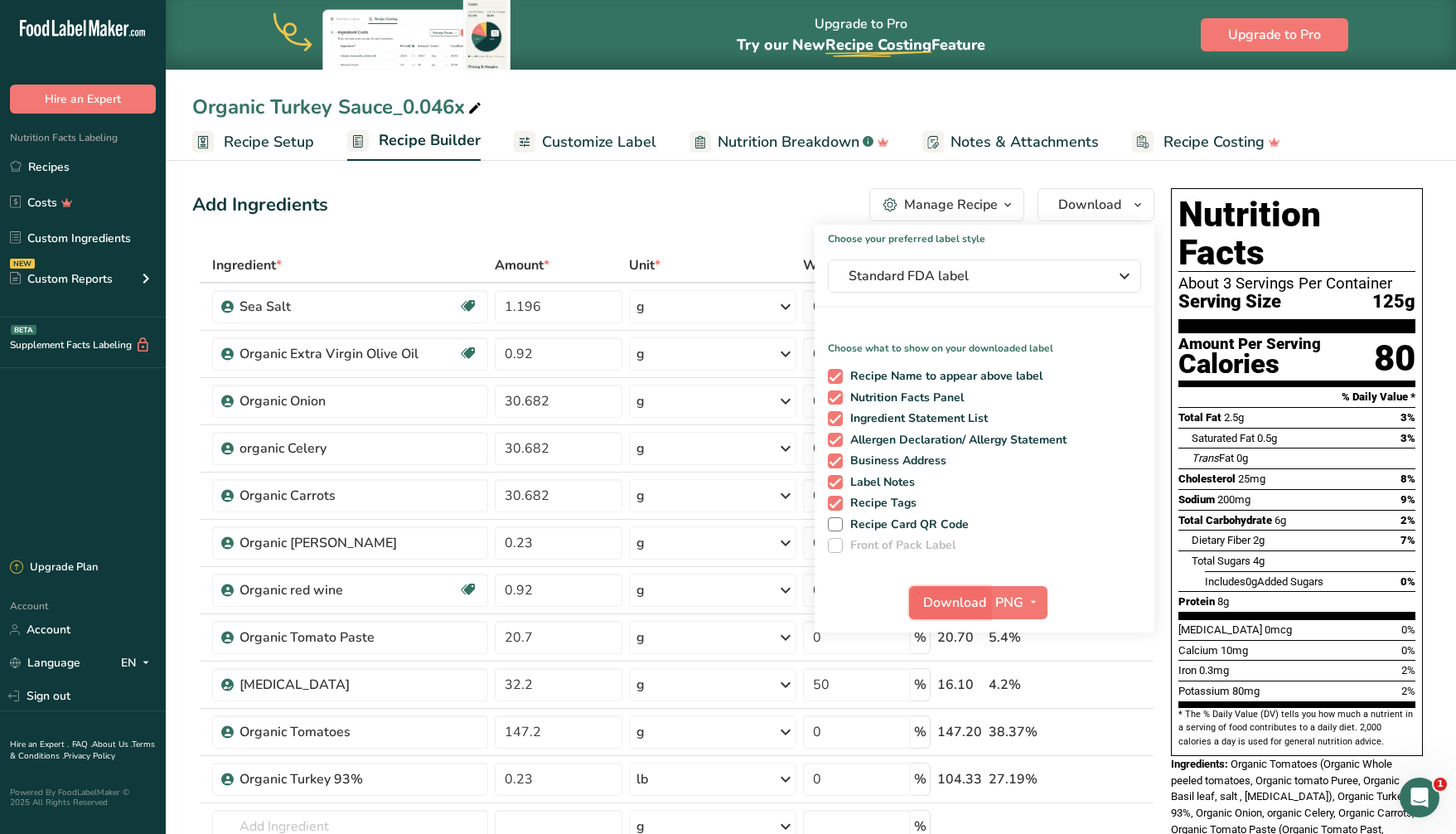
click at [938, 600] on span "Download" at bounding box center [954, 602] width 63 height 20
click at [470, 107] on icon at bounding box center [474, 108] width 15 height 23
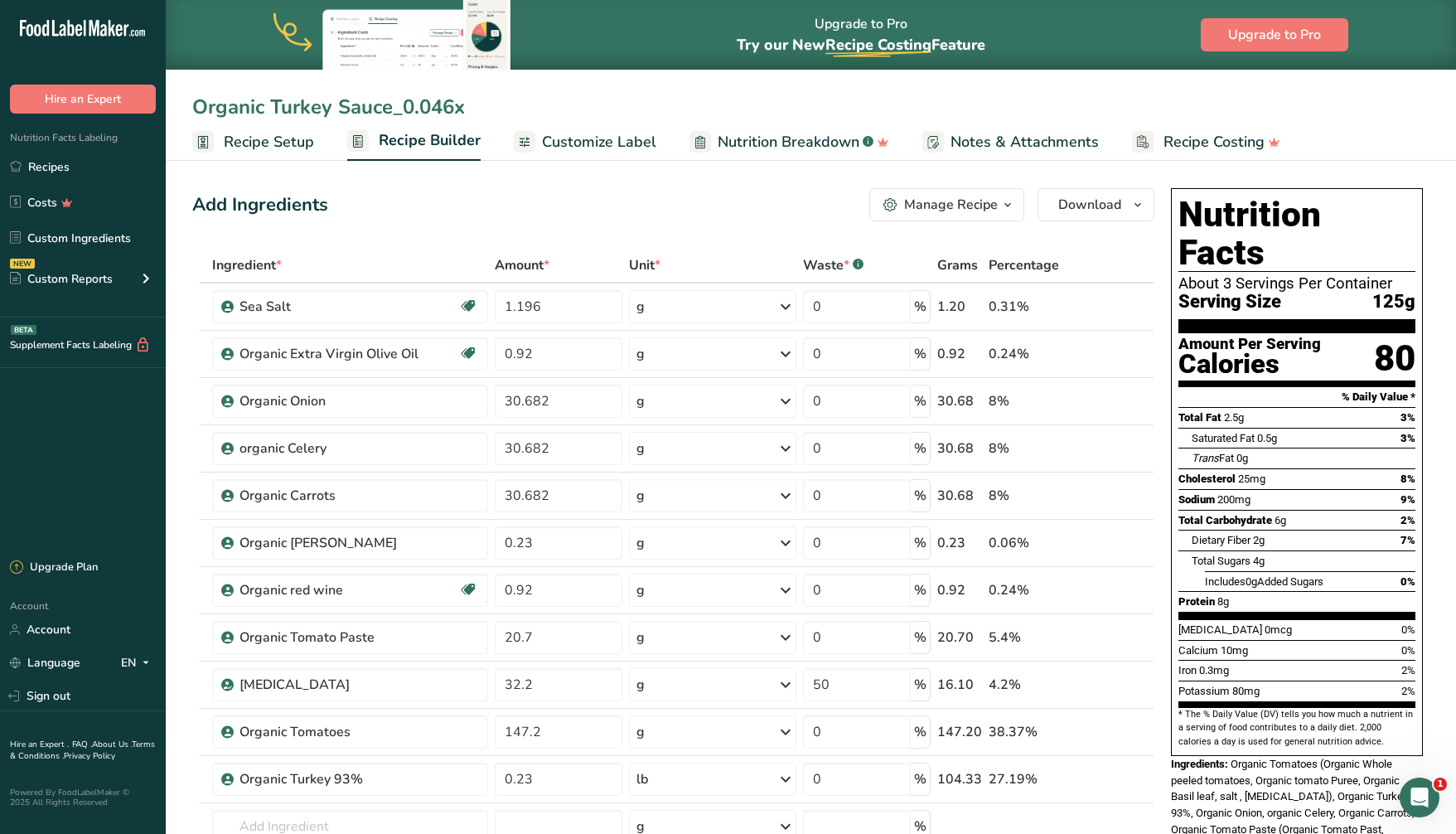
drag, startPoint x: 470, startPoint y: 107, endPoint x: 405, endPoint y: 107, distance: 65.0
click at [405, 107] on input "Organic Turkey Sauce_0.046x" at bounding box center [810, 107] width 1237 height 30
click at [480, 107] on input "Organic Turkey Sauce_0.046x" at bounding box center [810, 107] width 1237 height 30
click at [787, 104] on input "Organic Turkey Sauce" at bounding box center [810, 107] width 1237 height 30
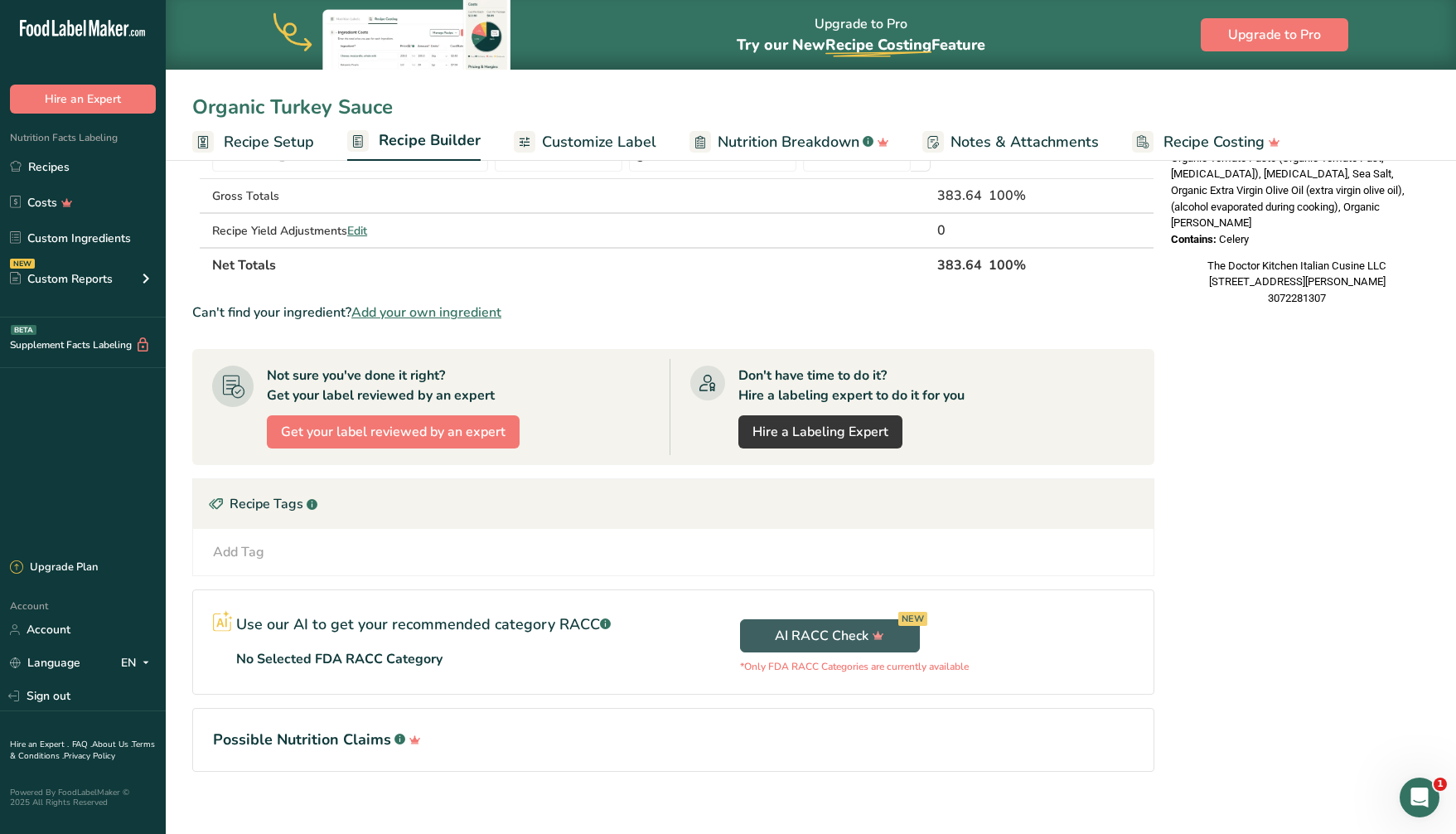
scroll to position [685, 0]
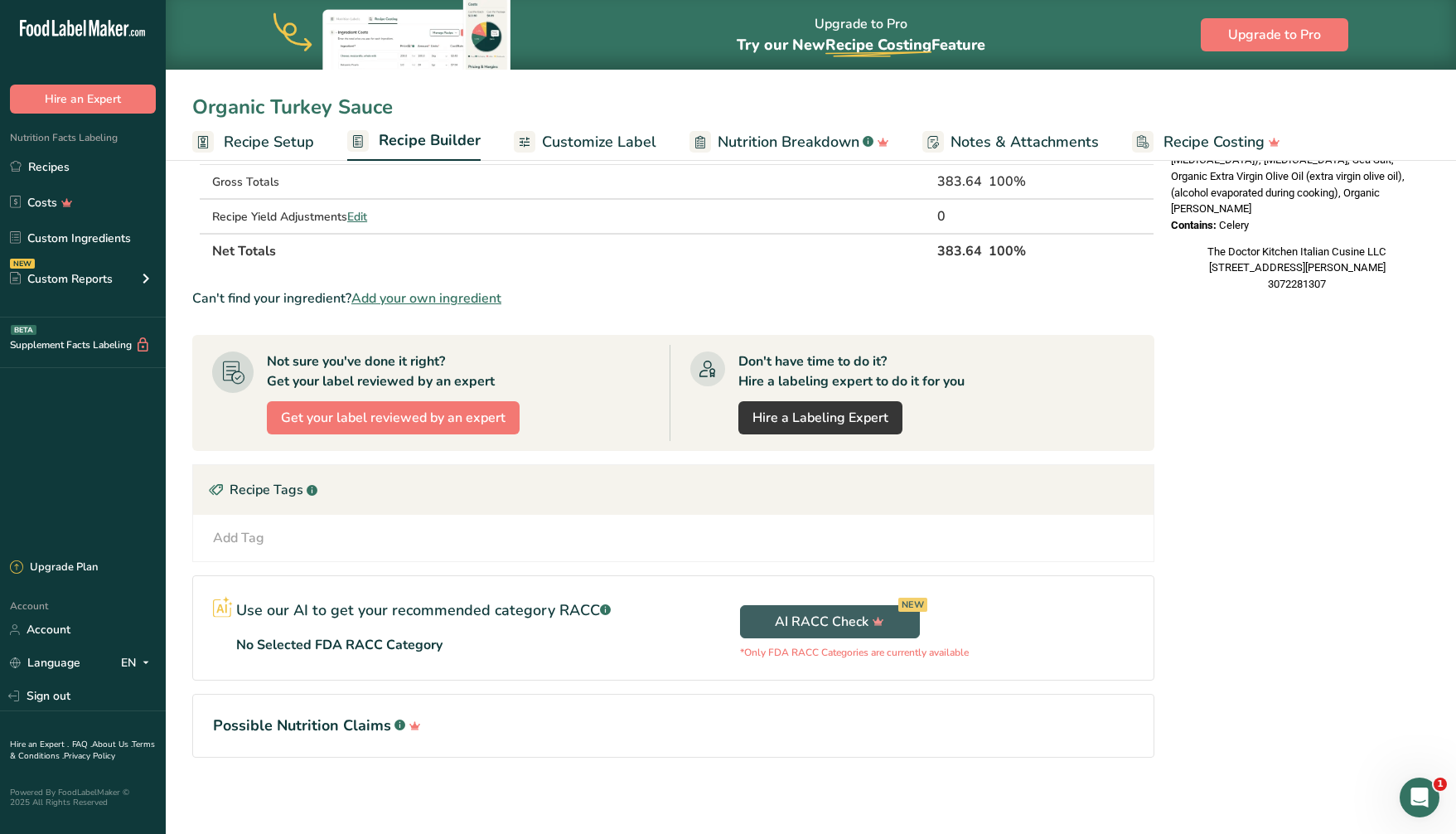
type input "Organic Turkey Sauce"
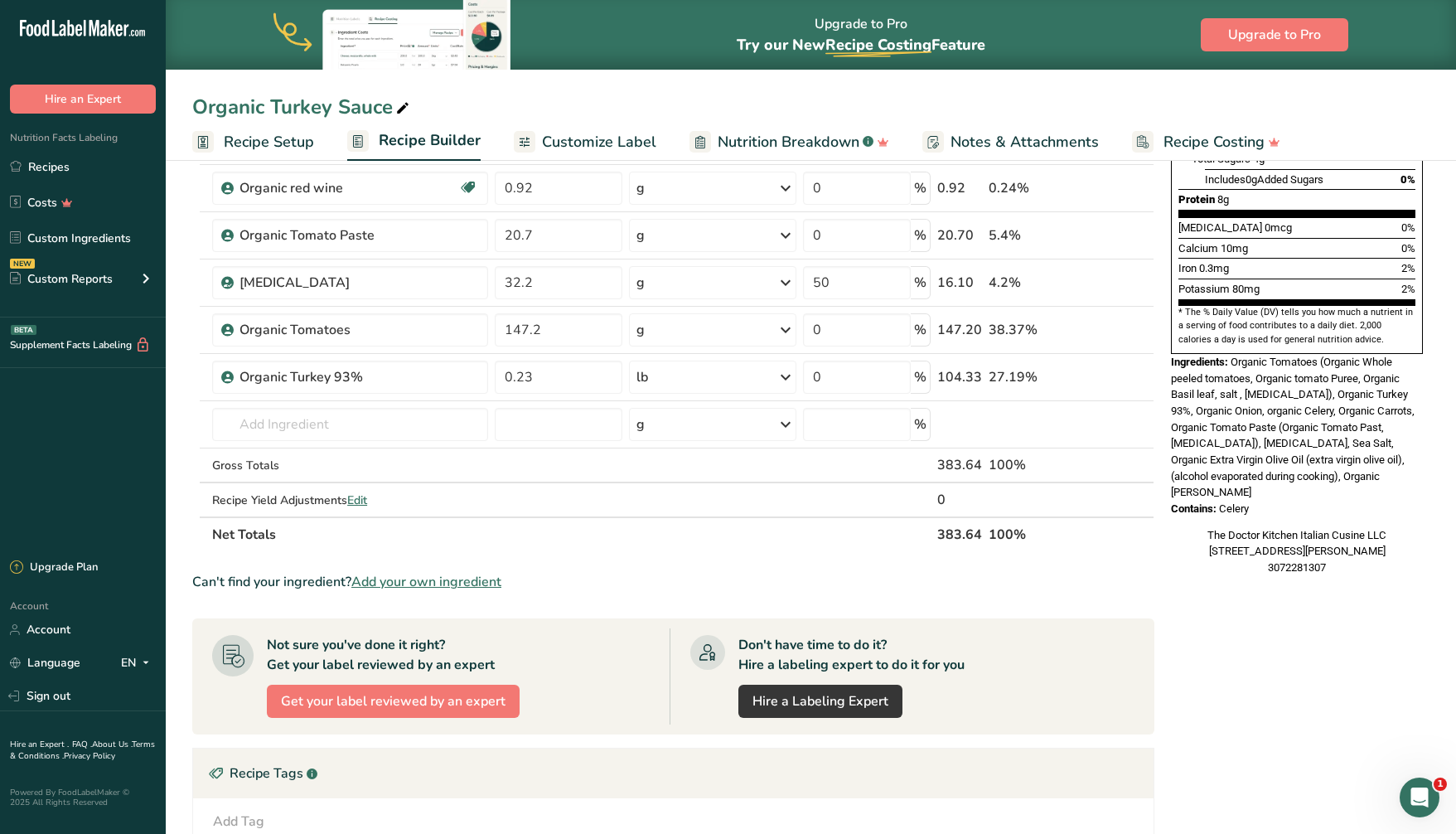
scroll to position [411, 0]
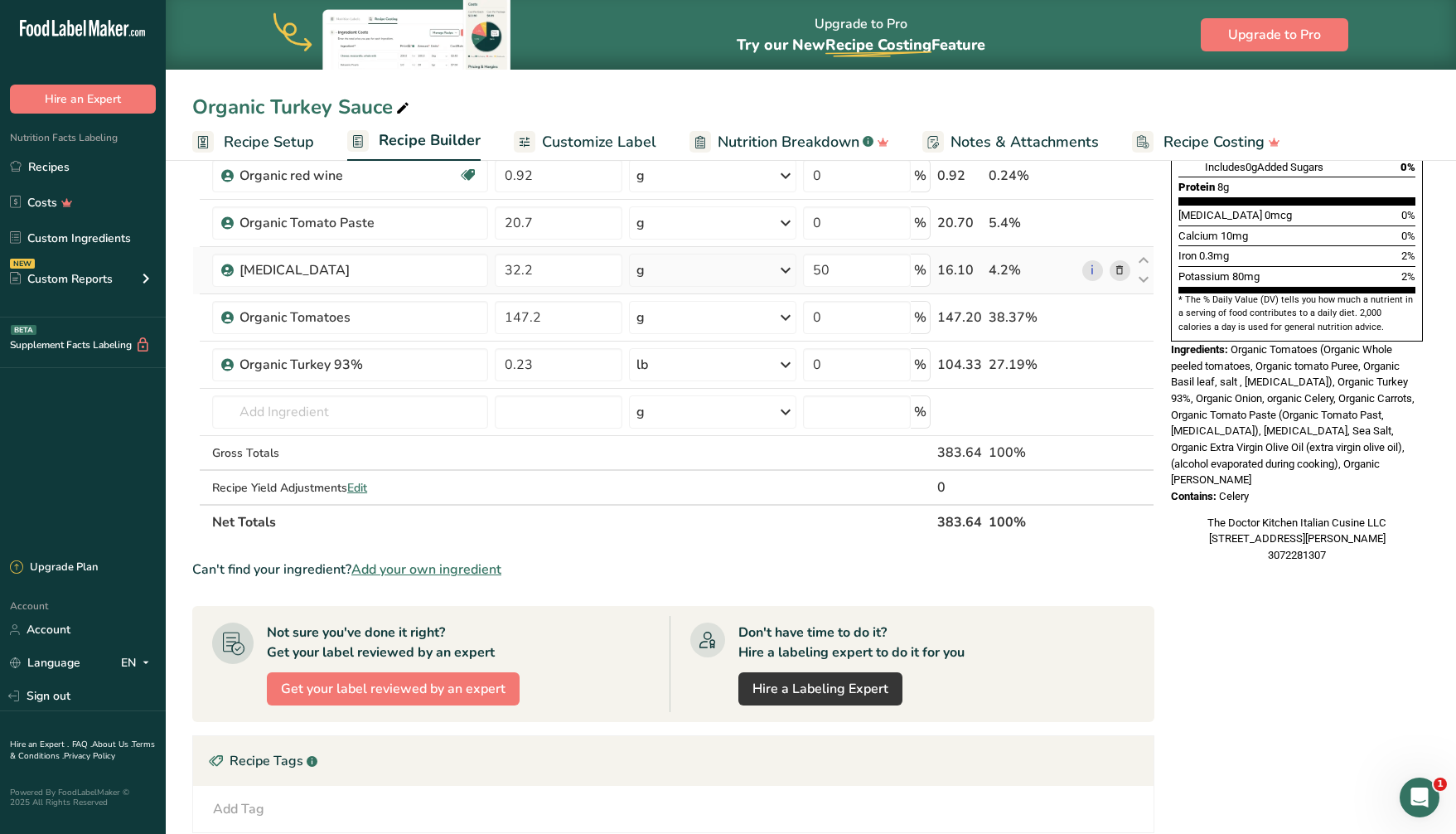
drag, startPoint x: 586, startPoint y: 147, endPoint x: 932, endPoint y: 259, distance: 363.7
click at [586, 147] on span "Customize Label" at bounding box center [598, 142] width 114 height 22
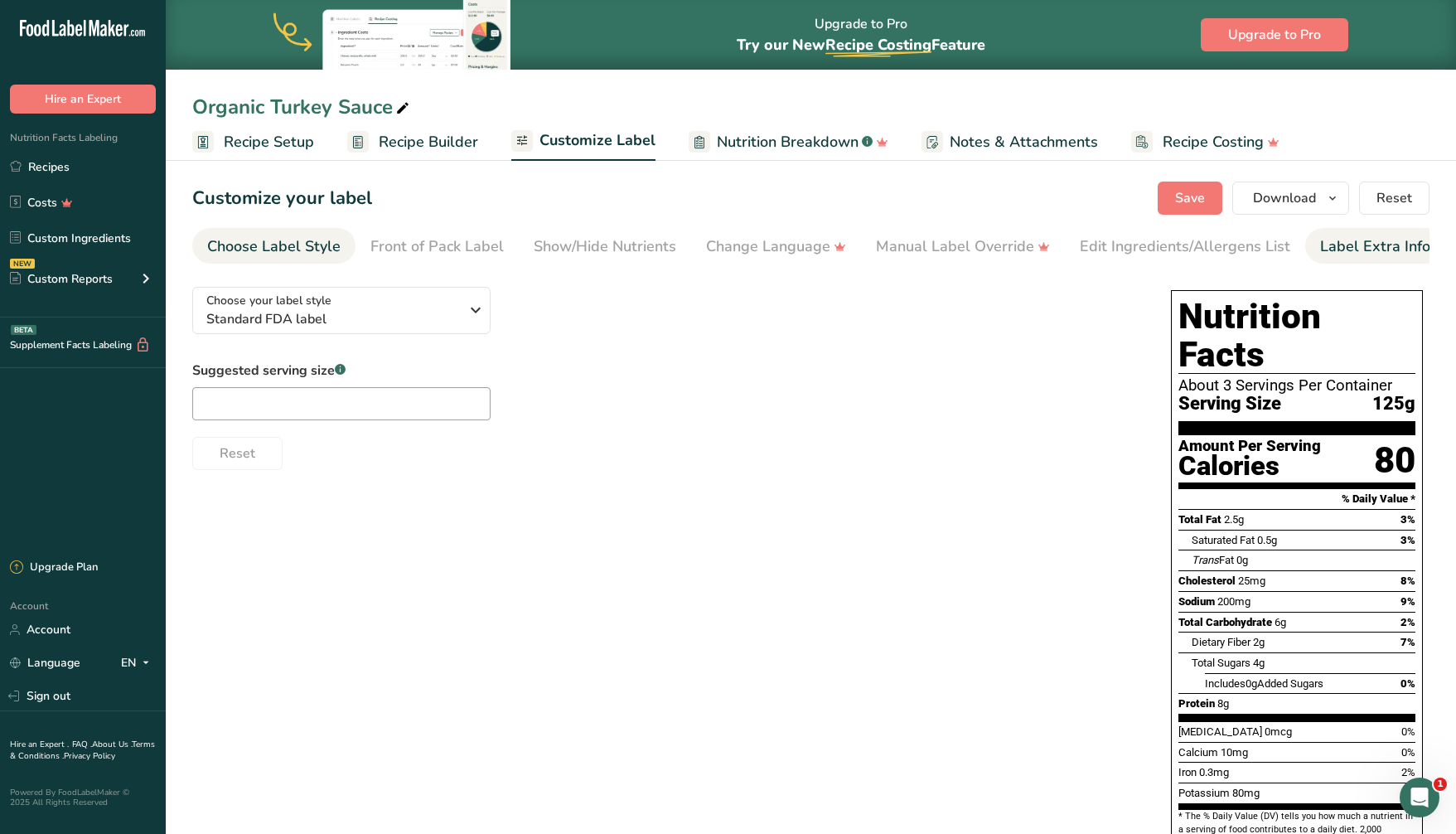
scroll to position [1, 0]
click at [1387, 246] on div "Label Extra Info" at bounding box center [1374, 246] width 110 height 22
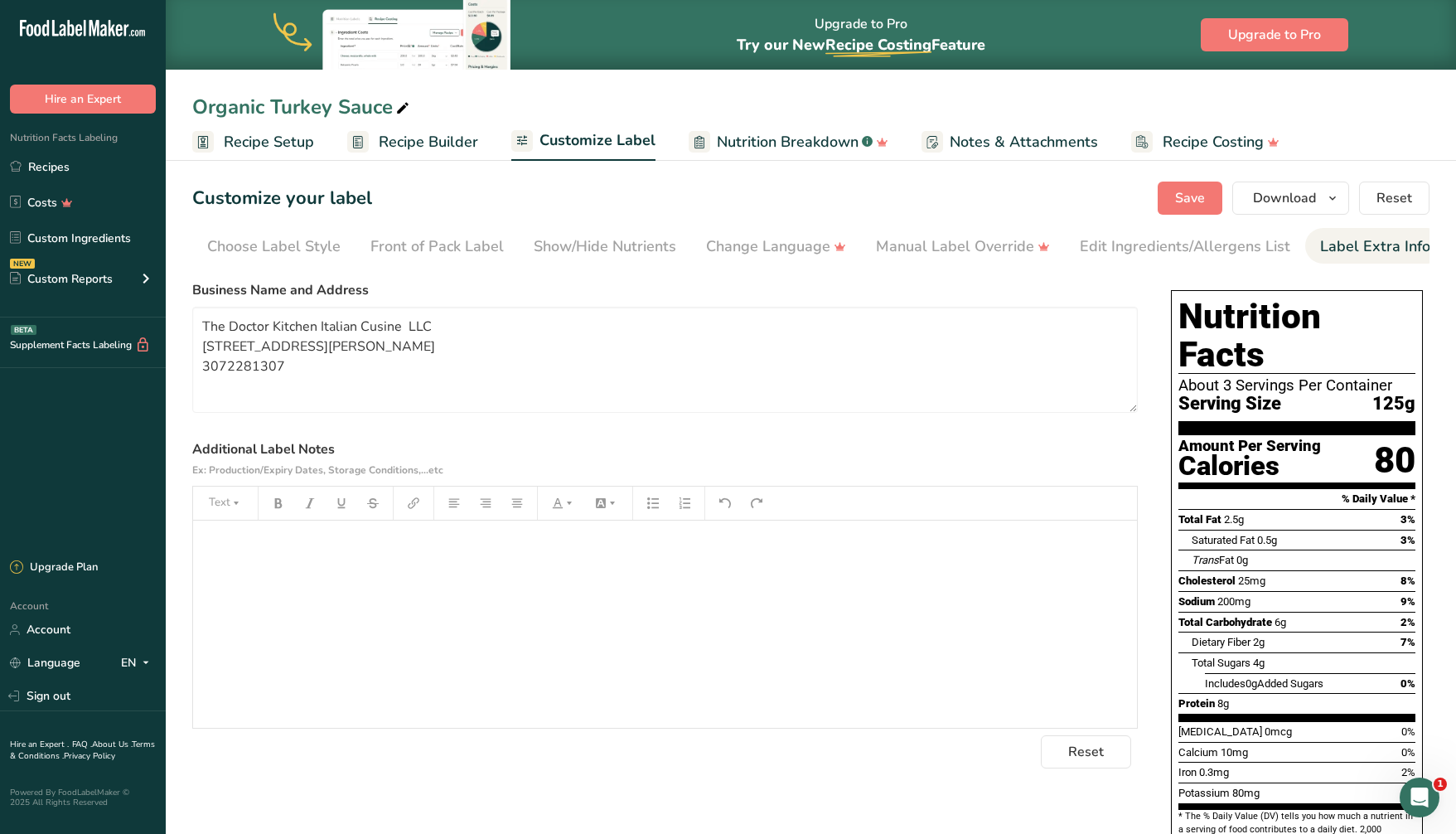
scroll to position [0, 6]
drag, startPoint x: 326, startPoint y: 399, endPoint x: 191, endPoint y: 323, distance: 154.9
click at [191, 323] on section "Customize your label Save Download Choose what to show on your downloaded label…" at bounding box center [810, 638] width 1290 height 968
click at [1208, 196] on button "Save" at bounding box center [1189, 198] width 64 height 33
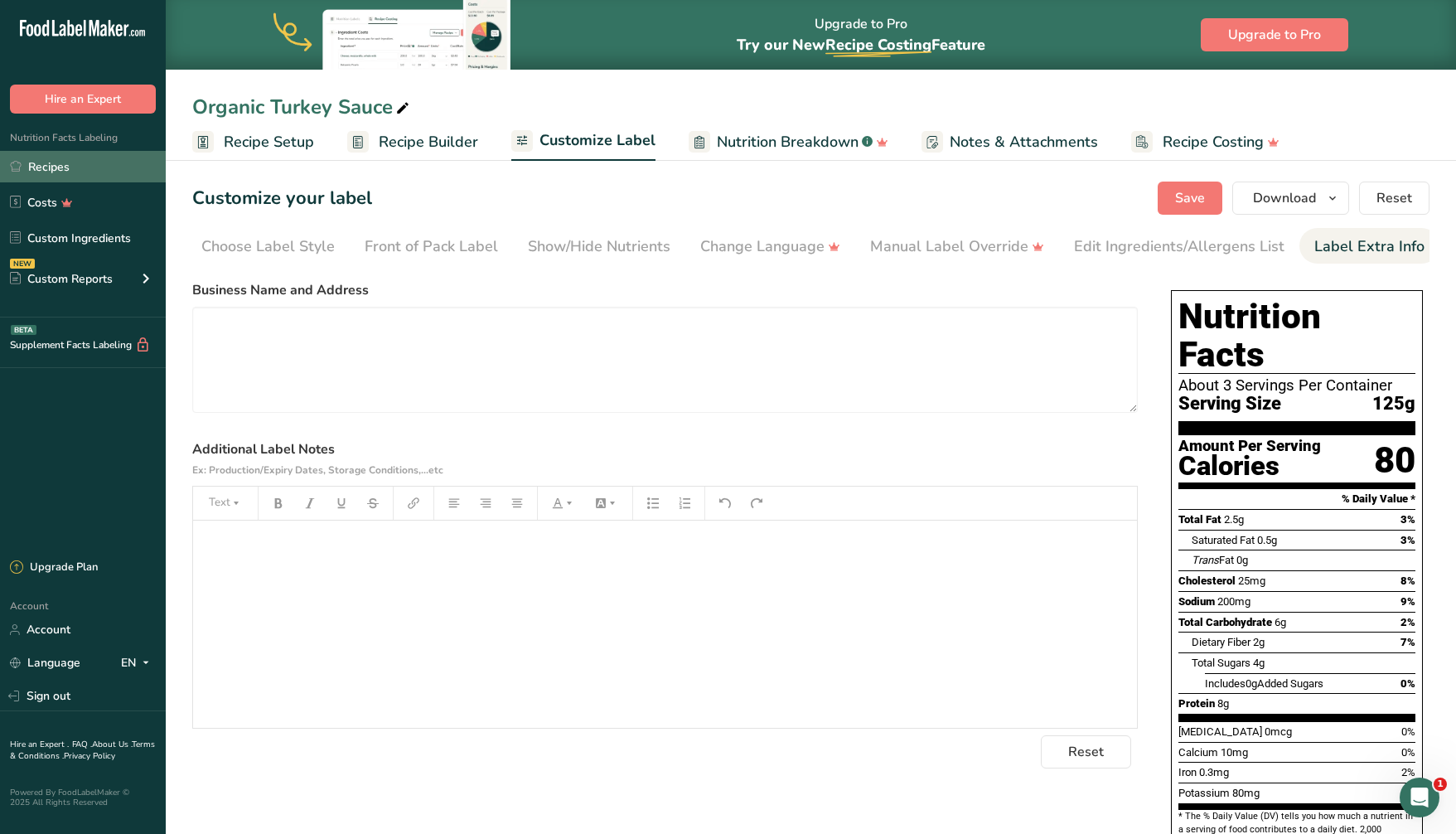
click at [60, 158] on link "Recipes" at bounding box center [82, 167] width 166 height 32
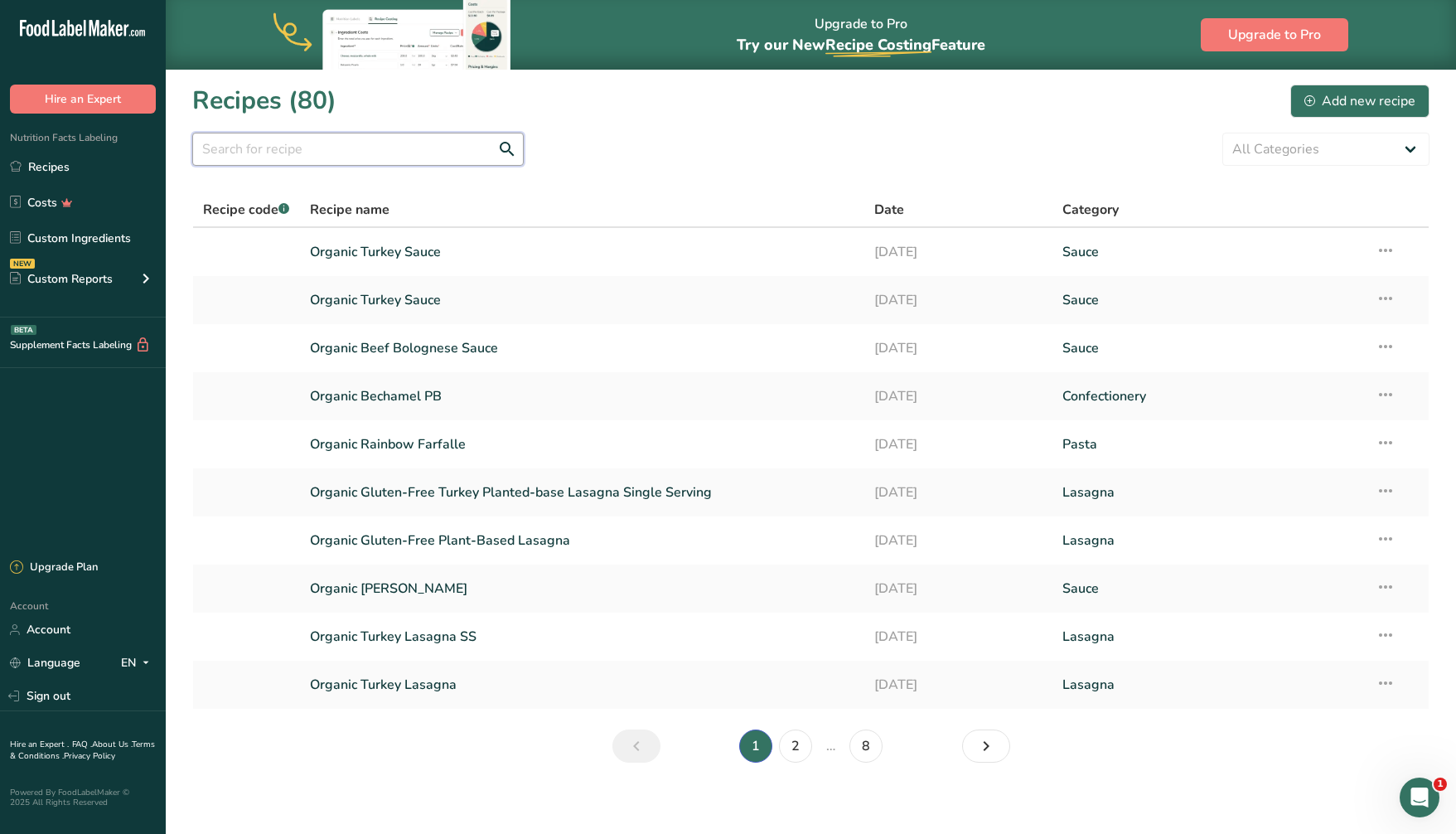
click at [339, 149] on input "text" at bounding box center [358, 149] width 331 height 33
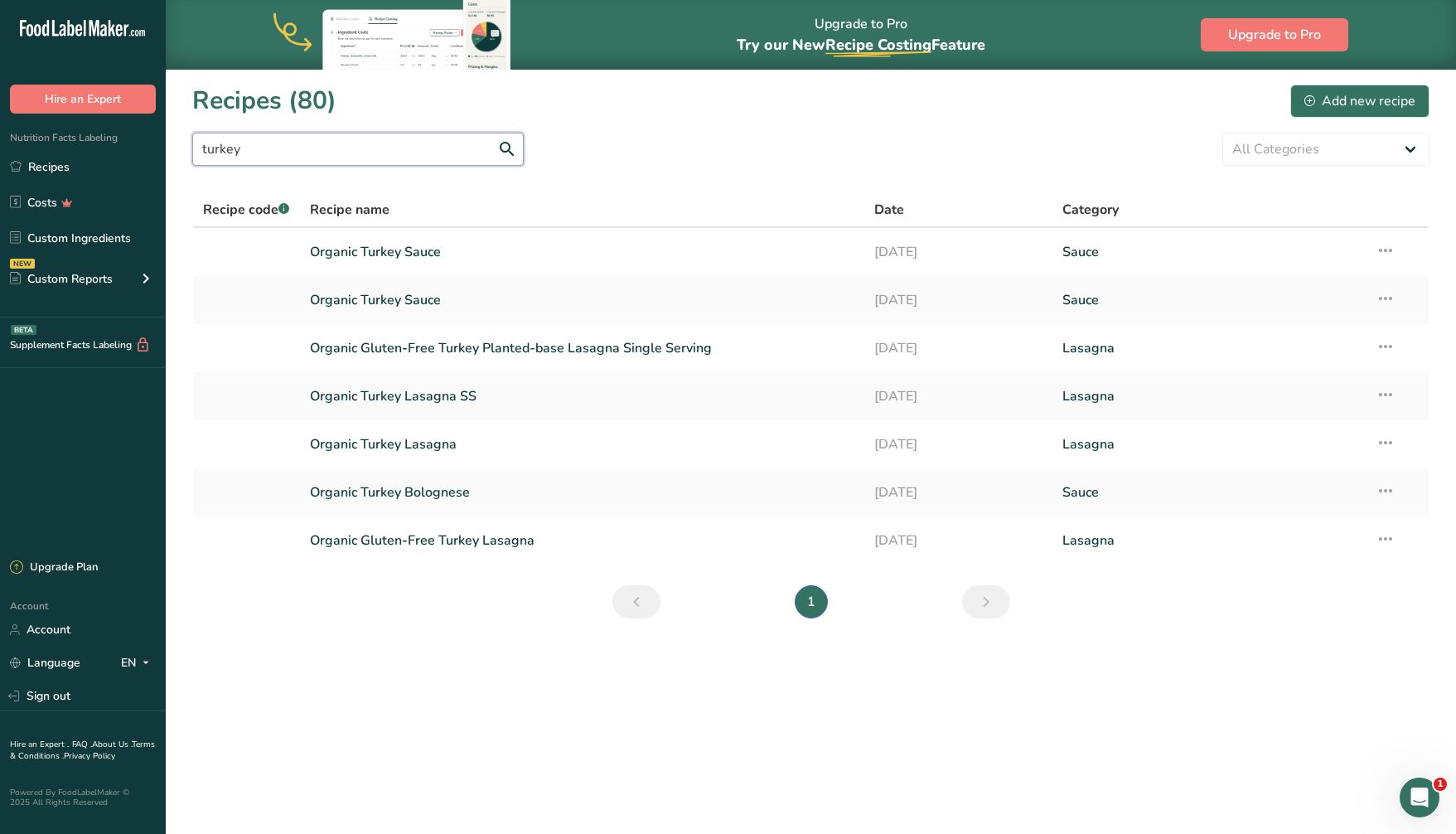
type input "turkey"
click at [415, 248] on link "Organic Turkey Sauce" at bounding box center [582, 252] width 544 height 35
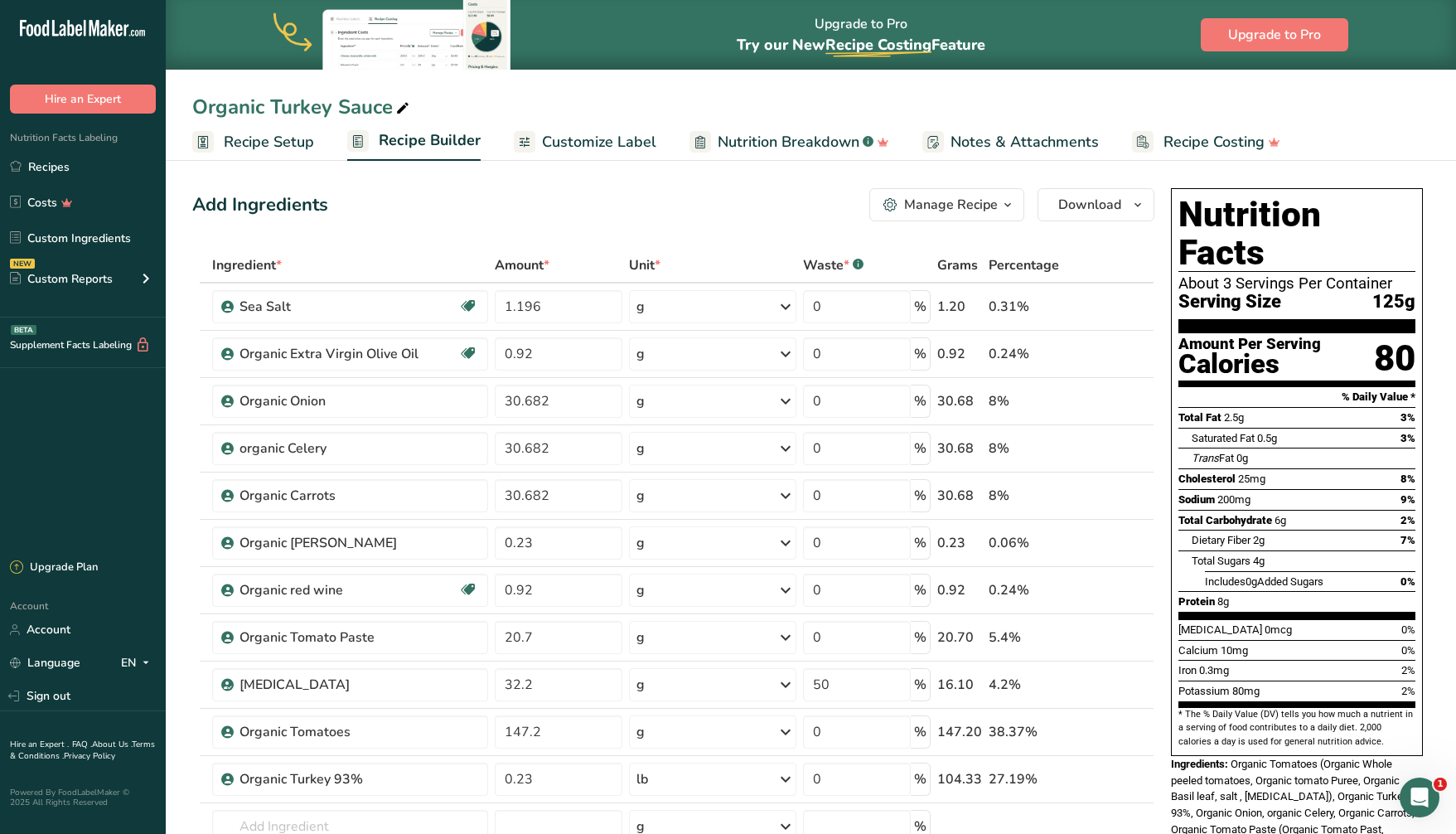
click at [395, 108] on icon at bounding box center [402, 108] width 15 height 23
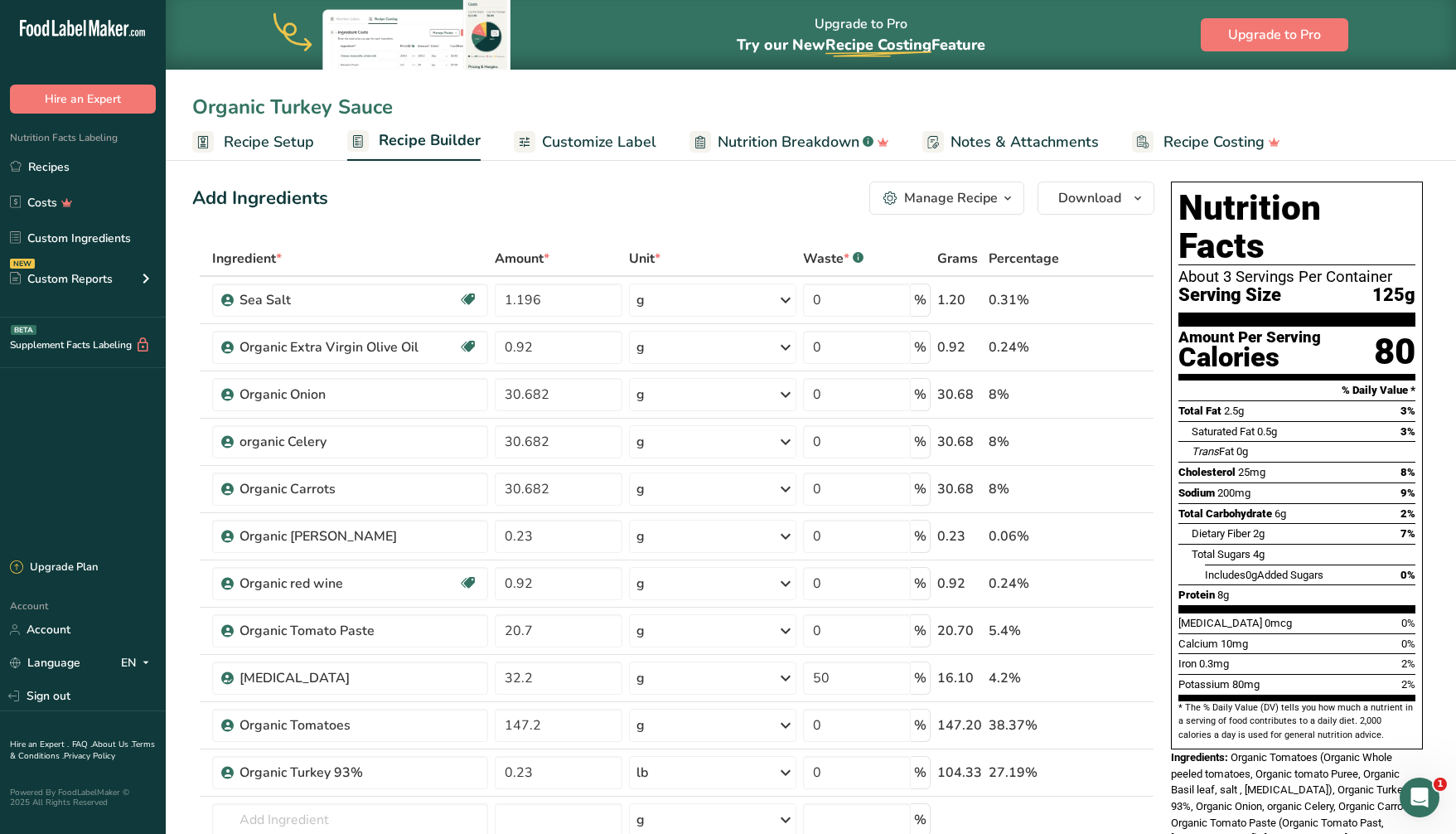
click at [267, 101] on input "Organic Turkey Sauce" at bounding box center [810, 107] width 1237 height 30
click at [341, 107] on input "Organic Turkey Sauce" at bounding box center [810, 107] width 1237 height 30
click at [275, 102] on input "Organic Turkey Bolognese Sauce" at bounding box center [810, 107] width 1237 height 30
type input "Organic Turkey Bolognese Sauce"
click at [375, 192] on div "Add Ingredients Manage Recipe Delete Recipe Duplicate Recipe Scale Recipe Save …" at bounding box center [673, 198] width 962 height 33
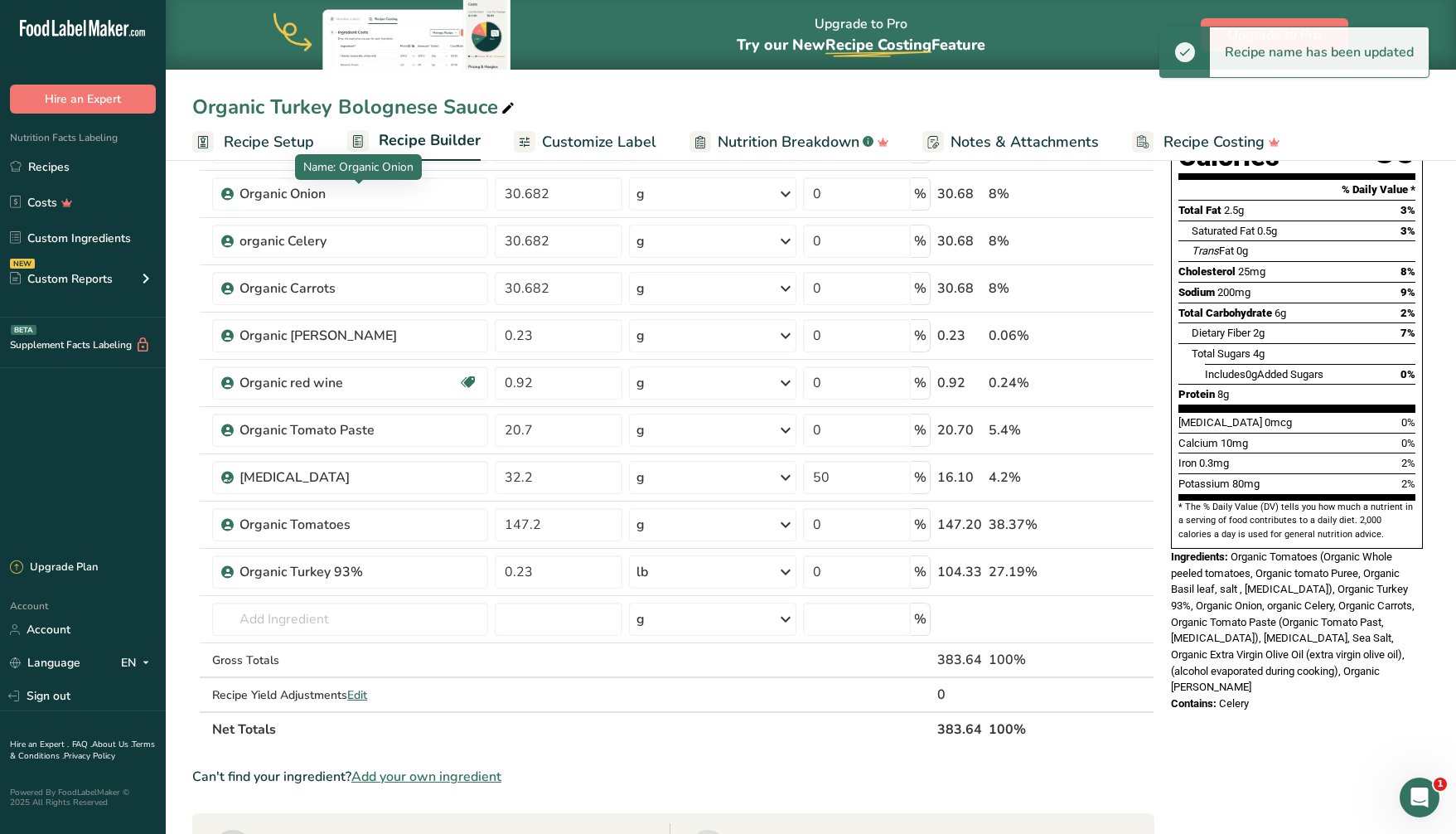
scroll to position [0, 0]
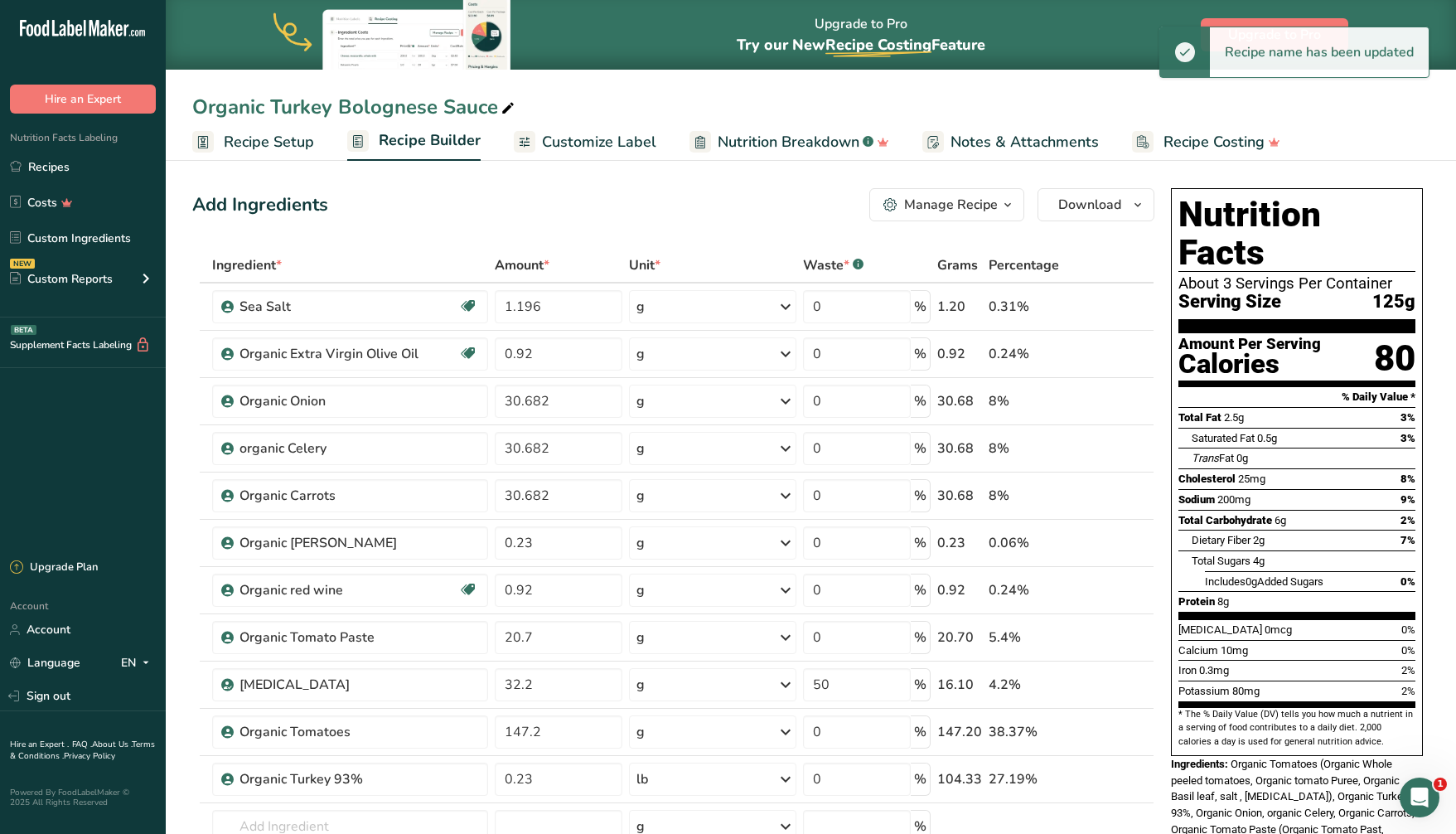
click at [646, 198] on div "Add Ingredients Manage Recipe Delete Recipe Duplicate Recipe Scale Recipe Save …" at bounding box center [673, 204] width 962 height 33
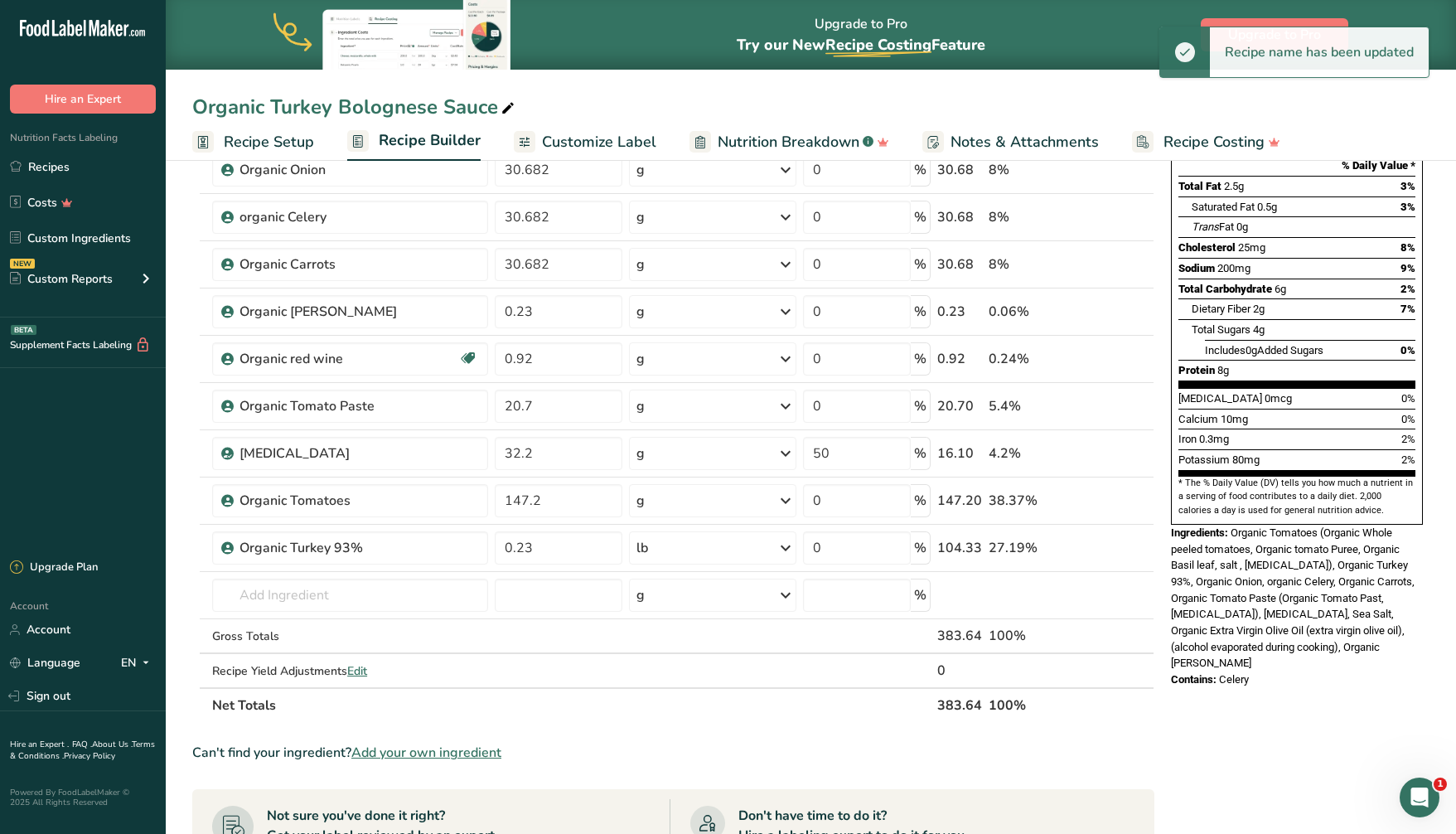
scroll to position [233, 0]
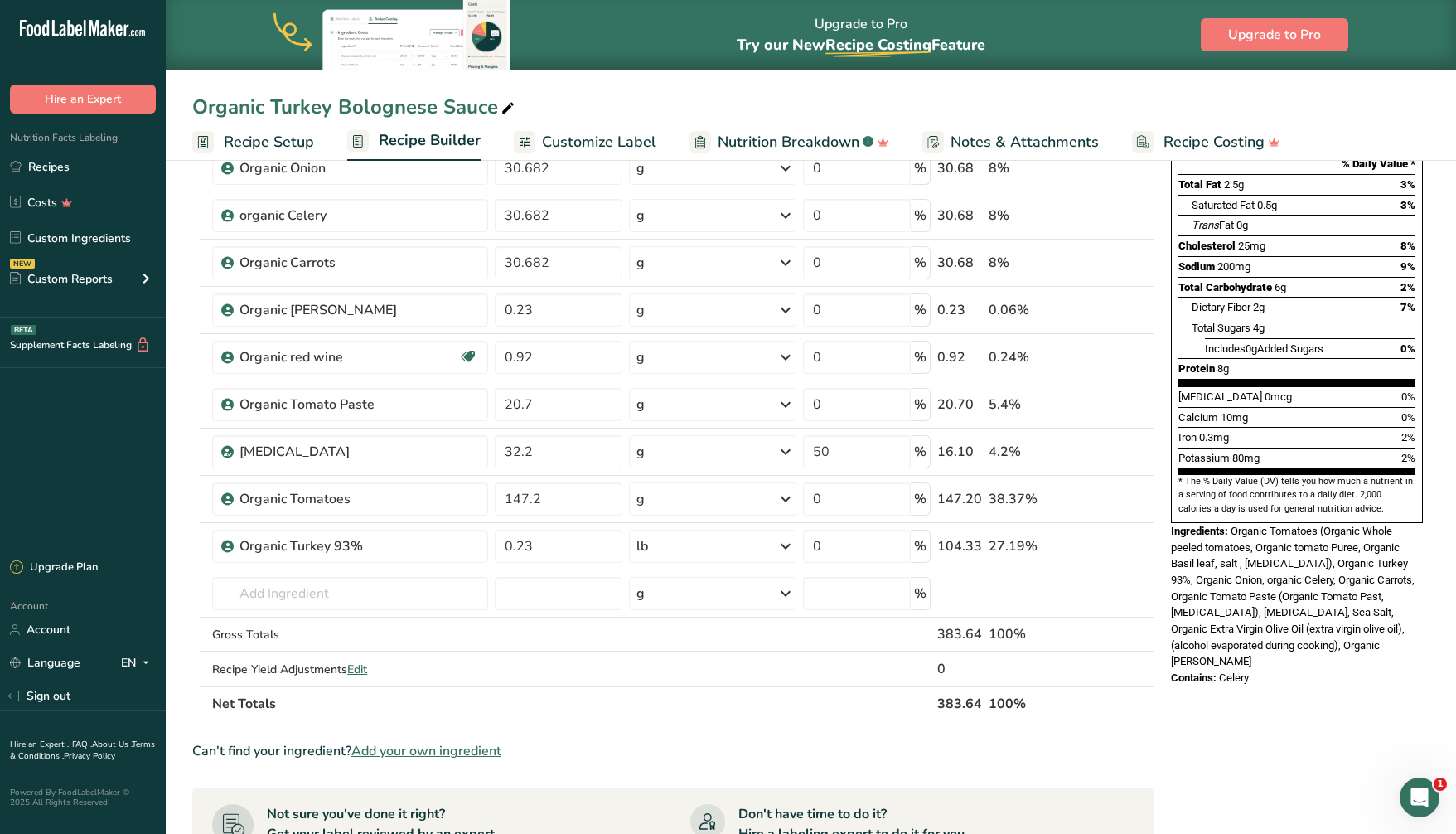
drag, startPoint x: 1261, startPoint y: 624, endPoint x: 1173, endPoint y: 497, distance: 154.5
click at [1173, 497] on div "Nutrition Facts About 3 Servings Per Container Serving Size 125g Amount Per Ser…" at bounding box center [1296, 320] width 265 height 745
click at [1265, 670] on div "Contains: Celery" at bounding box center [1296, 678] width 252 height 16
drag, startPoint x: 1265, startPoint y: 624, endPoint x: 1193, endPoint y: 501, distance: 142.5
click at [1165, 496] on div "Nutrition Facts About 3 Servings Per Container Serving Size 125g Amount Per Ser…" at bounding box center [1296, 320] width 265 height 745
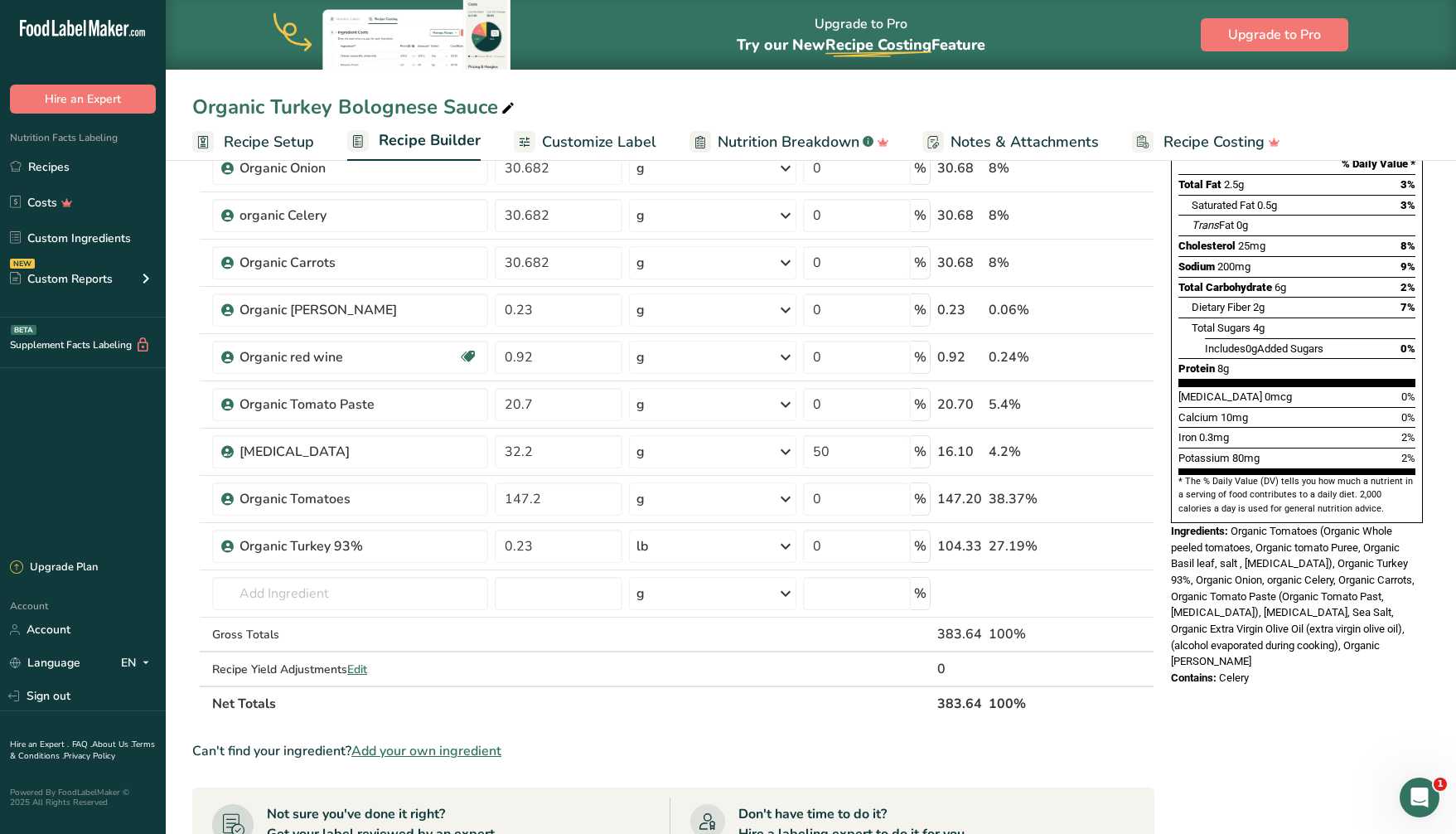
copy div "Ingredients: Organic Tomatoes (Organic Whole peeled tomatoes, Organic tomato Pu…"
click at [80, 173] on link "Recipes" at bounding box center [82, 167] width 166 height 32
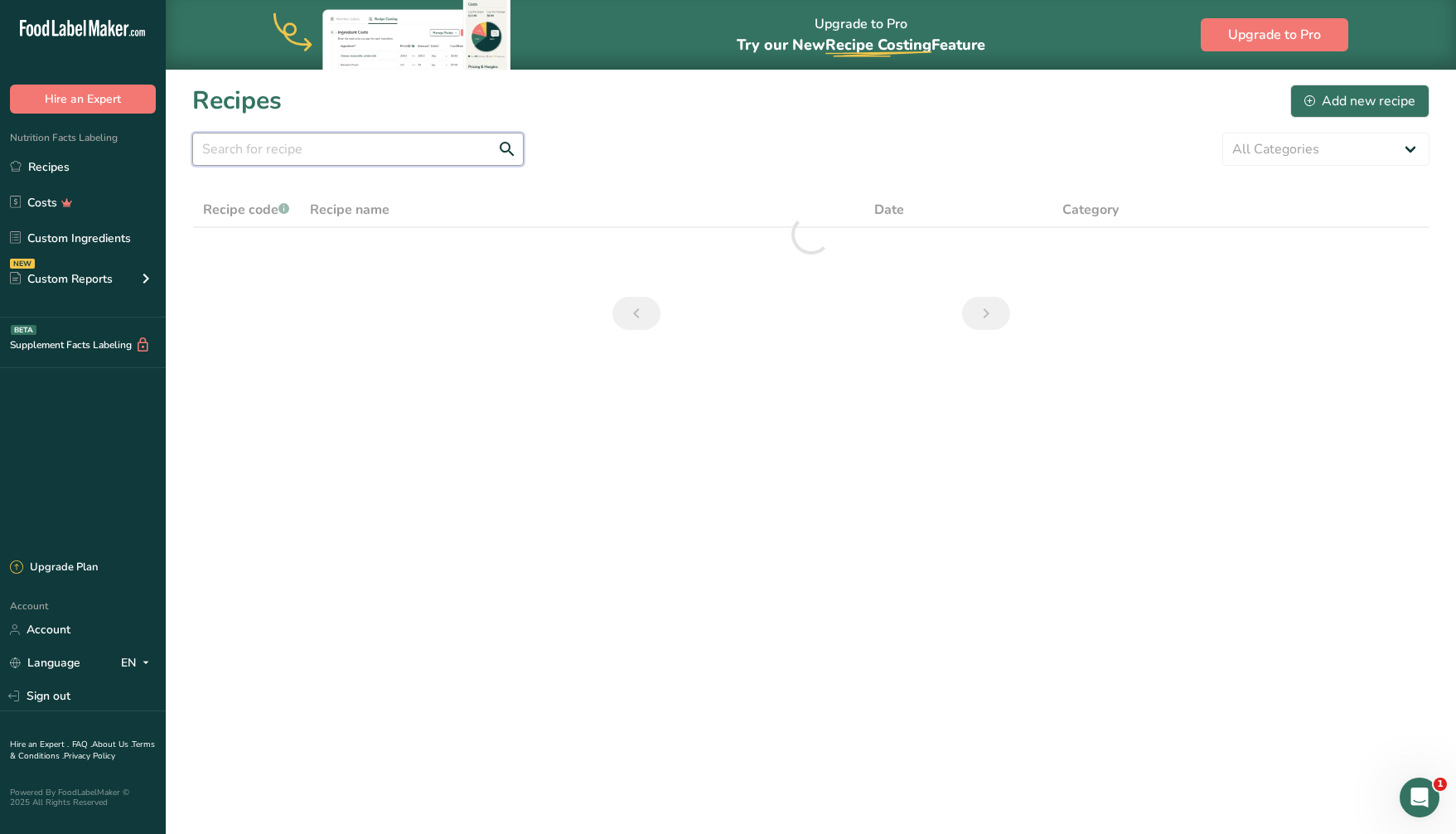
click at [250, 147] on input "text" at bounding box center [358, 149] width 331 height 33
type input "f"
type input "d"
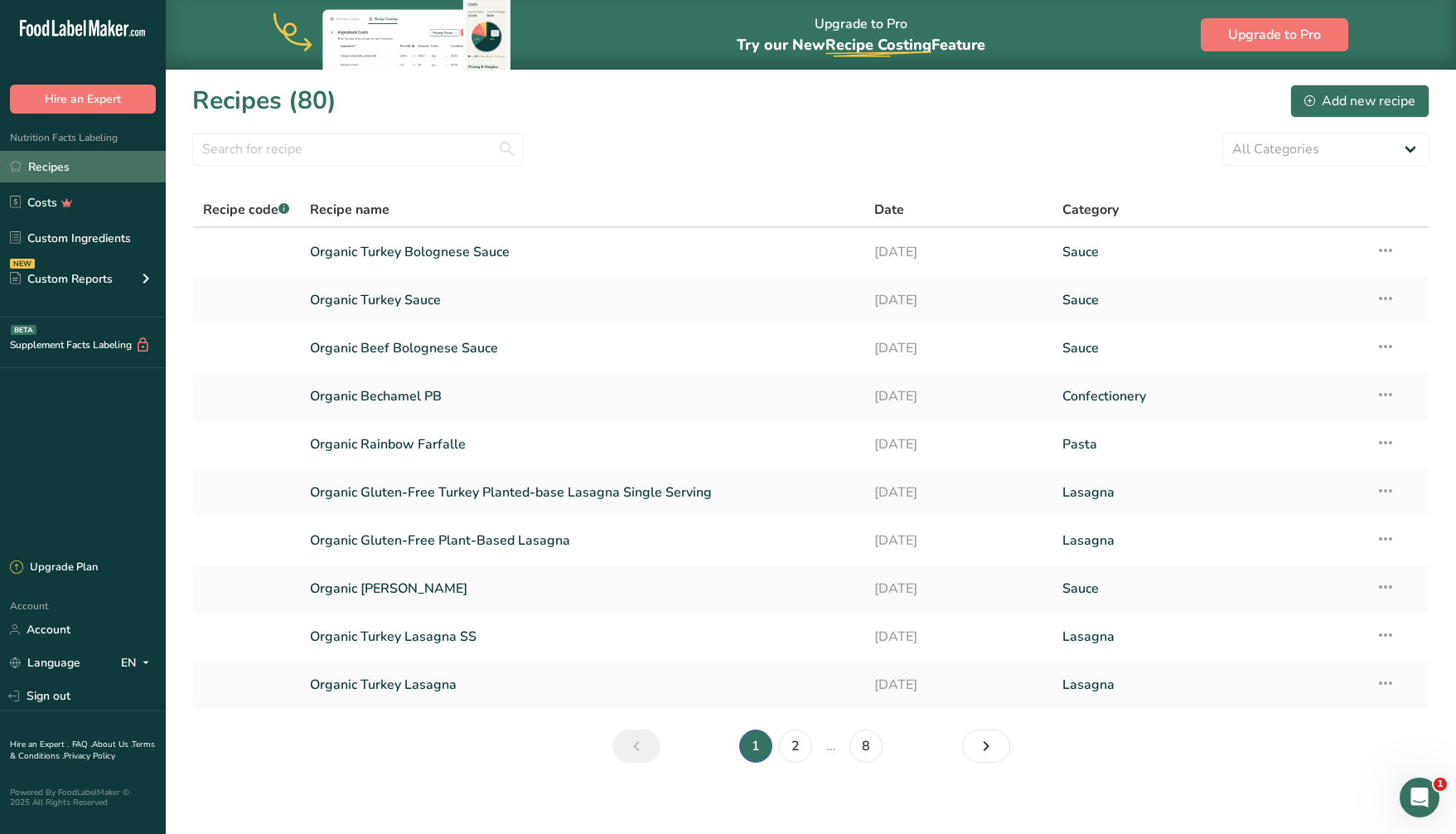
click at [66, 165] on link "Recipes" at bounding box center [82, 167] width 166 height 32
click at [793, 749] on link "2" at bounding box center [795, 746] width 33 height 33
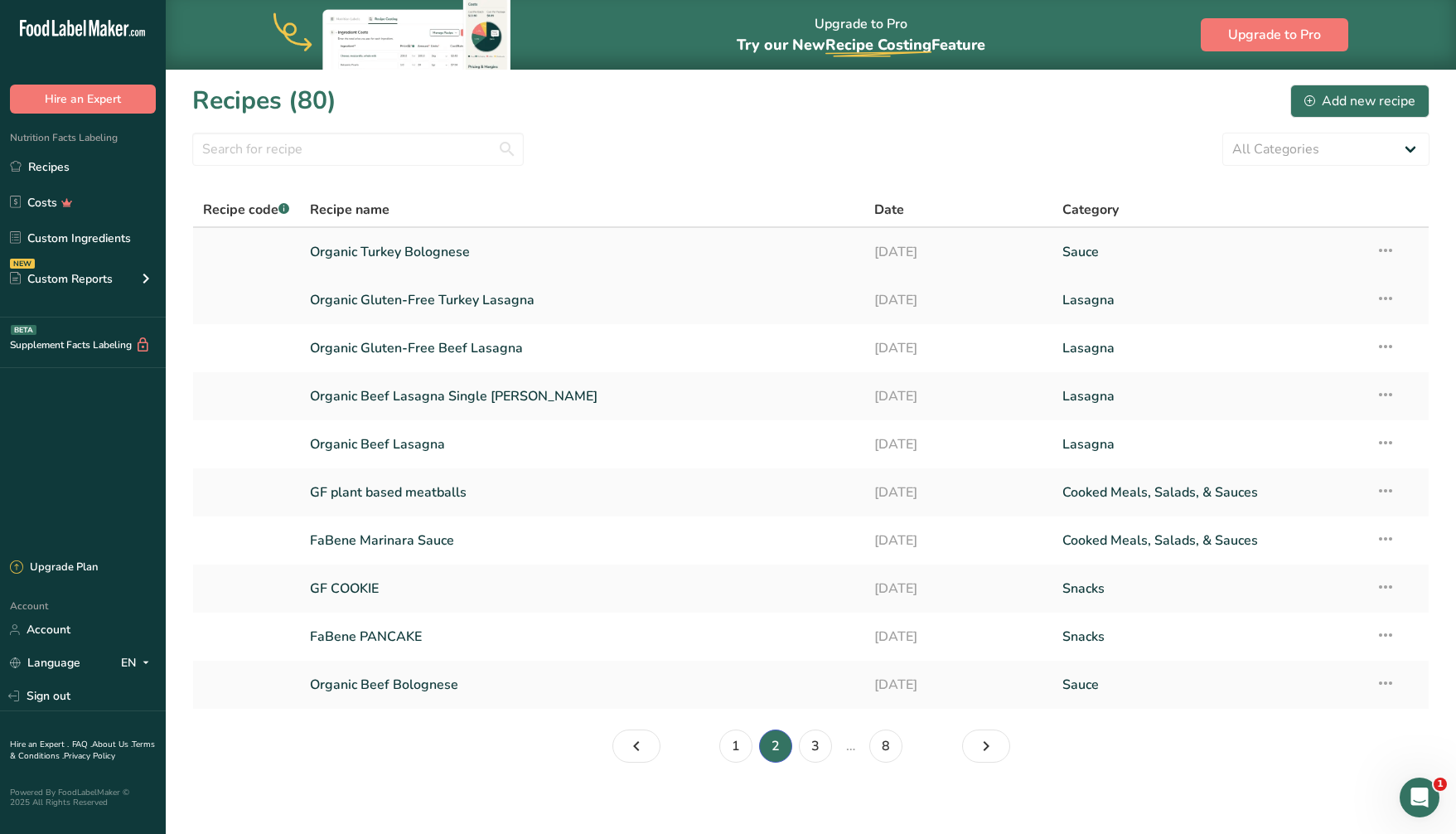
scroll to position [9, 0]
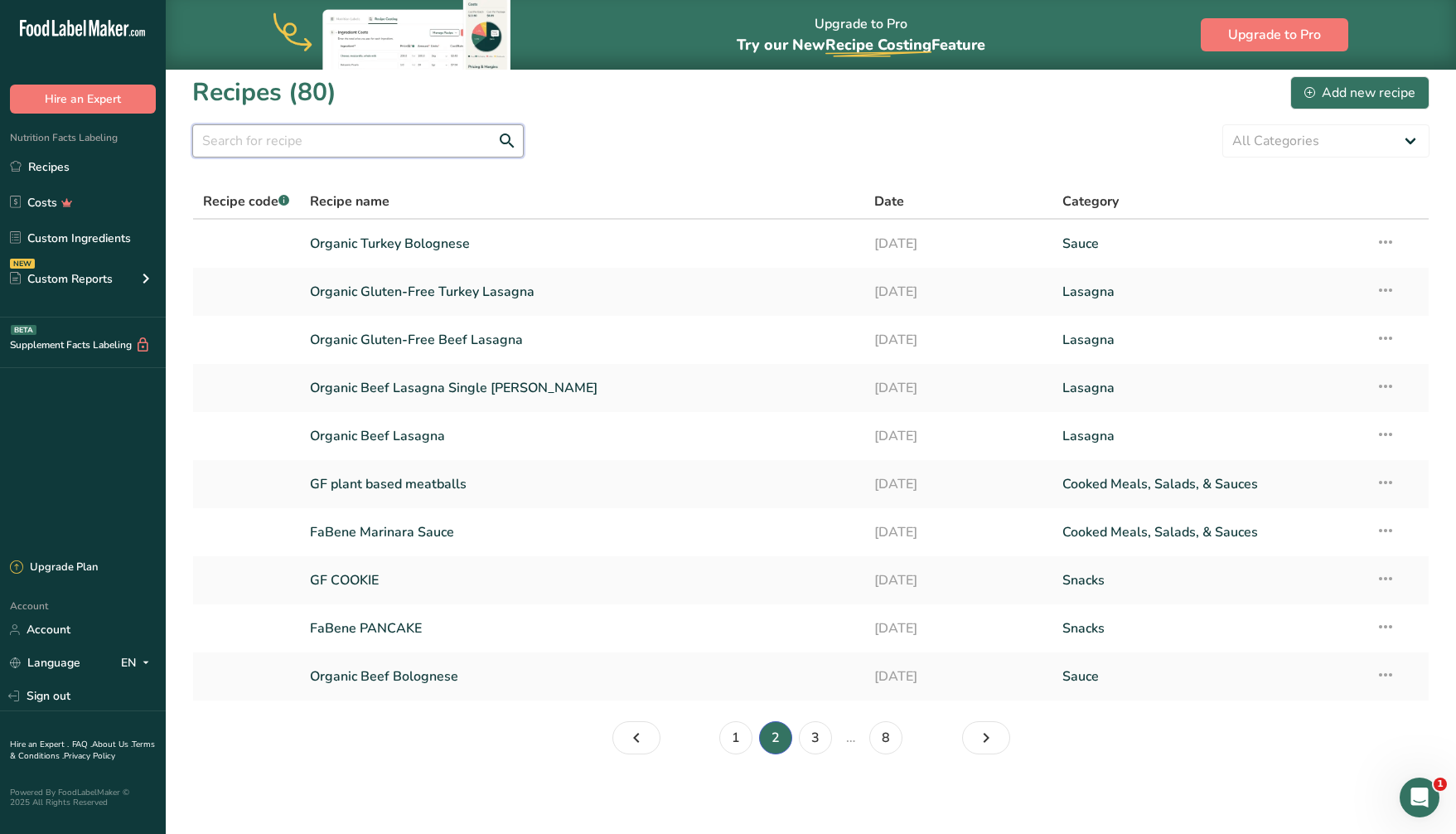
click at [317, 146] on input "text" at bounding box center [358, 141] width 331 height 33
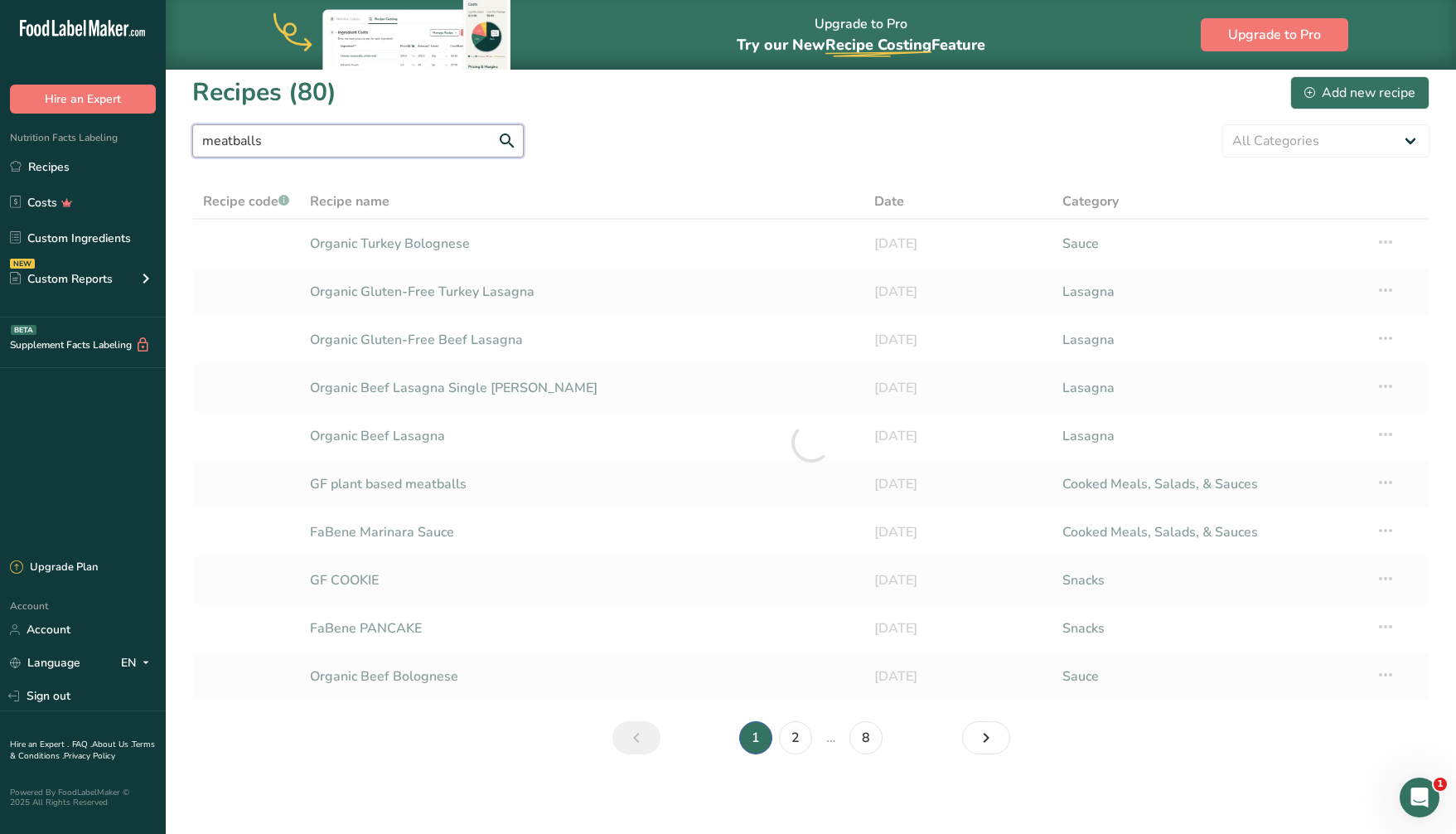
type input "meatballs"
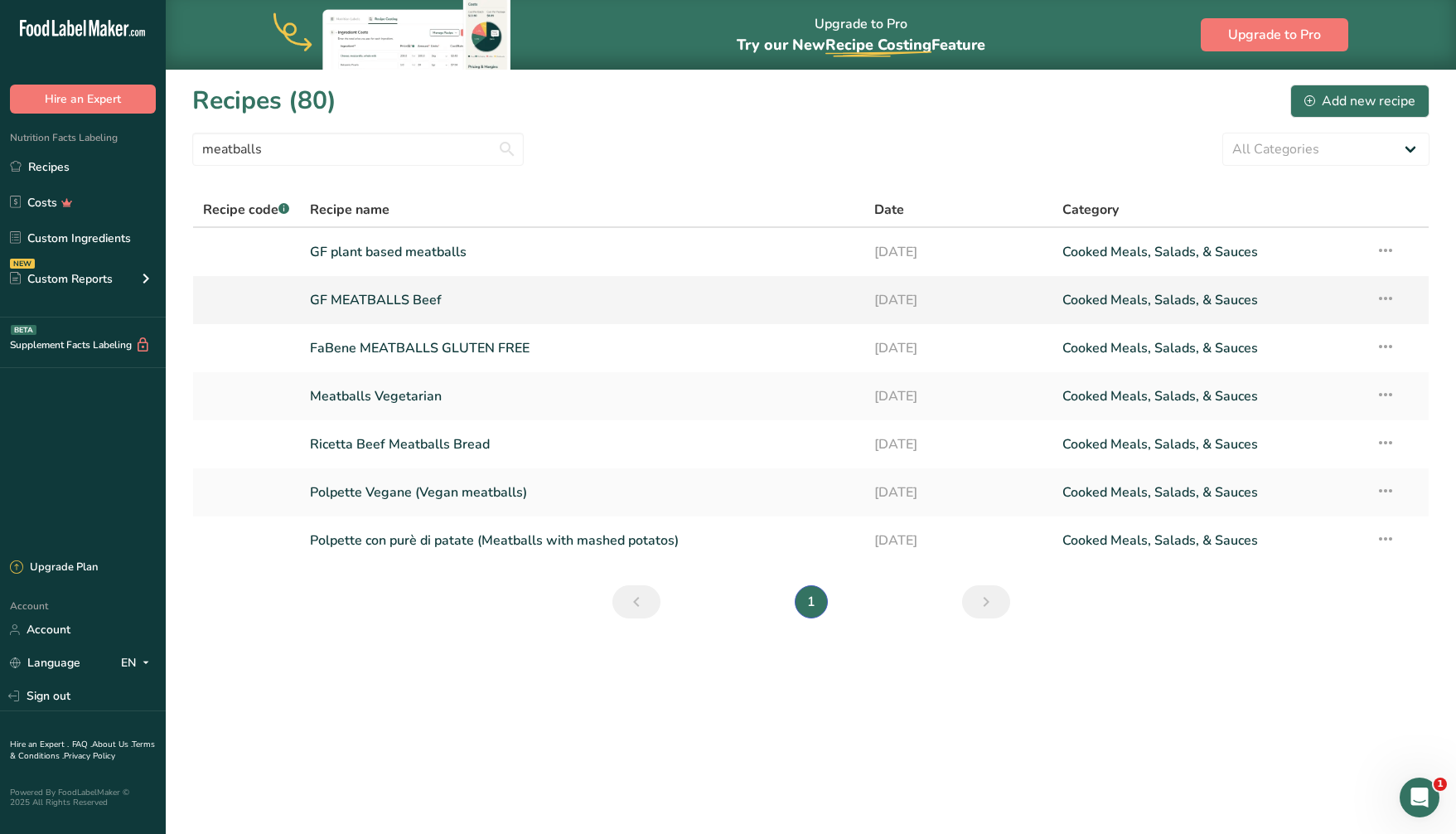
click at [401, 302] on link "GF MEATBALLS Beef" at bounding box center [582, 300] width 544 height 35
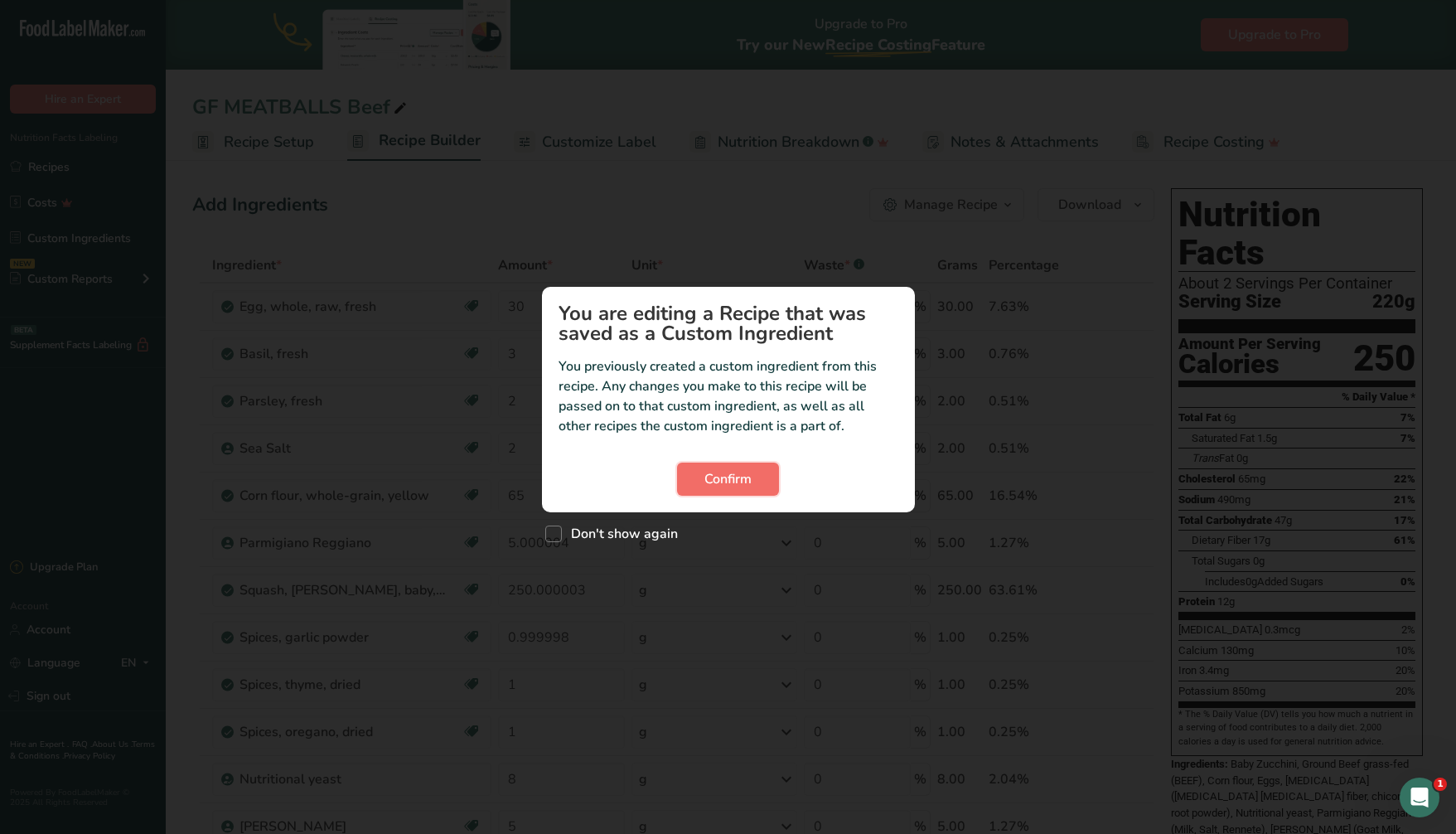
click at [738, 476] on span "Confirm" at bounding box center [727, 478] width 47 height 20
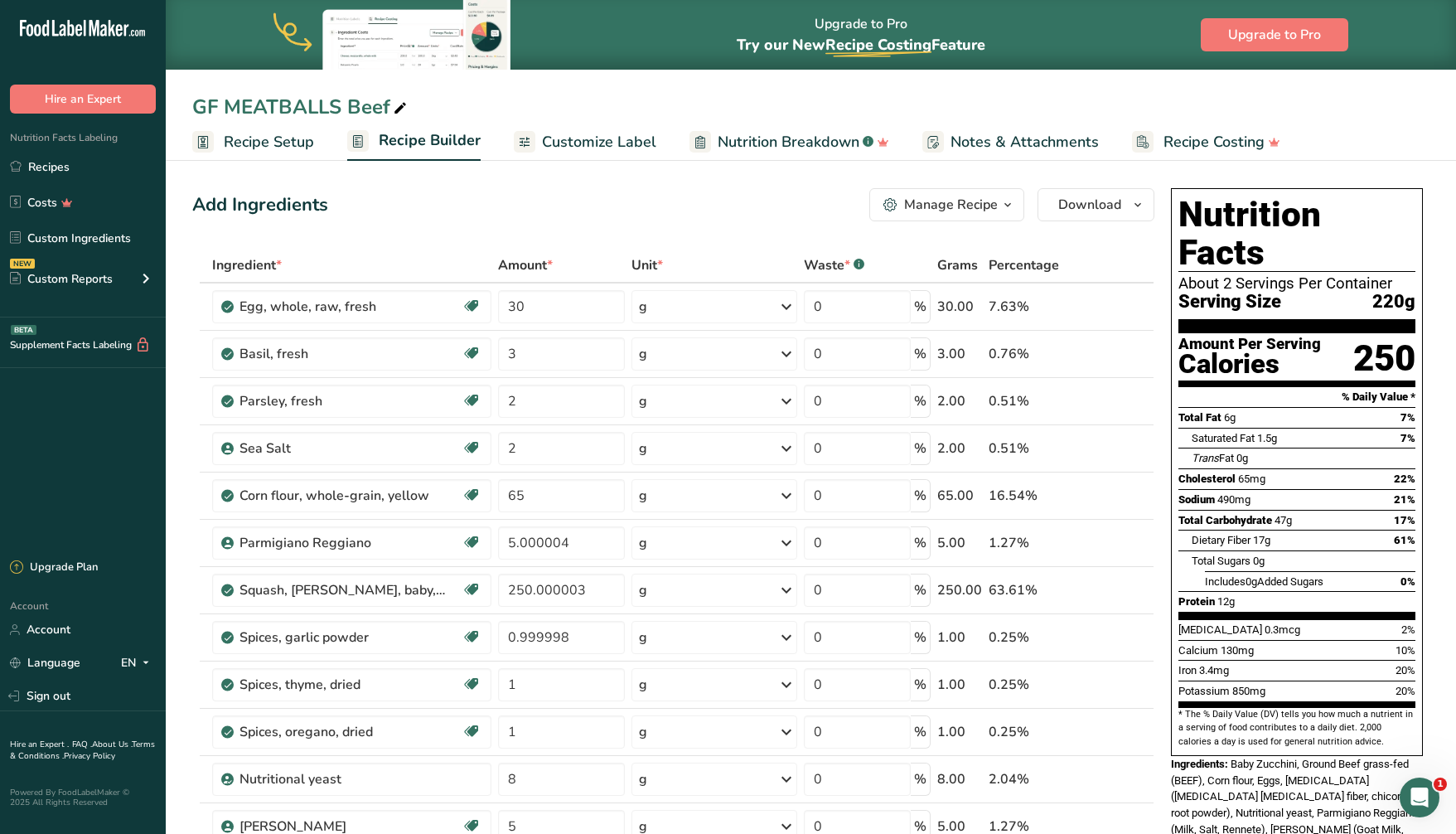
click at [401, 107] on icon at bounding box center [399, 108] width 15 height 23
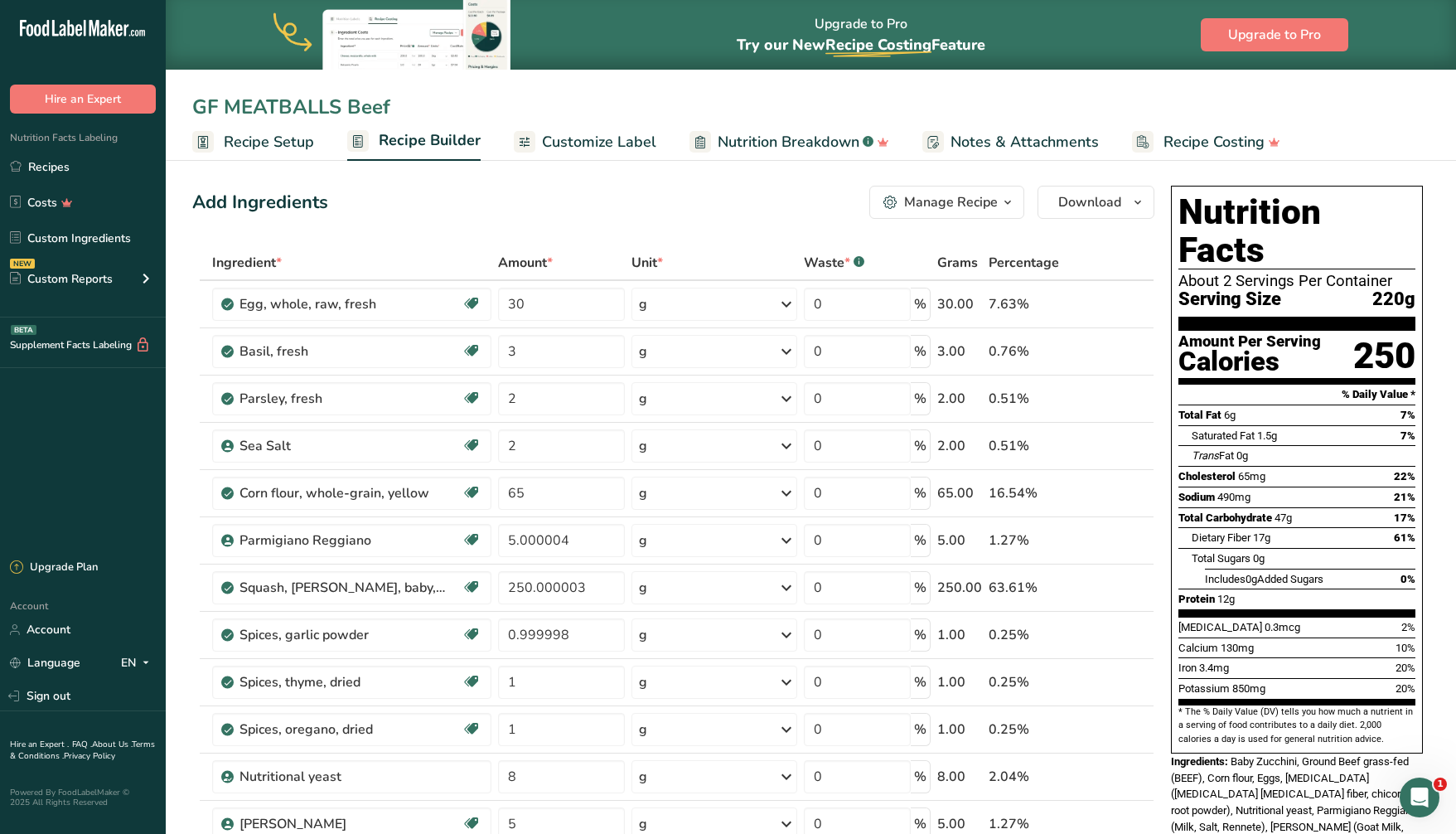
drag, startPoint x: 401, startPoint y: 107, endPoint x: 179, endPoint y: 106, distance: 222.0
click at [179, 106] on div "GF MEATBALLS Beef" at bounding box center [810, 107] width 1290 height 30
type input "k"
type input "K"
type input "G"
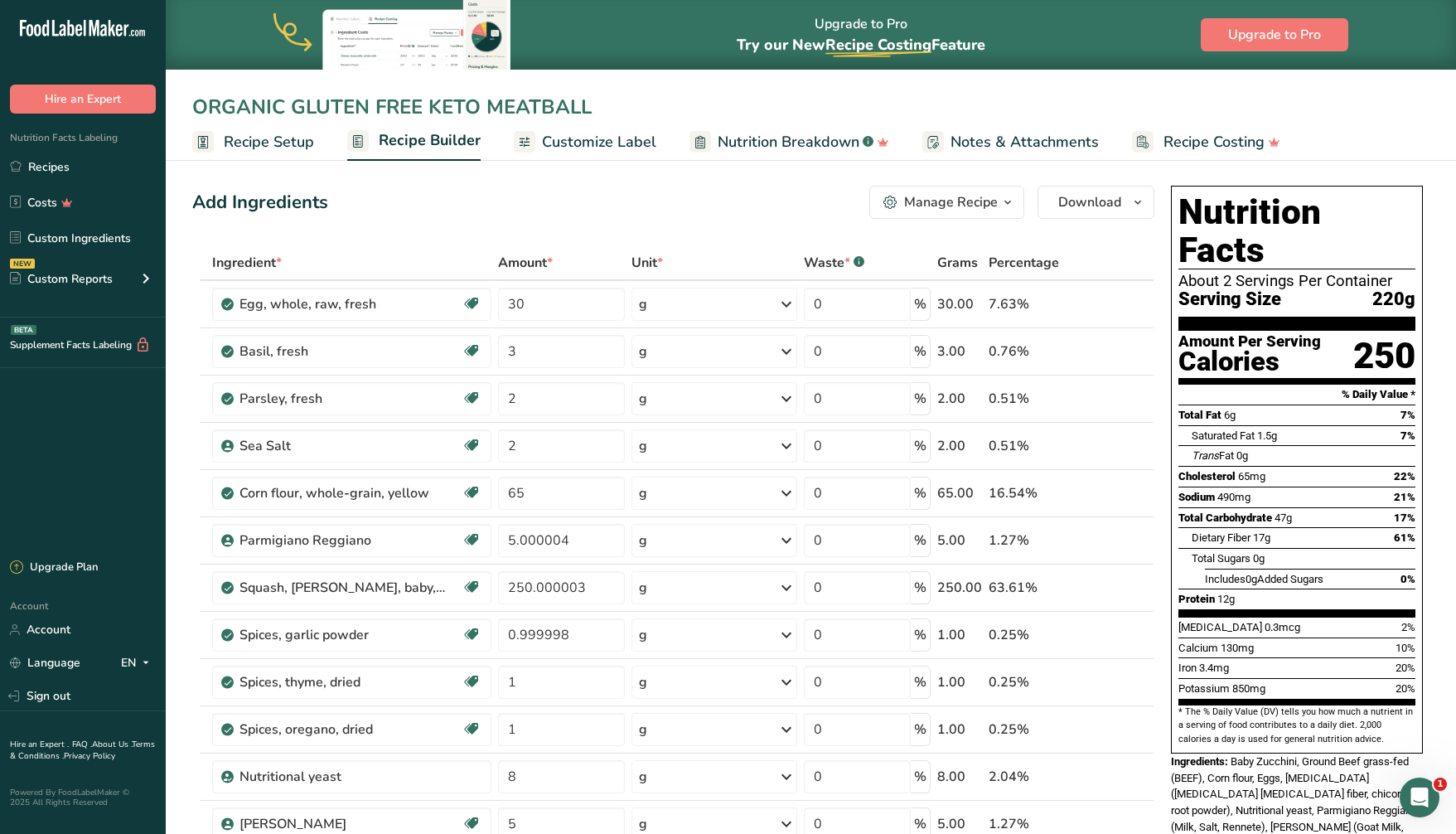
type input "ORGANIC GLUTEN FREE KETO MEATBALLS"
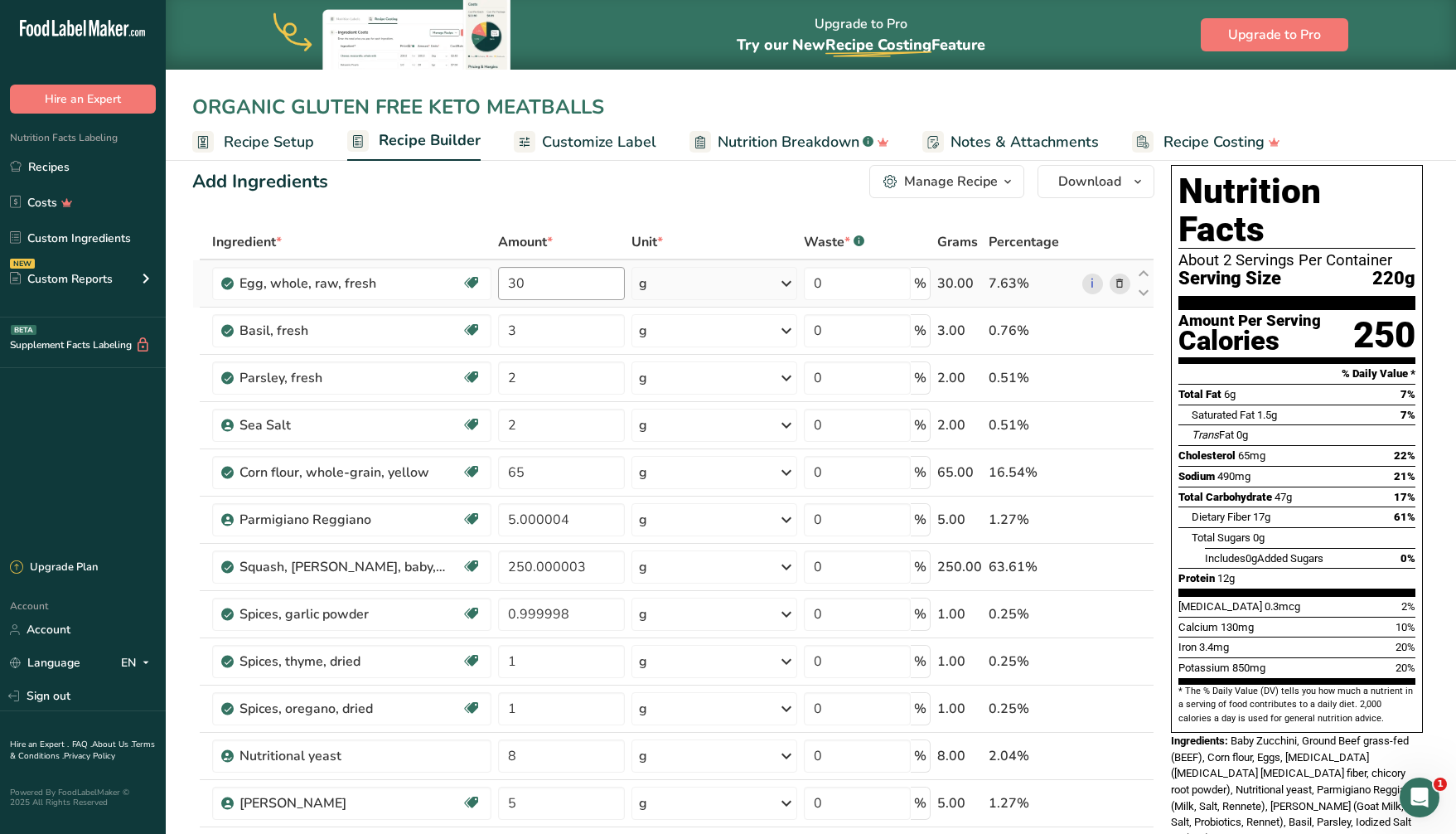
scroll to position [25, 0]
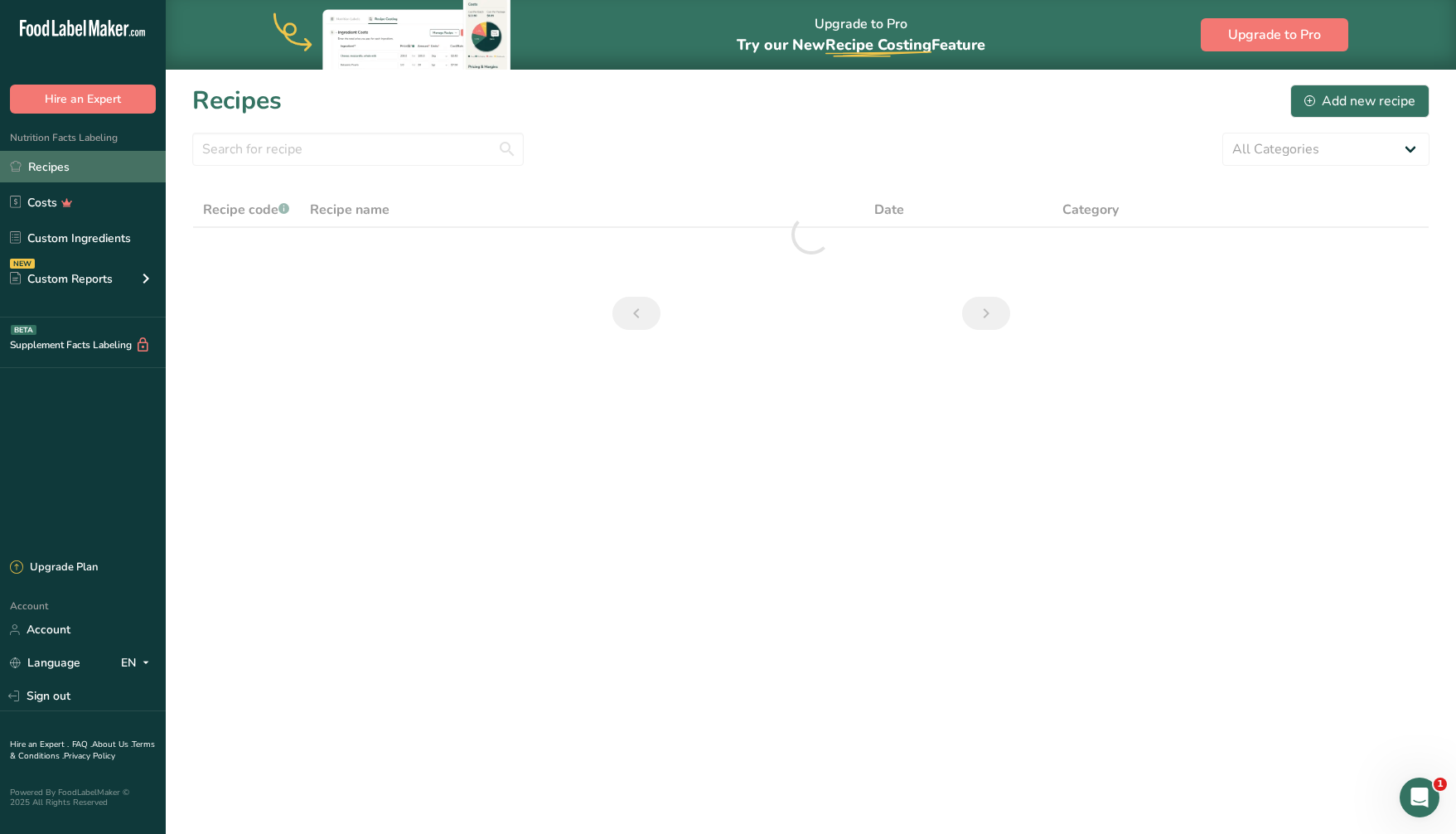
click at [64, 167] on link "Recipes" at bounding box center [82, 167] width 166 height 32
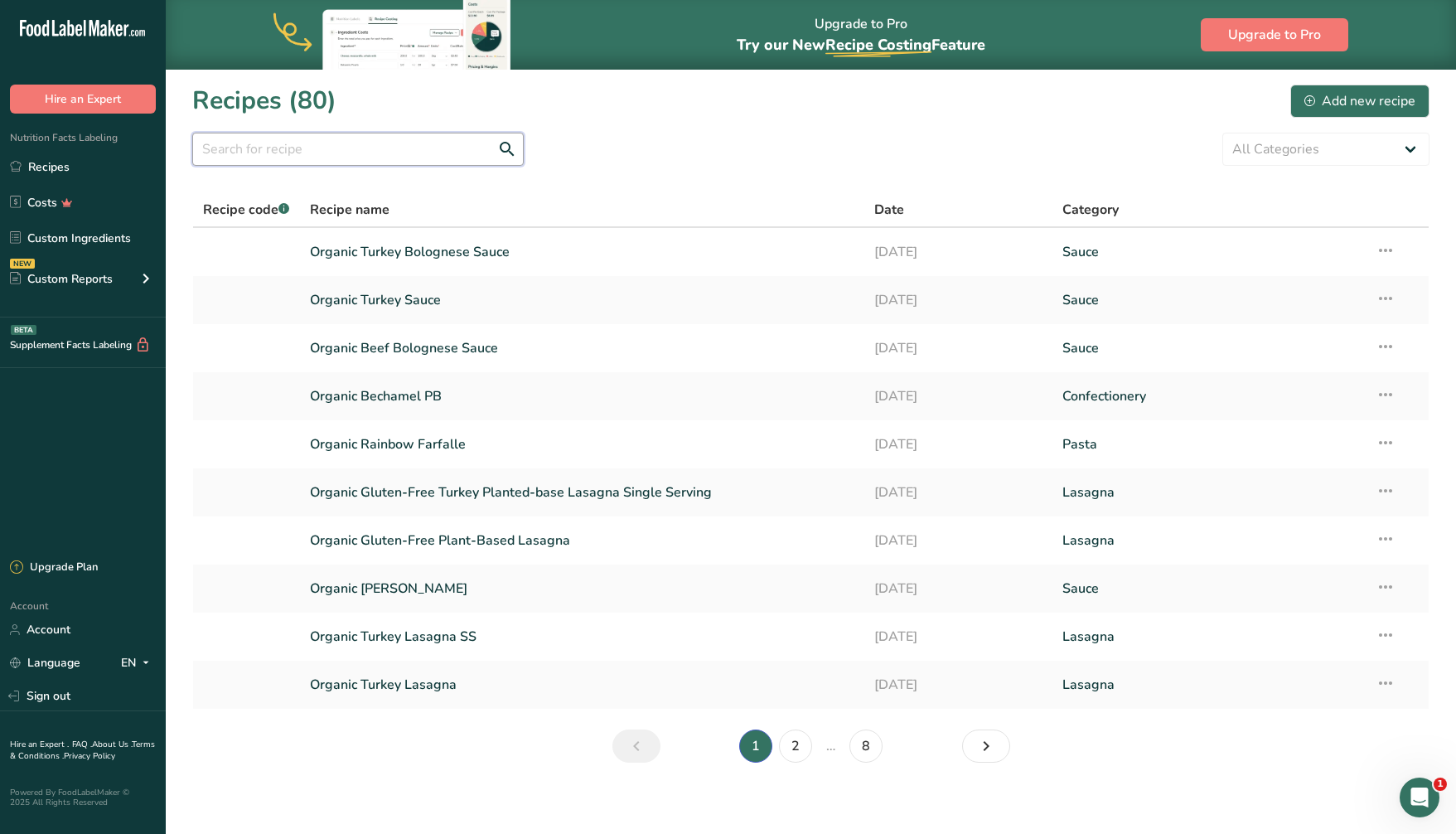
click at [293, 149] on input "text" at bounding box center [358, 149] width 331 height 33
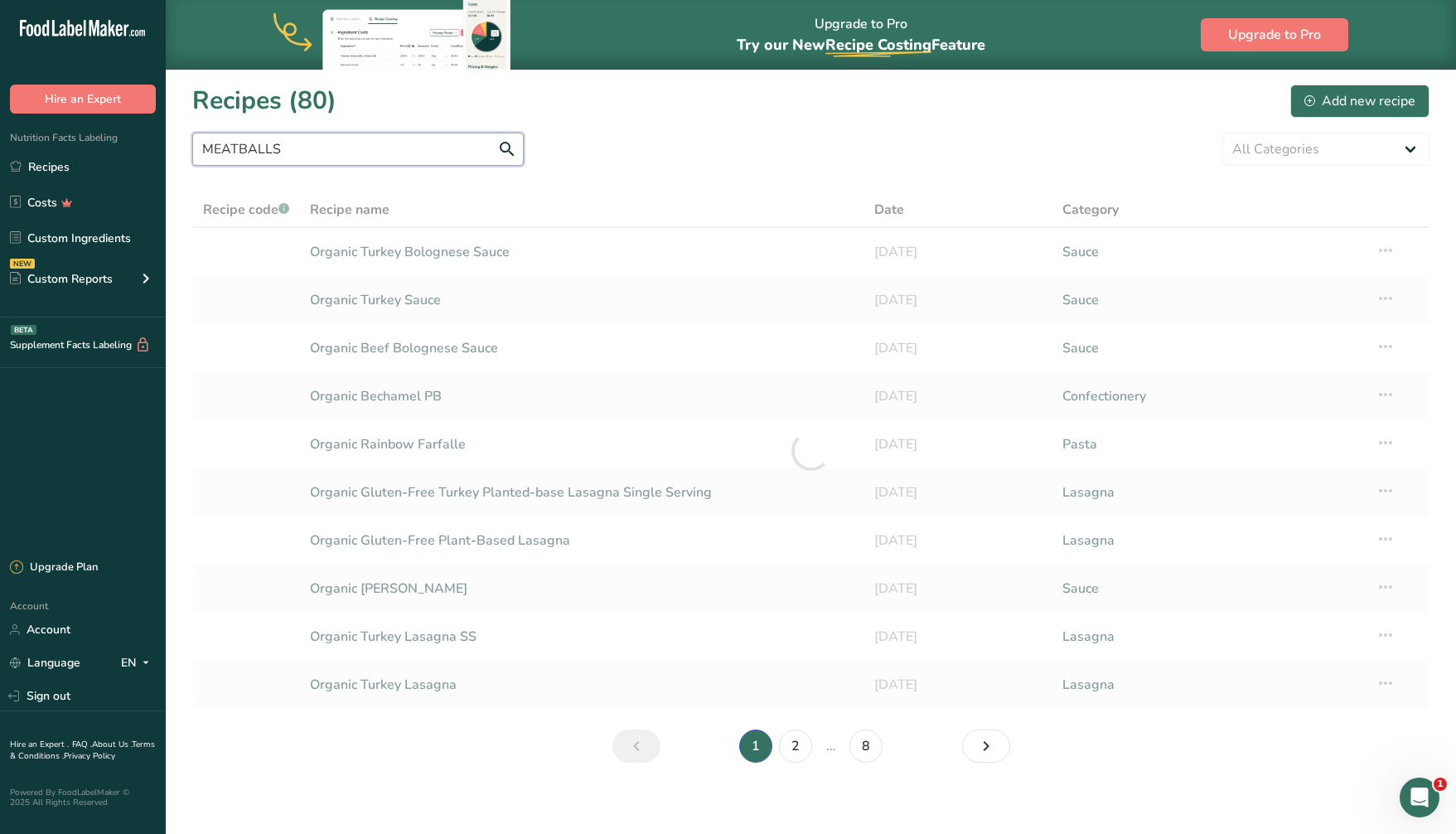
type input "MEATBALLS"
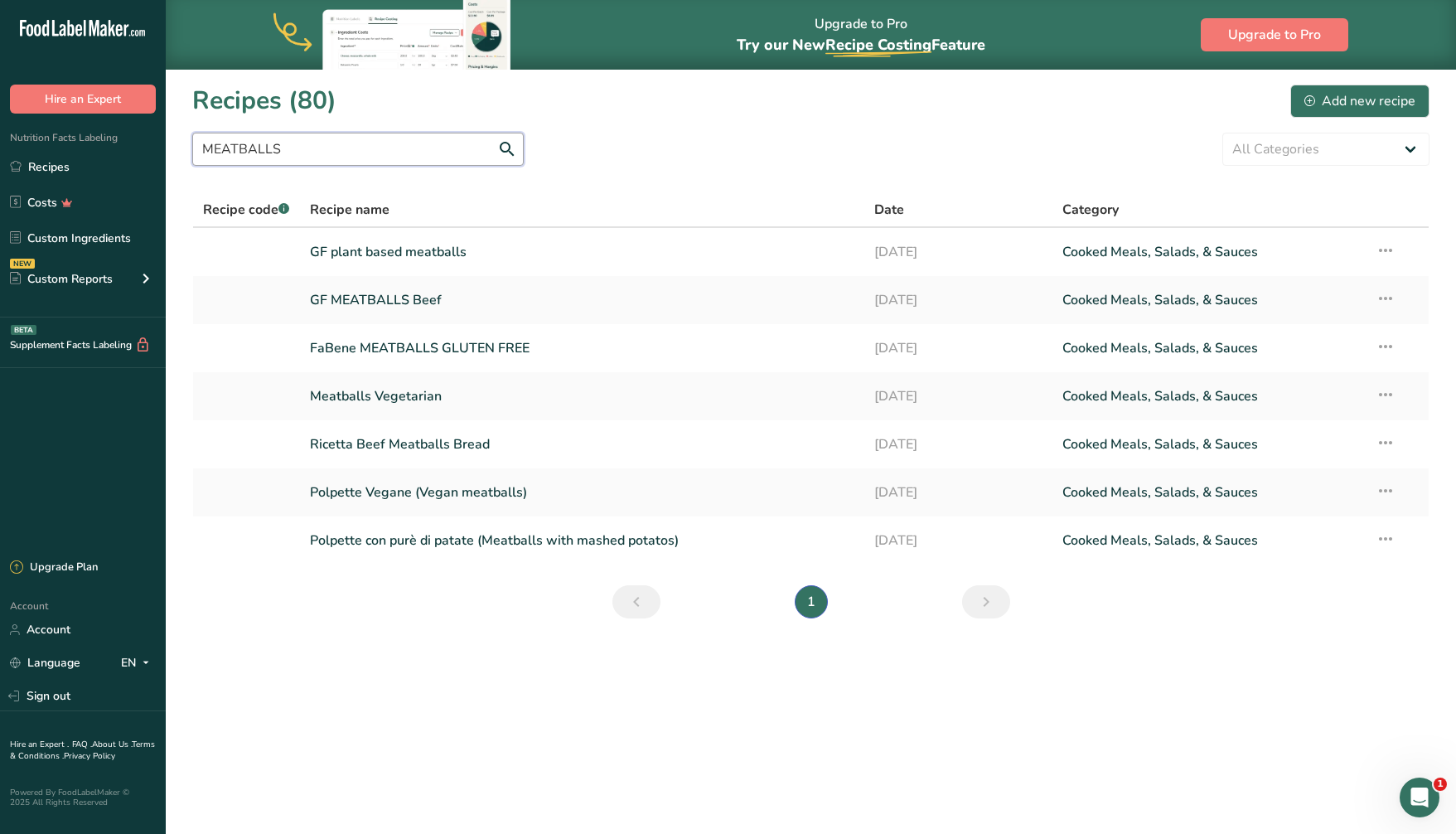
click at [306, 148] on input "MEATBALLS" at bounding box center [358, 149] width 331 height 33
click at [508, 148] on input "MEATBALLS" at bounding box center [358, 149] width 331 height 33
